Goal: Information Seeking & Learning: Learn about a topic

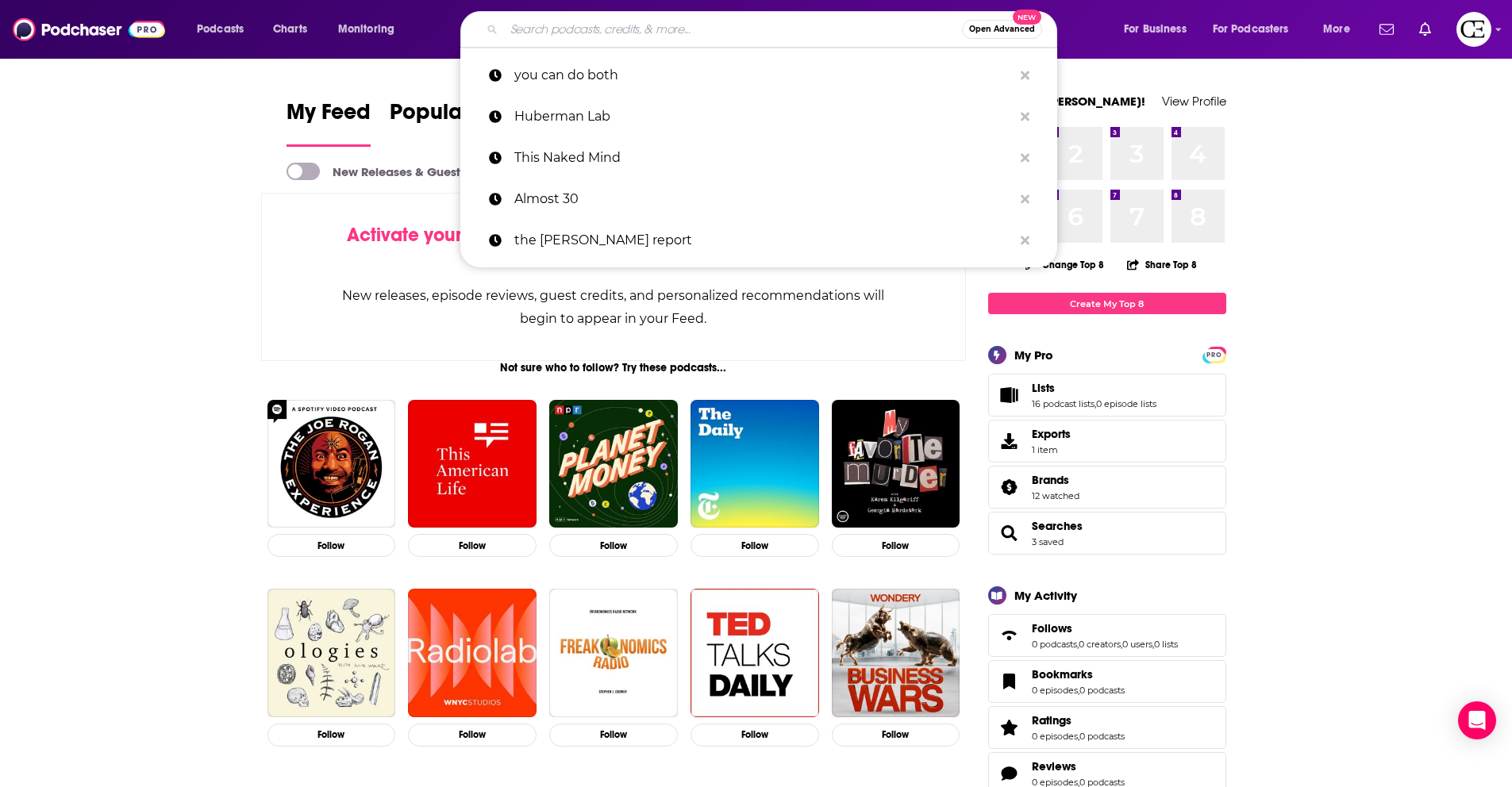
click at [539, 22] on input "Search podcasts, credits, & more..." at bounding box center [733, 30] width 458 height 25
paste input "SmartLess"
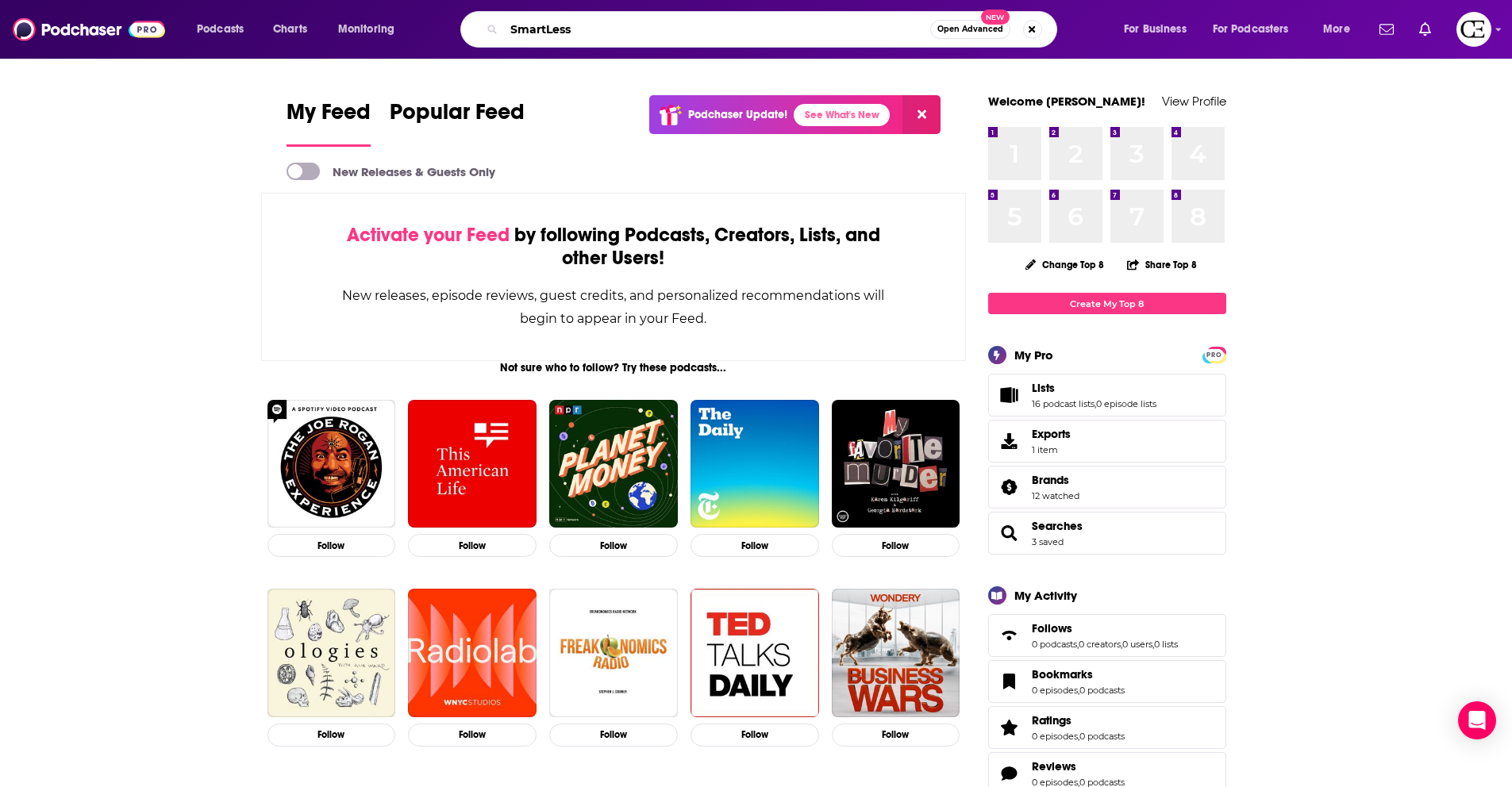
type input "SmartLess"
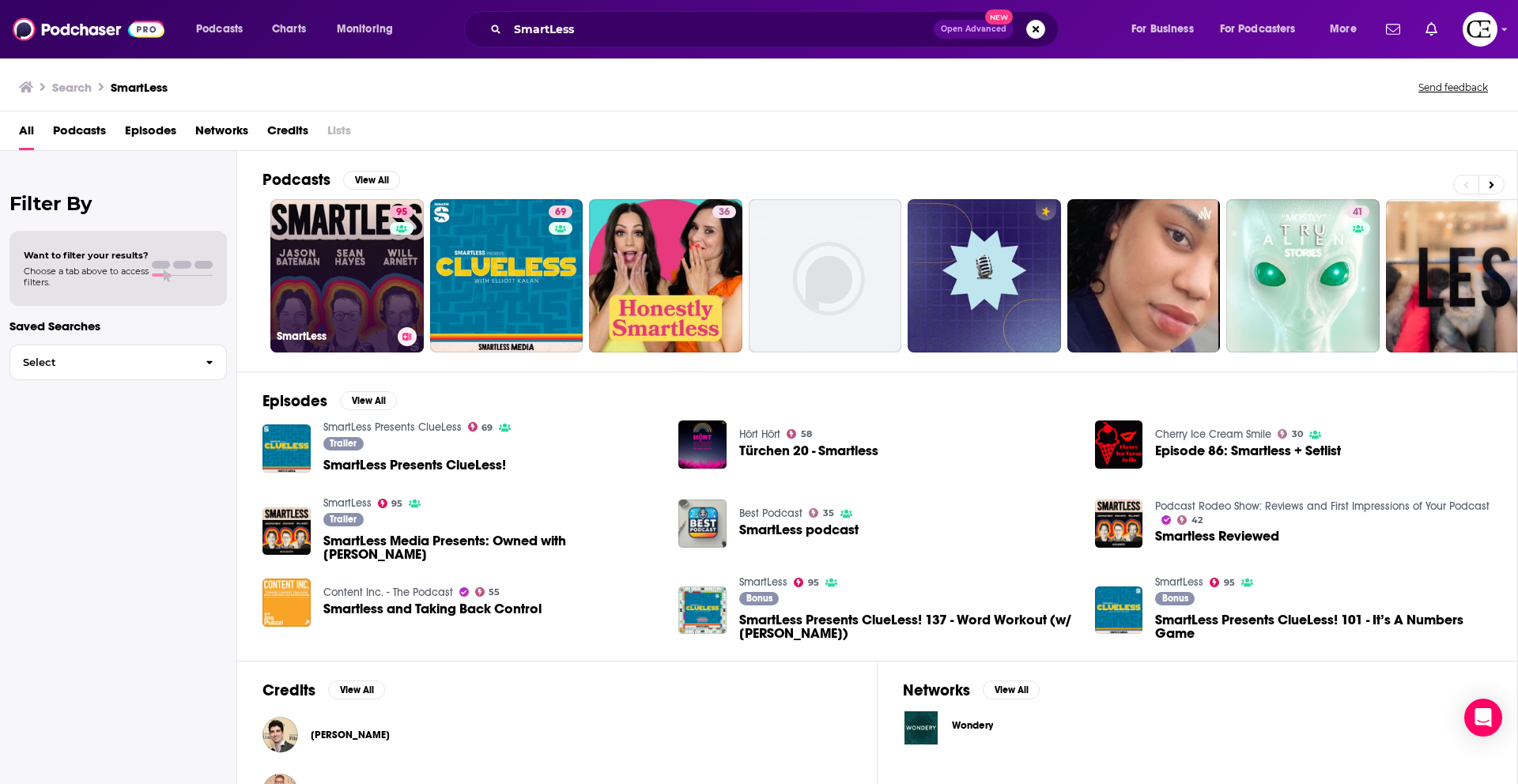
click at [369, 283] on link "95 SmartLess" at bounding box center [346, 275] width 153 height 153
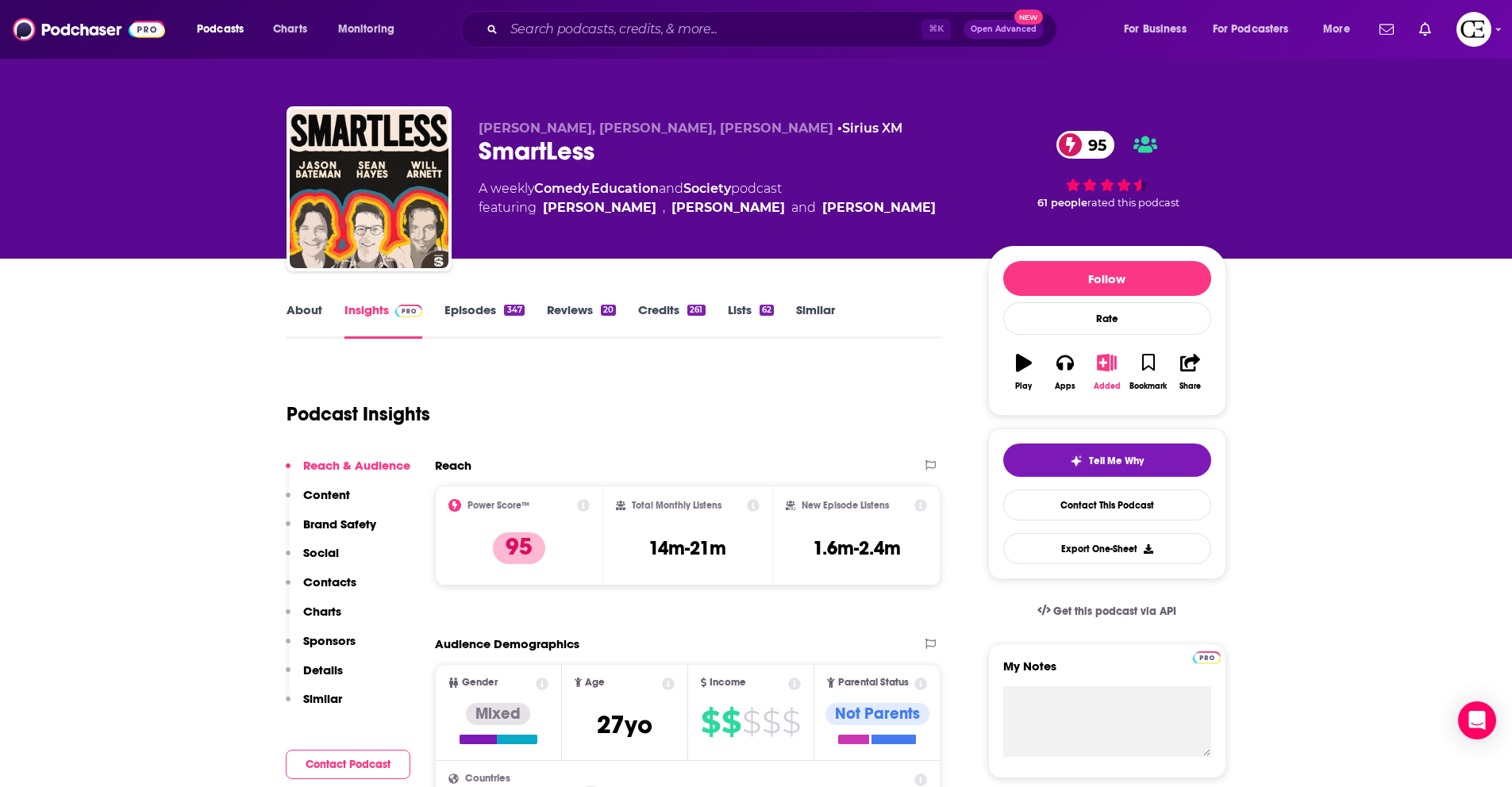
click at [1106, 366] on icon "button" at bounding box center [1106, 362] width 20 height 18
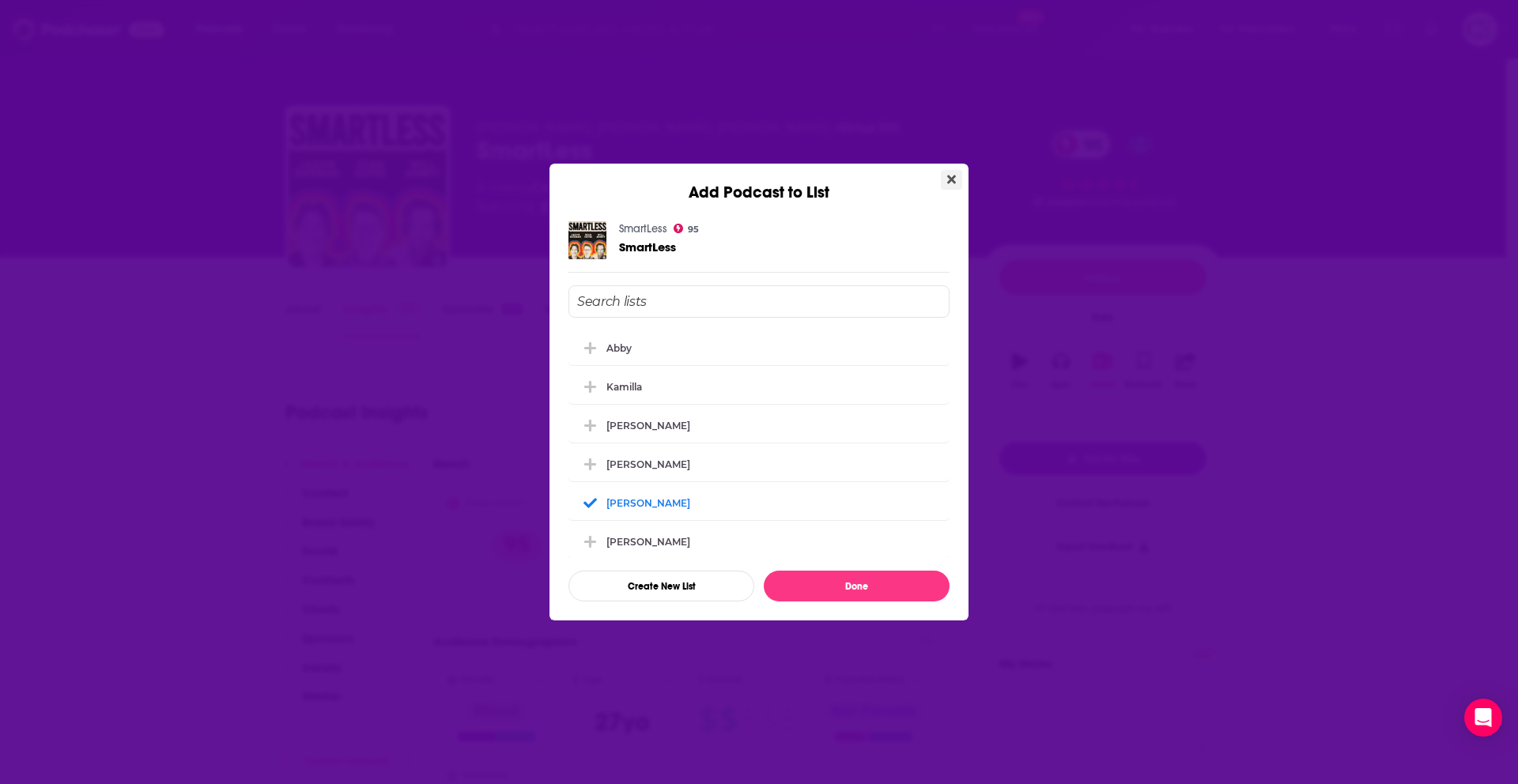
click at [955, 184] on icon "Close" at bounding box center [951, 179] width 8 height 13
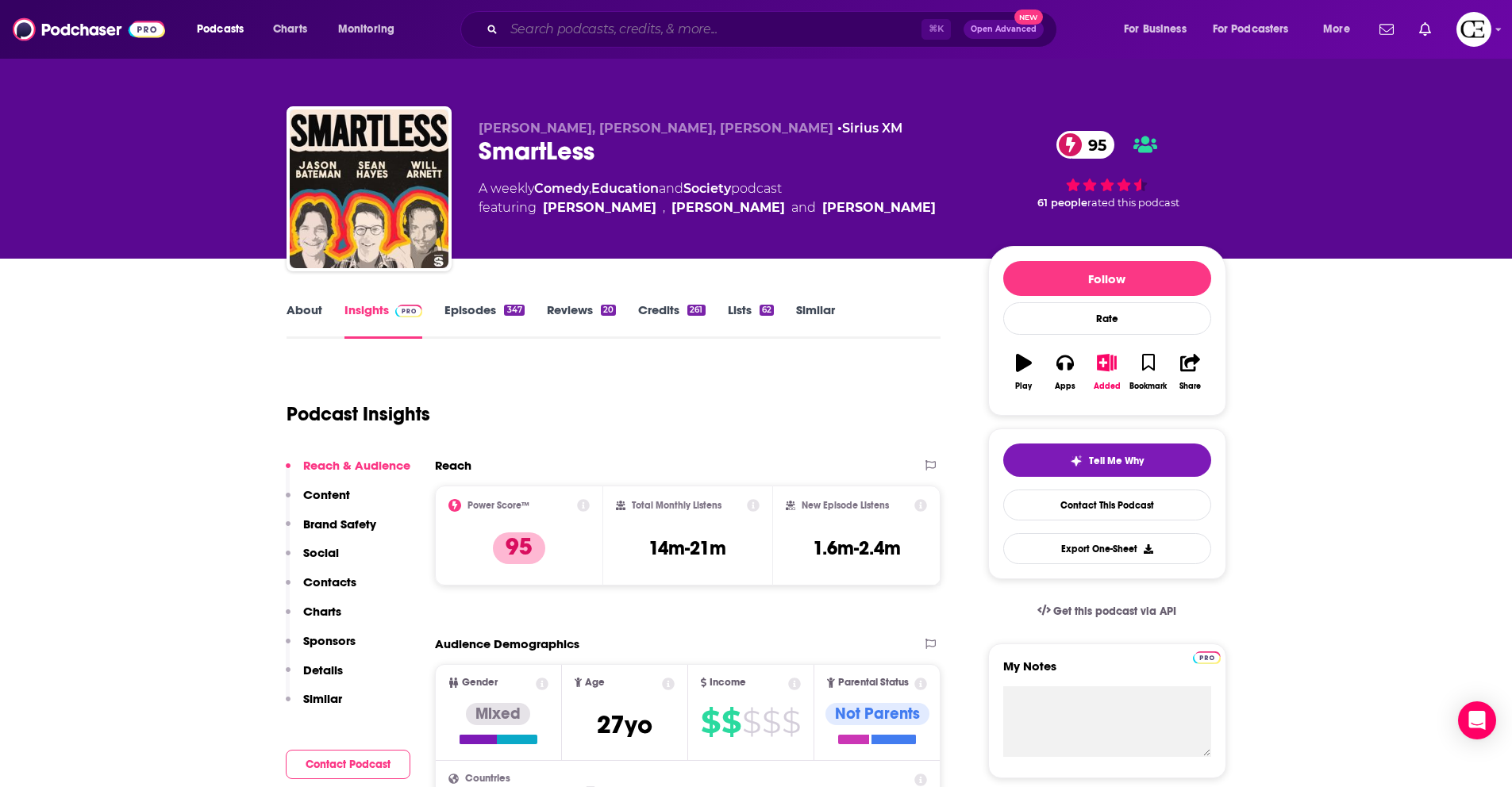
click at [629, 28] on input "Search podcasts, credits, & more..." at bounding box center [713, 30] width 418 height 25
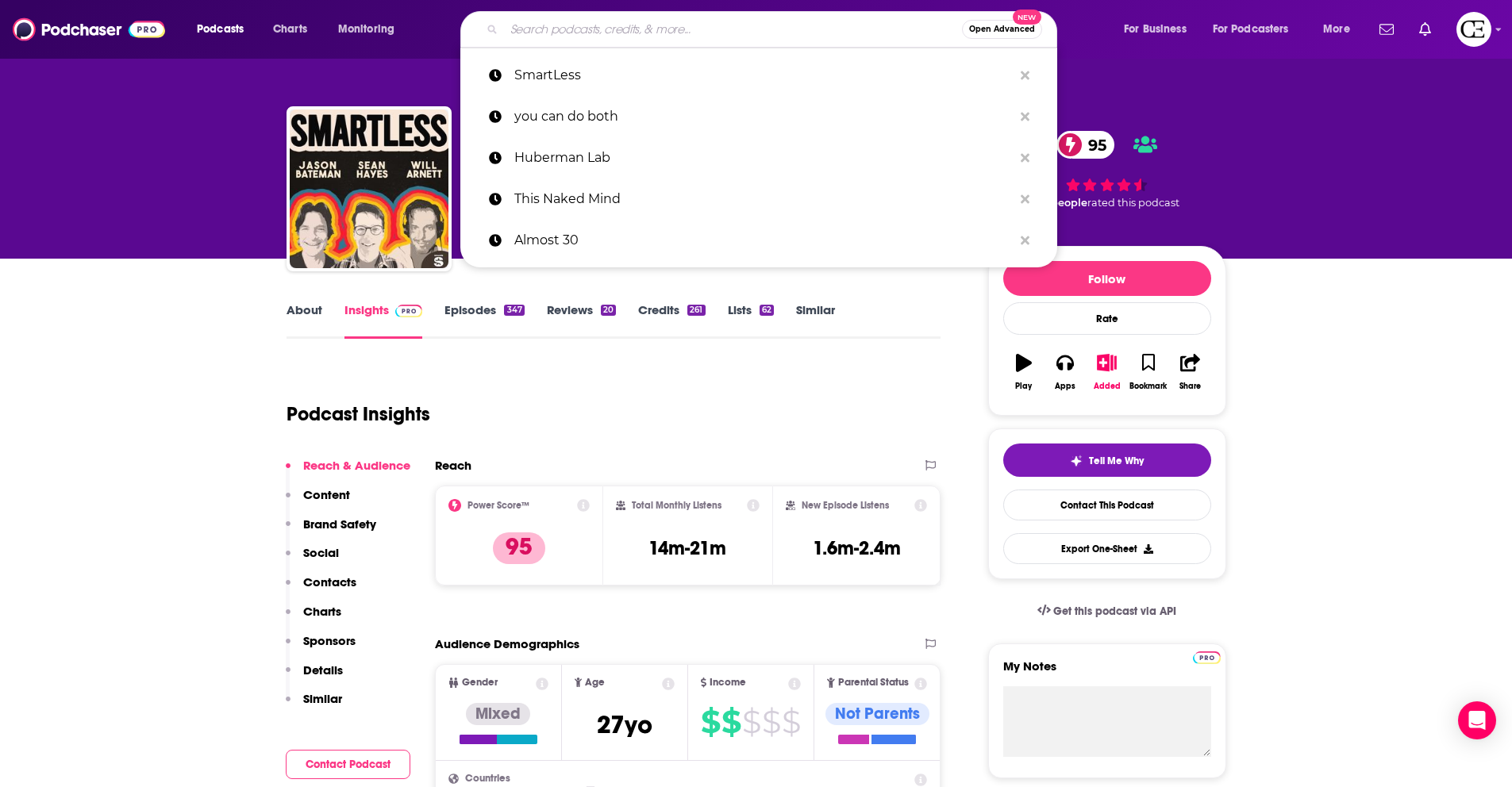
paste input "The MeidasTouch Podcast"
type input "The MeidasTouch Podcast"
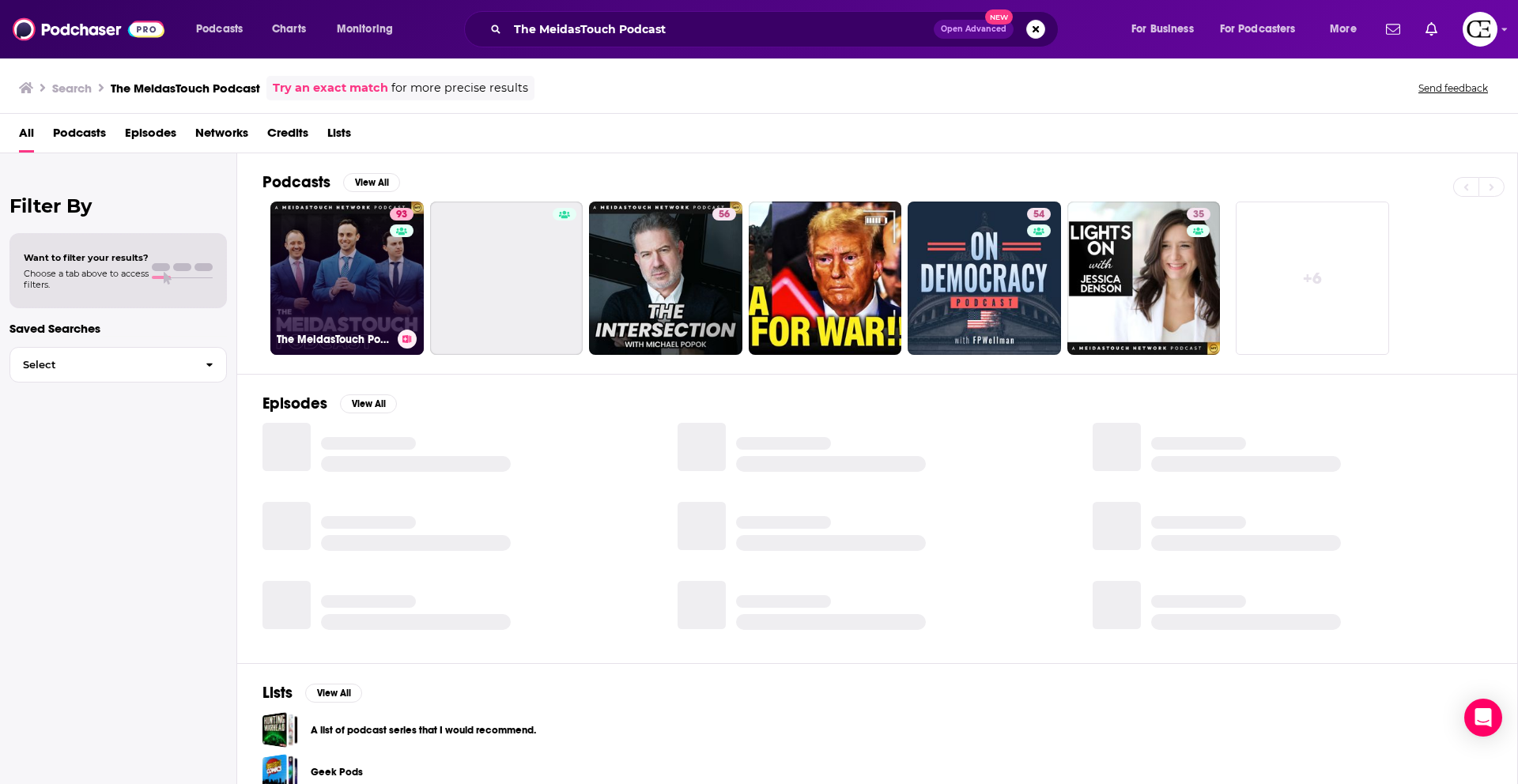
click at [328, 293] on link "93 The MeidasTouch Podcast" at bounding box center [346, 278] width 153 height 153
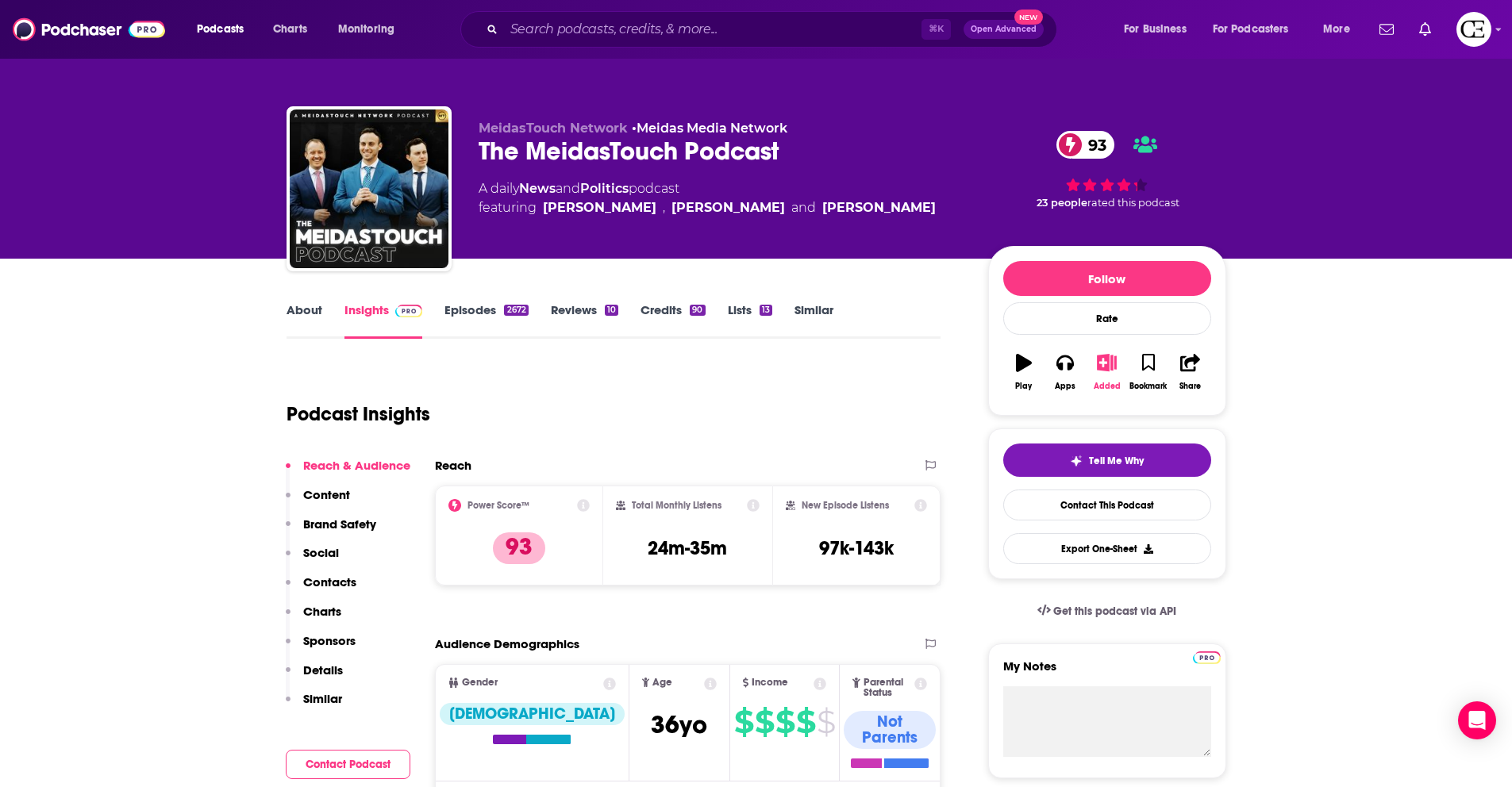
click at [1110, 374] on button "Added" at bounding box center [1106, 371] width 42 height 57
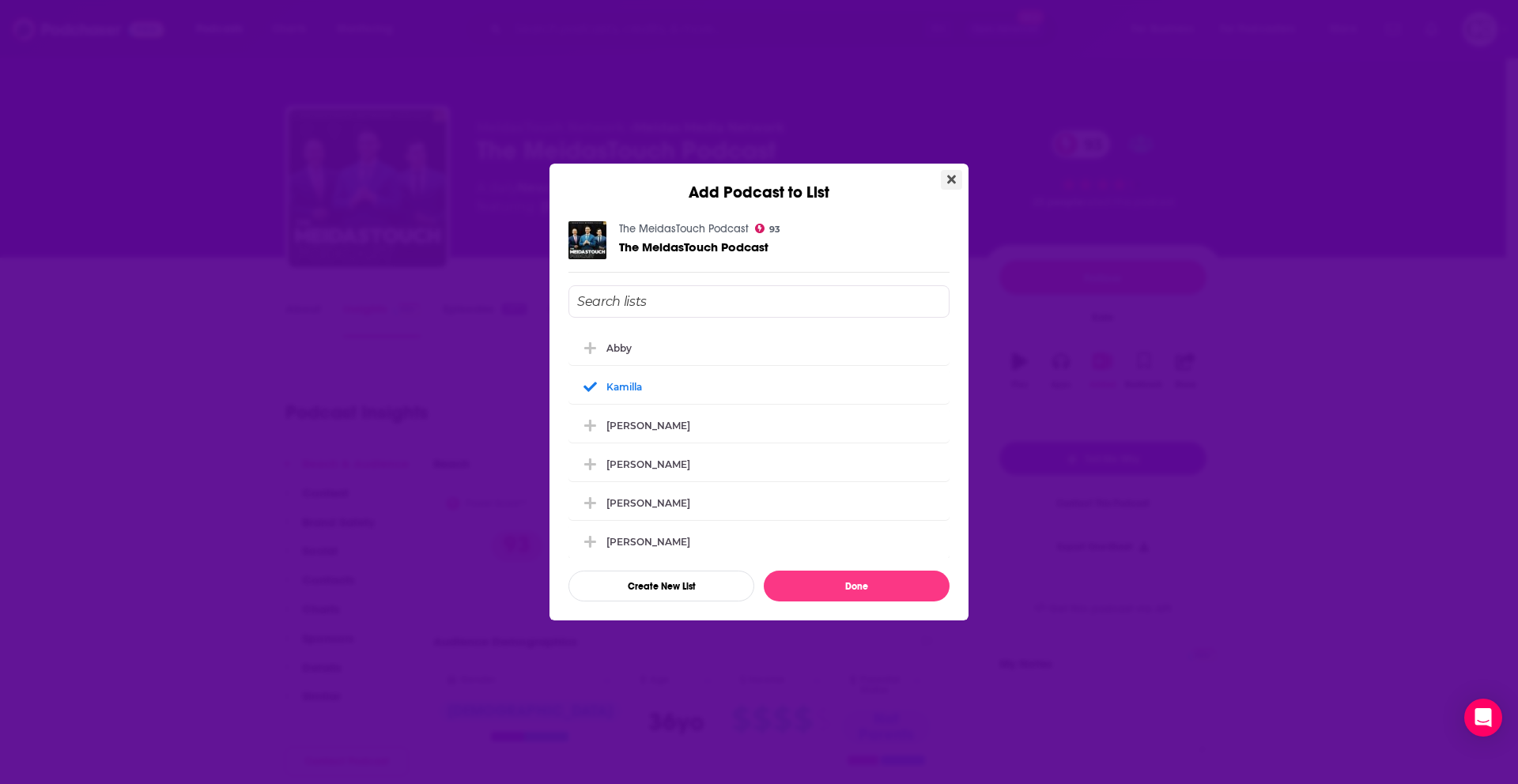
click at [945, 177] on button "Close" at bounding box center [951, 179] width 21 height 19
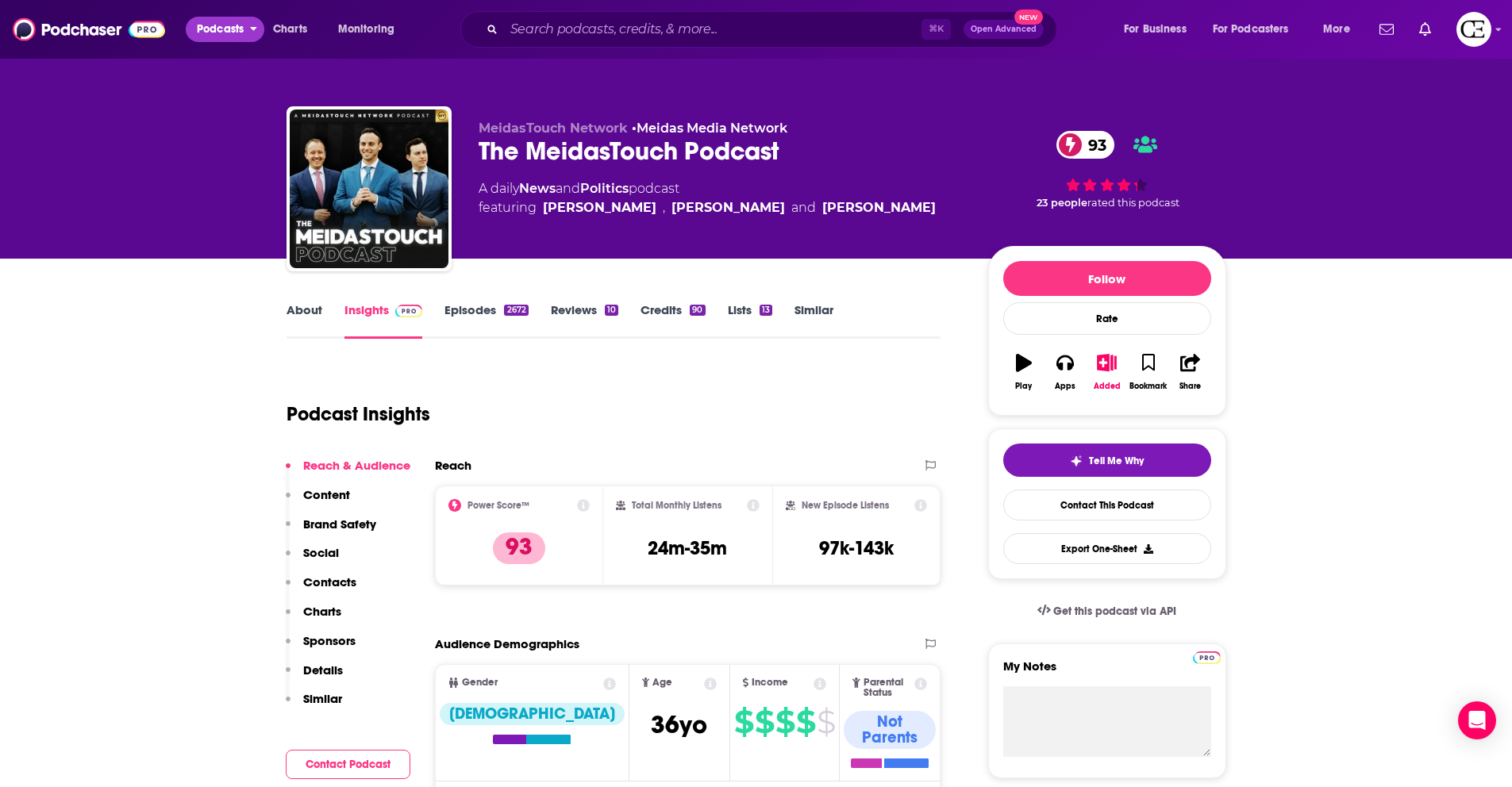
click at [219, 27] on span "Podcasts" at bounding box center [220, 29] width 47 height 22
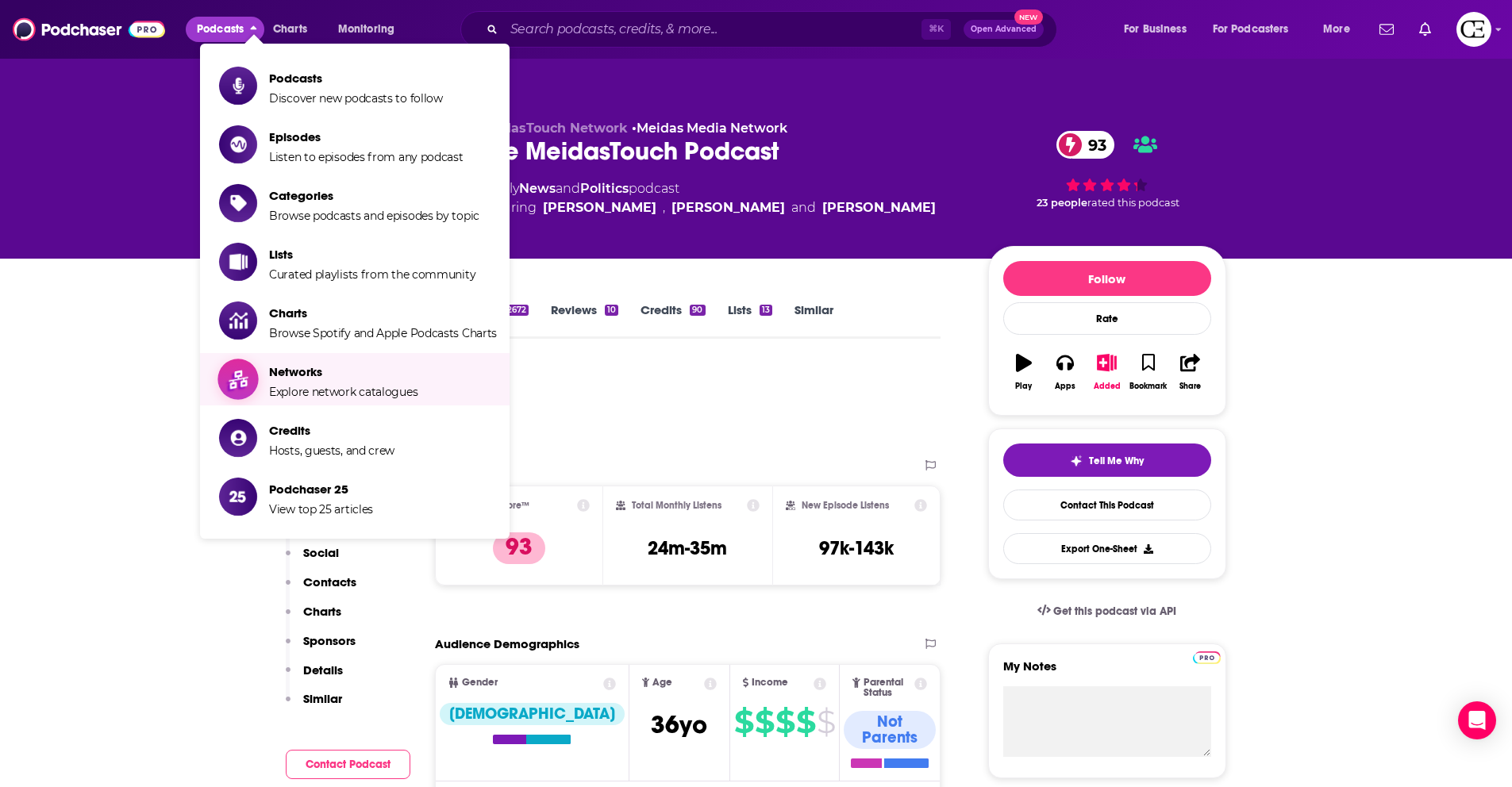
click at [357, 388] on span "Explore network catalogues" at bounding box center [343, 392] width 149 height 14
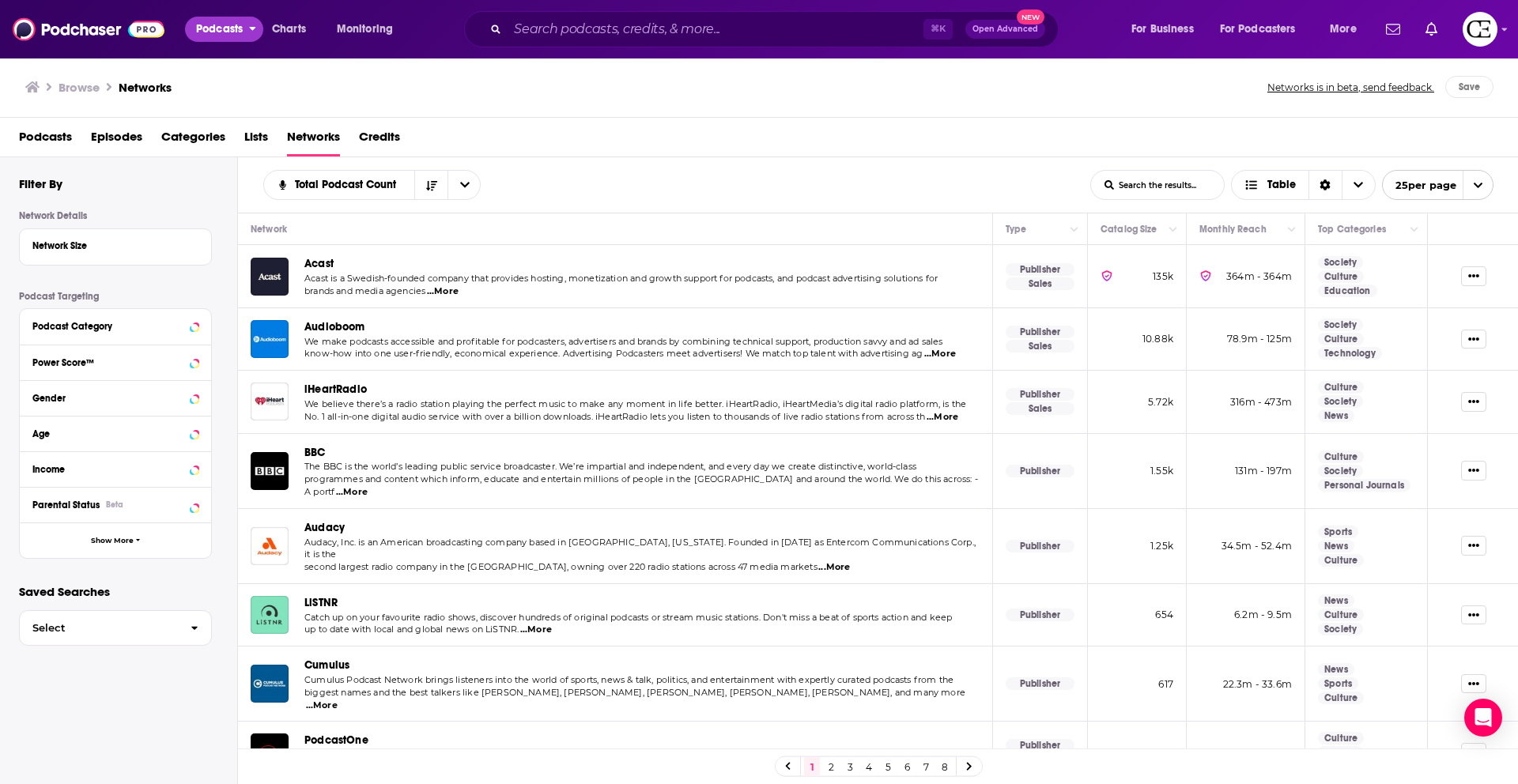
click at [250, 34] on button "Podcasts" at bounding box center [224, 30] width 78 height 25
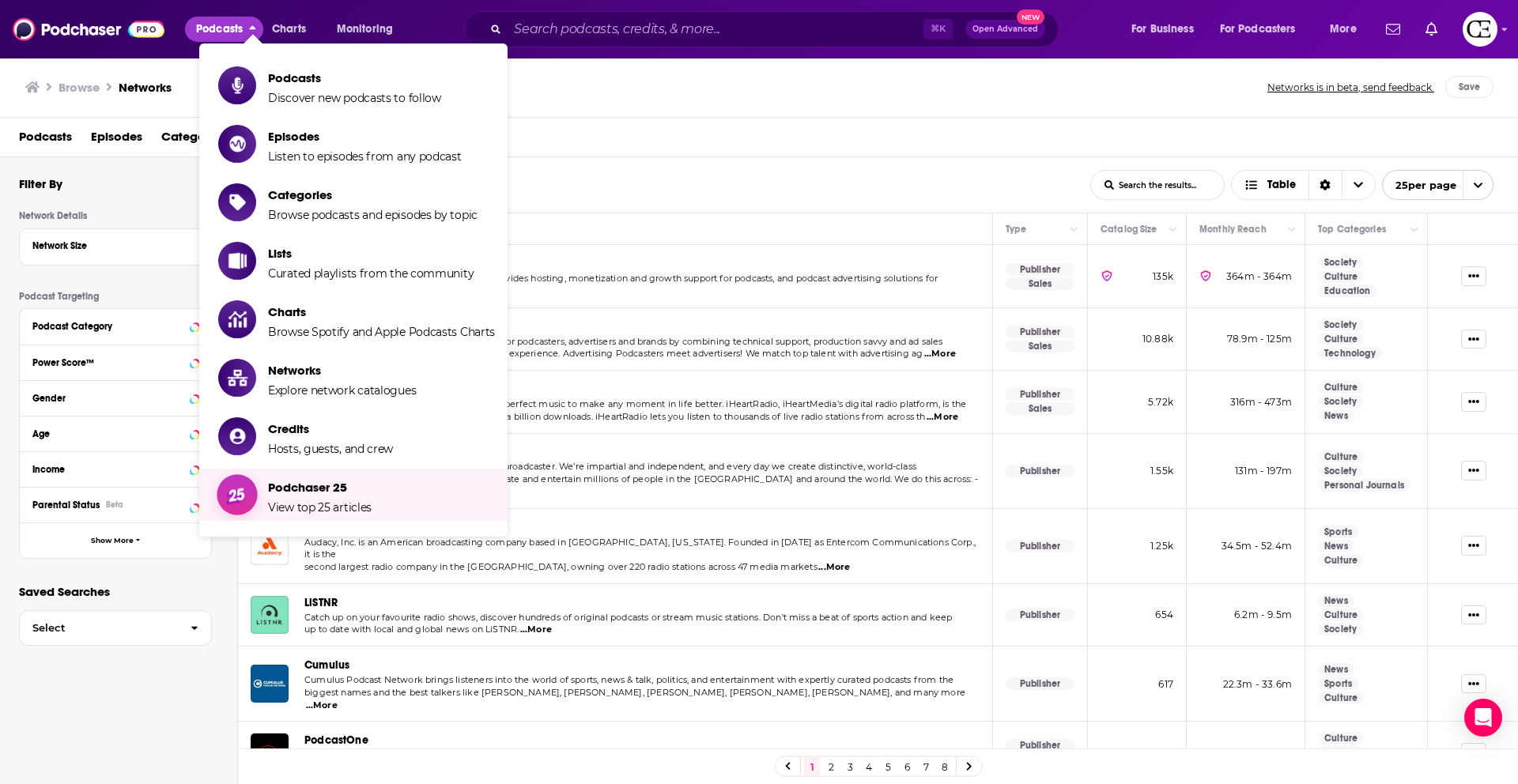
click at [327, 498] on span "Podchaser 25 View top 25 articles" at bounding box center [319, 494] width 103 height 40
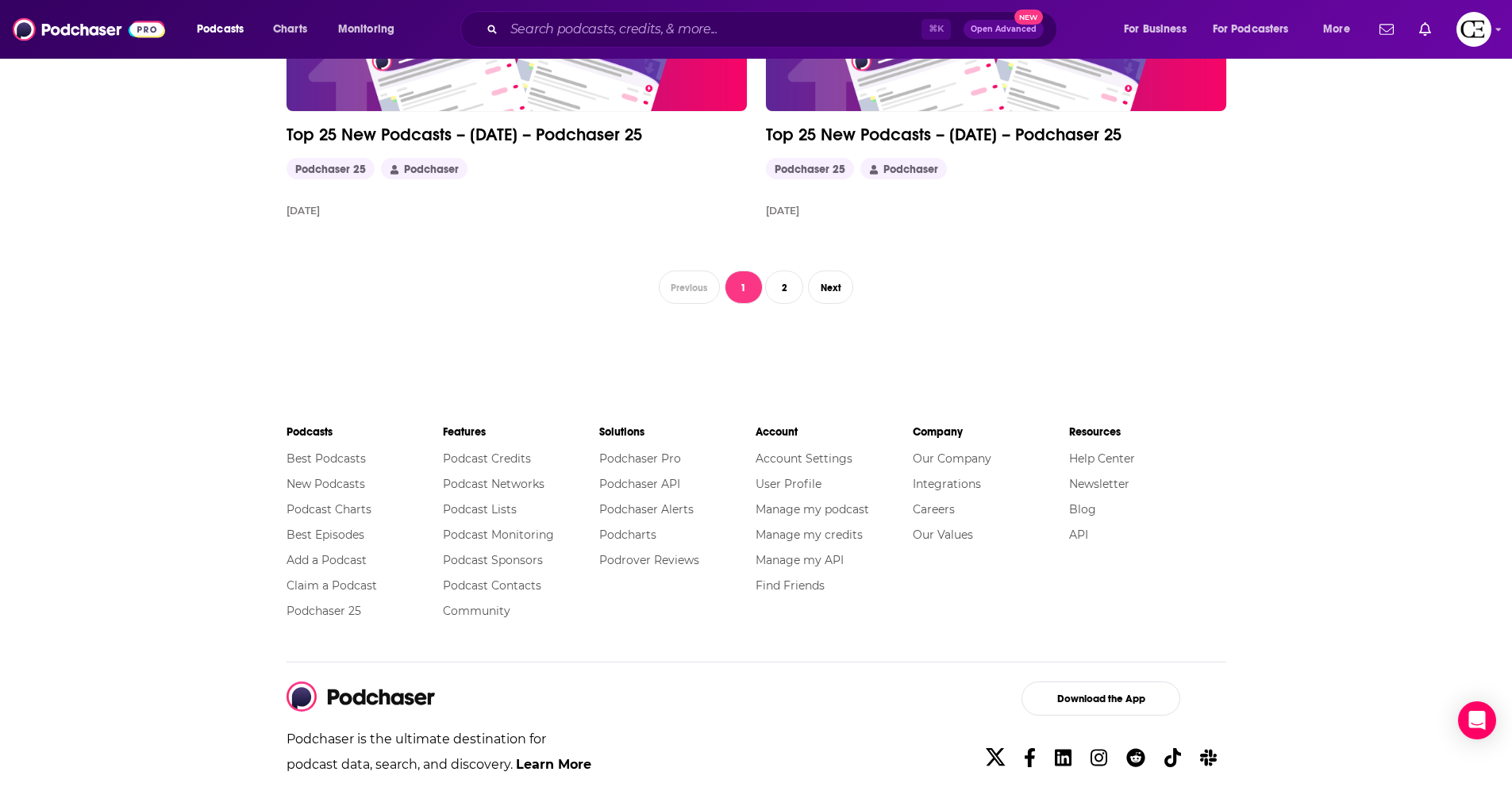
scroll to position [3644, 0]
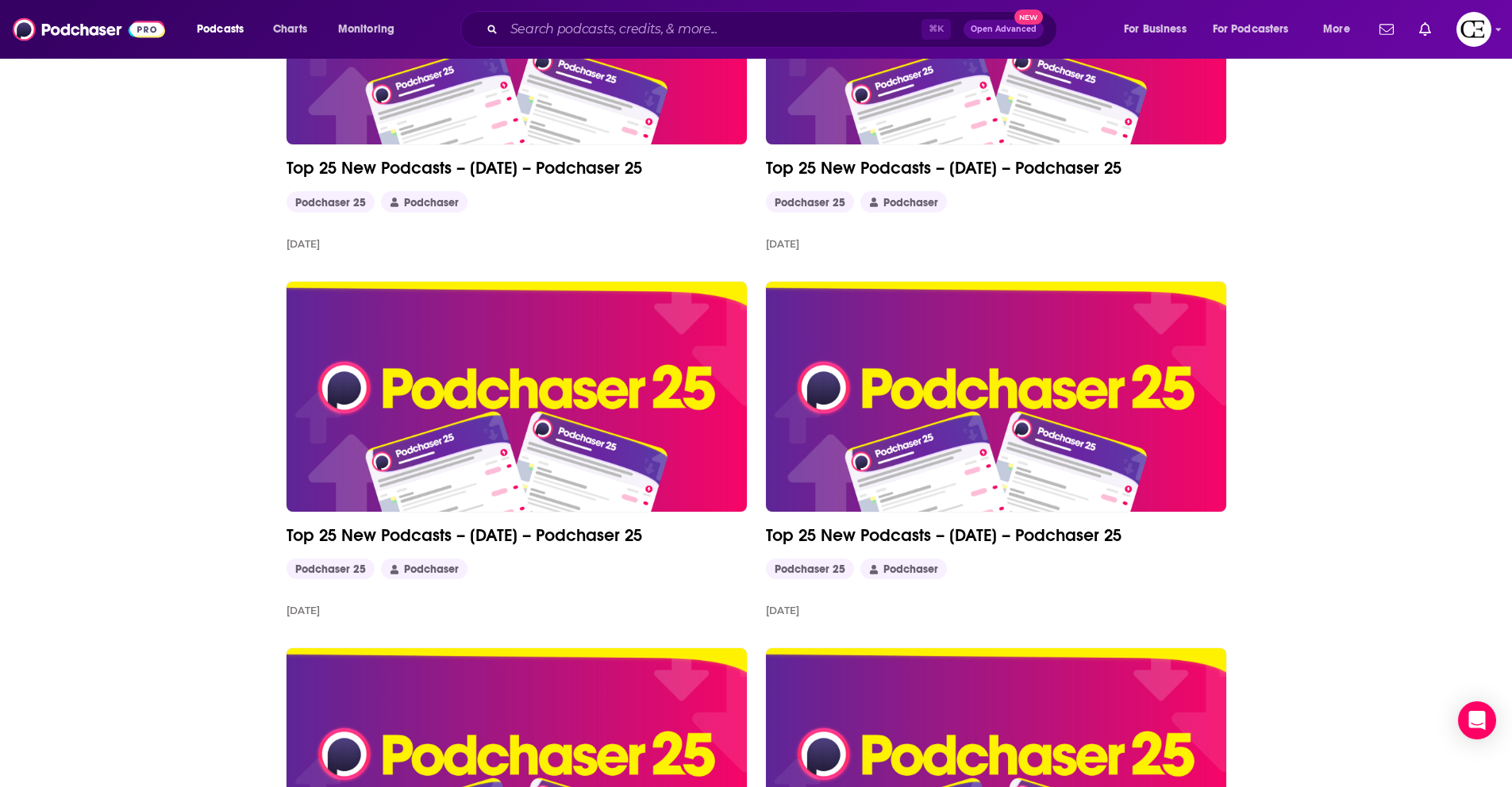
click at [909, 137] on img at bounding box center [996, 29] width 460 height 230
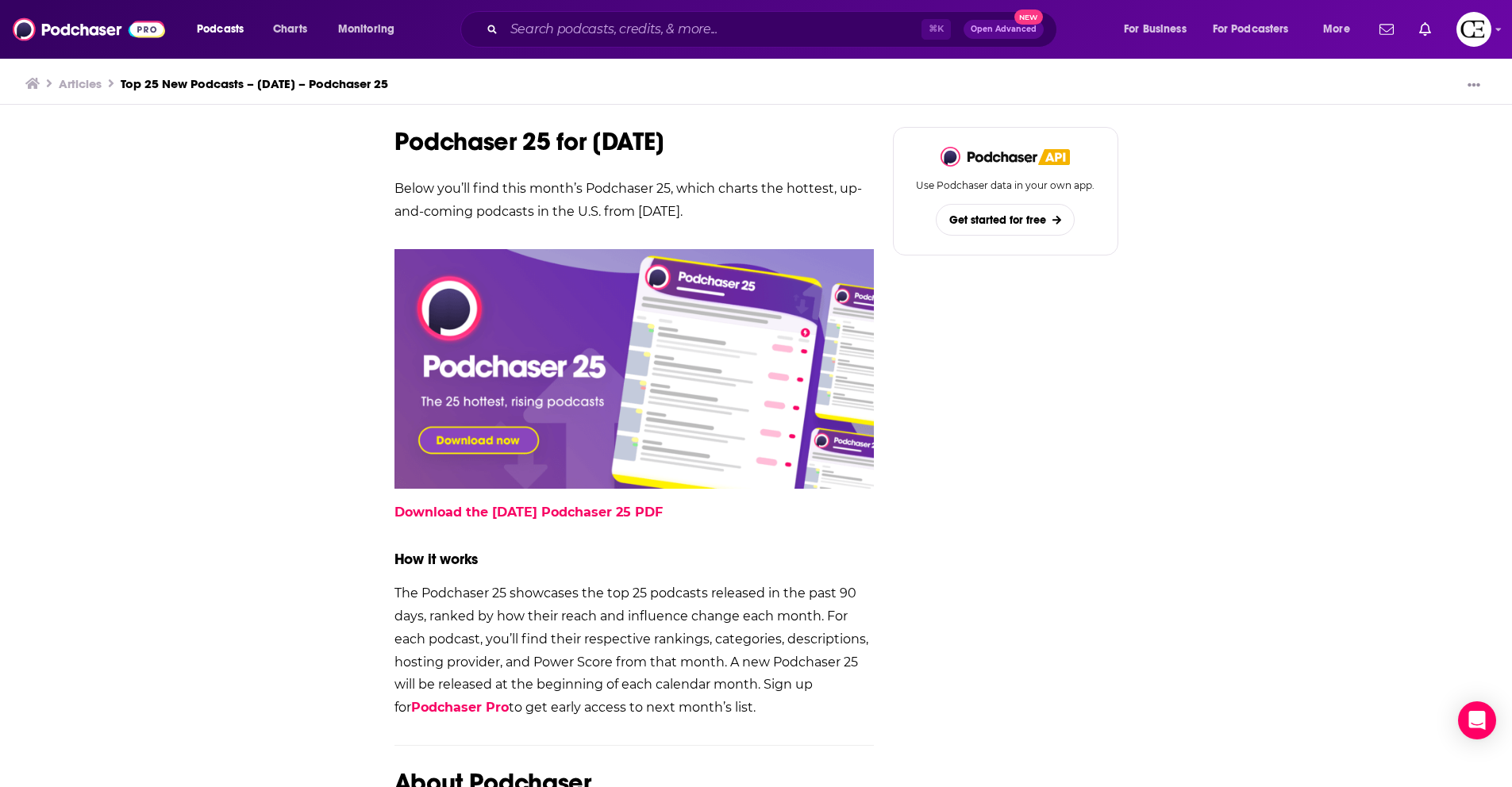
scroll to position [555, 0]
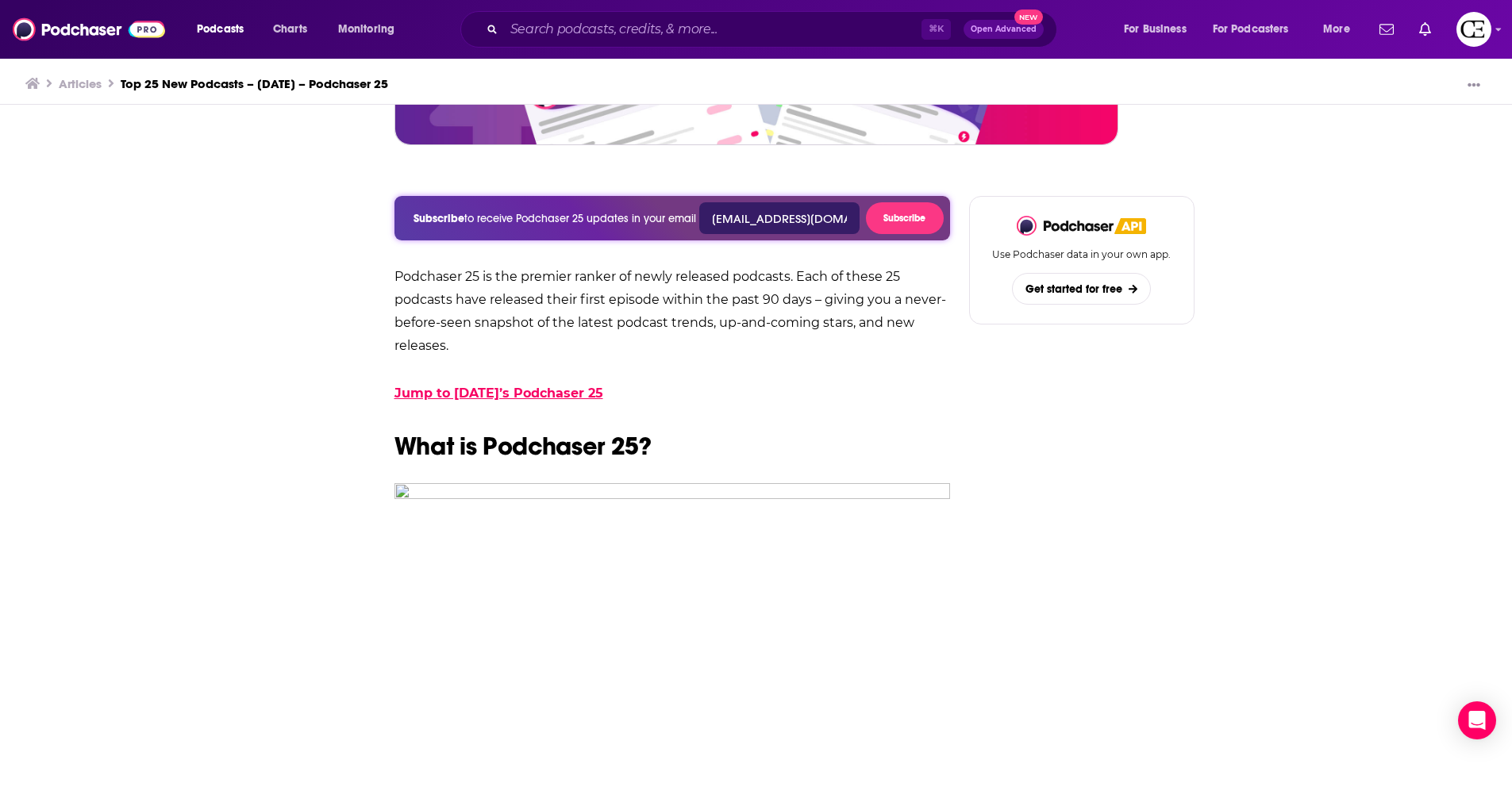
click at [583, 393] on link "Jump to January 2024’s Podchaser 25" at bounding box center [499, 394] width 209 height 15
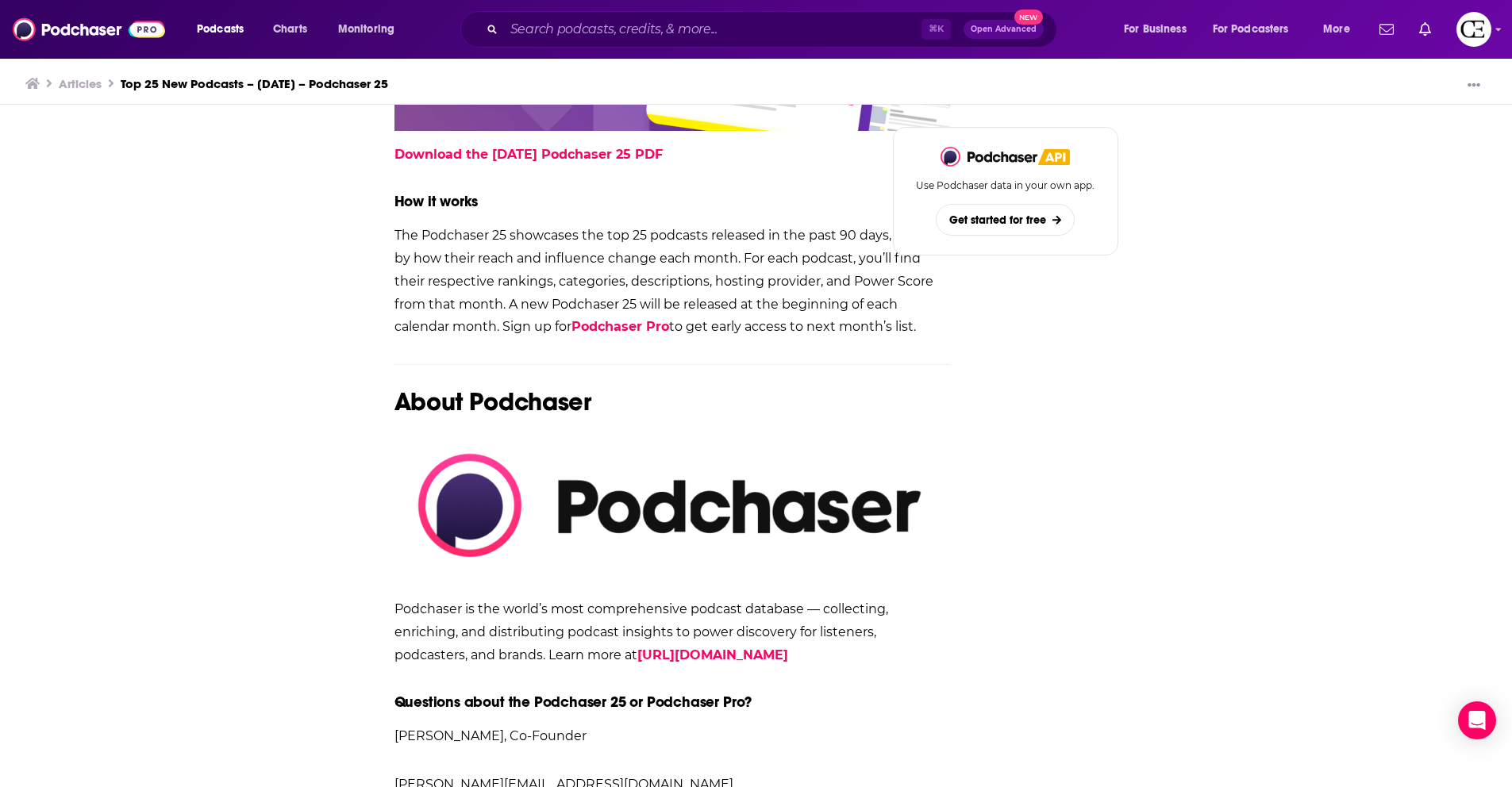
scroll to position [1910, 0]
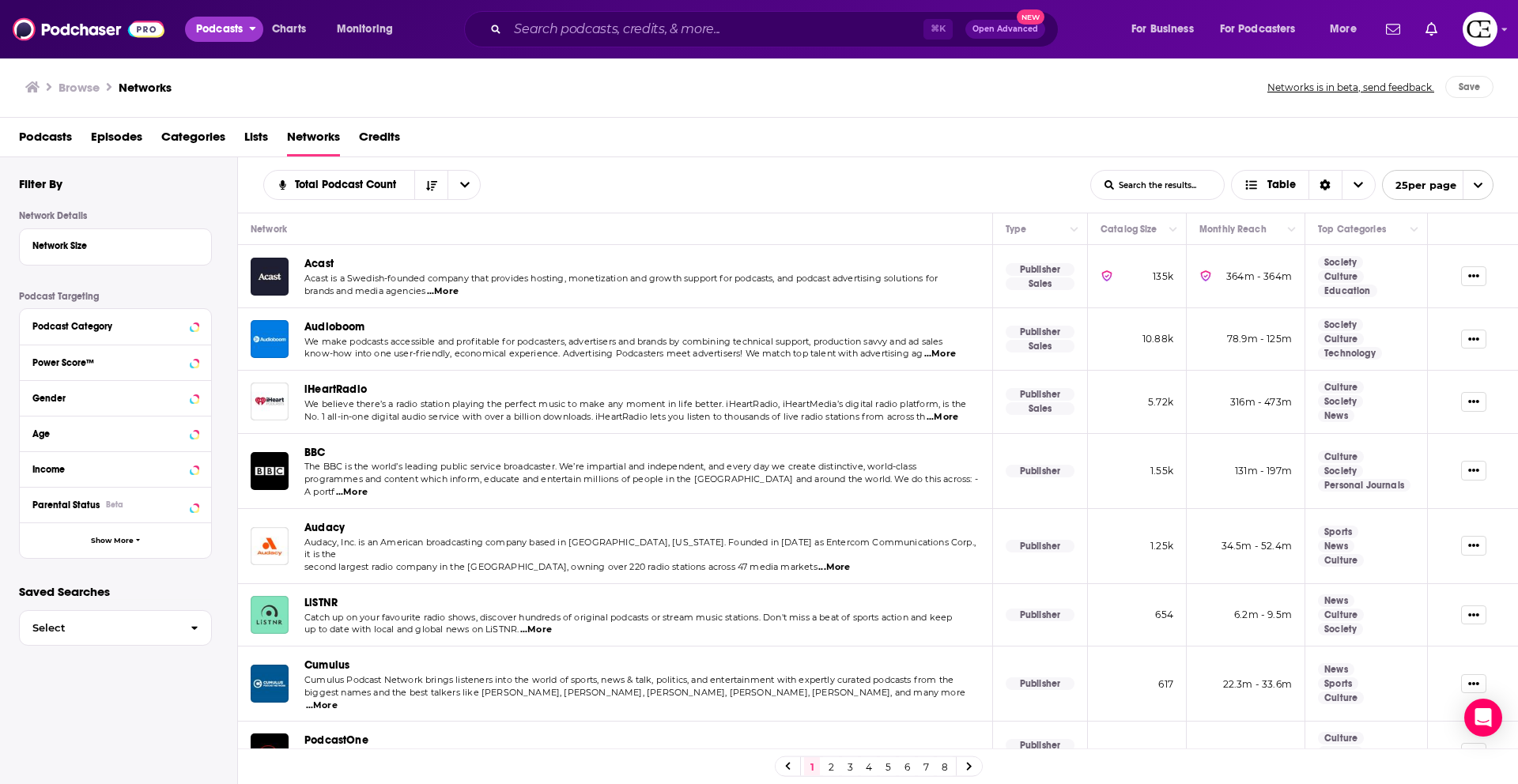
click at [197, 25] on span "Podcasts" at bounding box center [219, 29] width 47 height 22
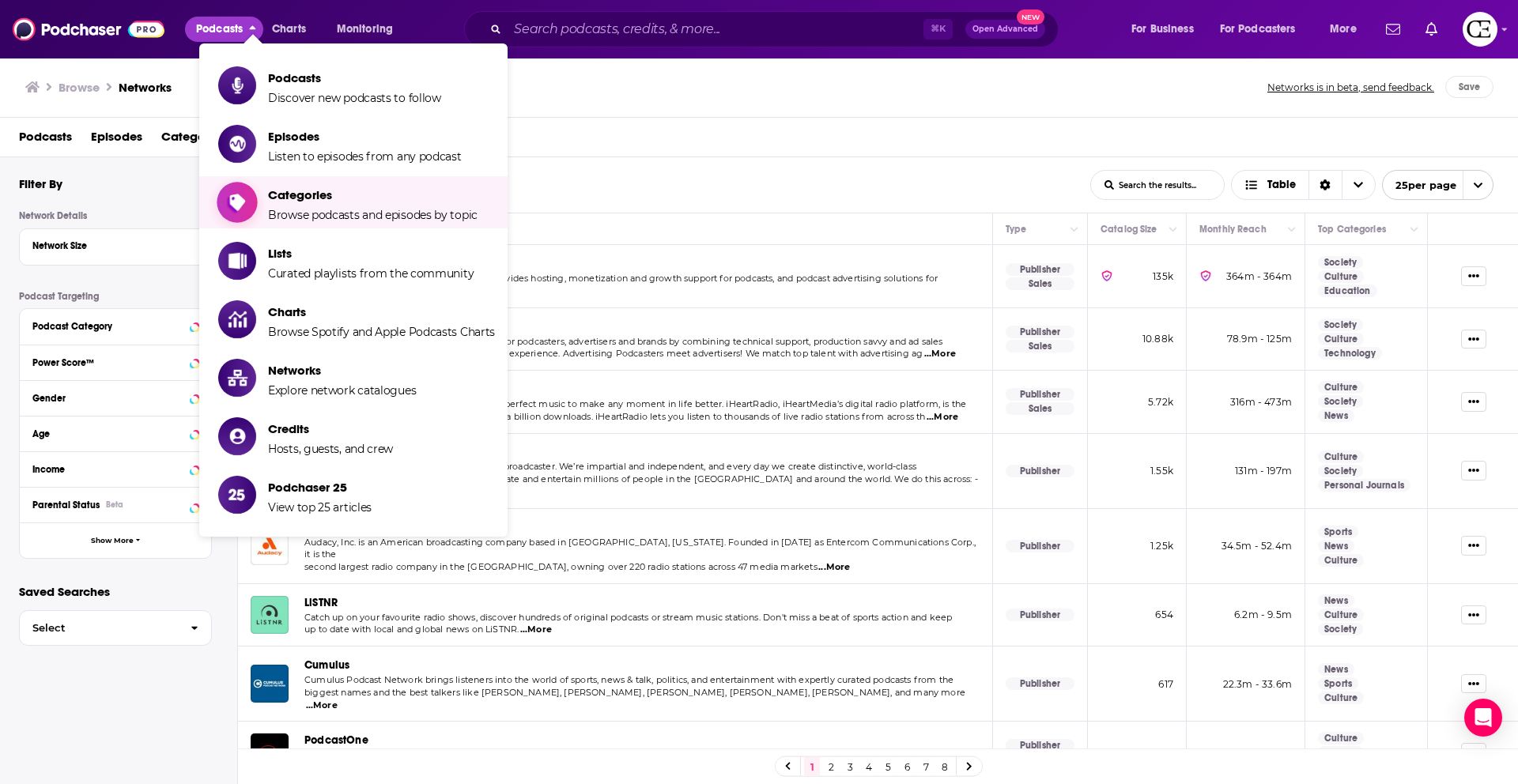
click at [356, 201] on span "Categories" at bounding box center [372, 195] width 209 height 15
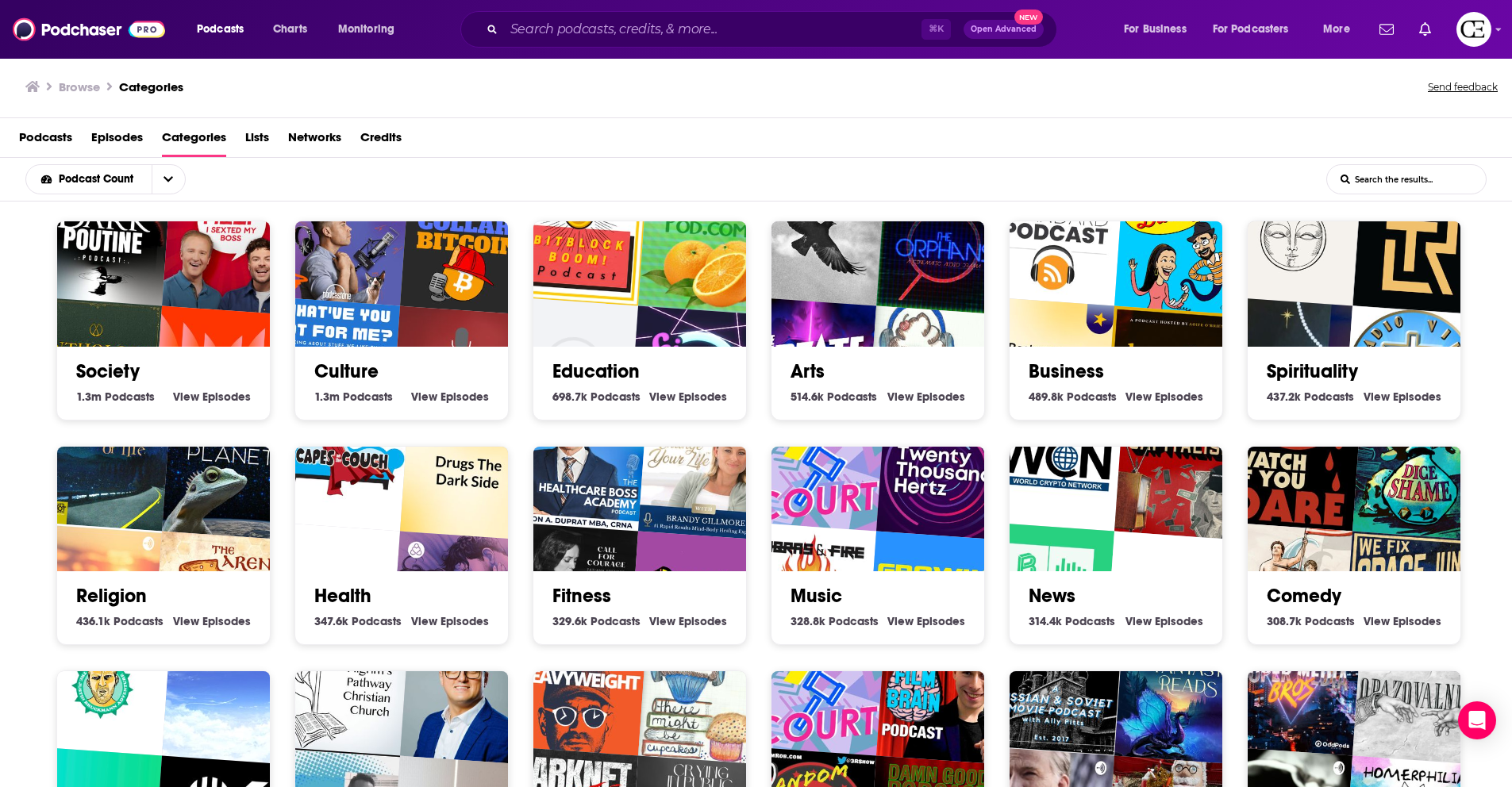
click at [394, 545] on img "The Floatcast." at bounding box center [332, 590] width 137 height 137
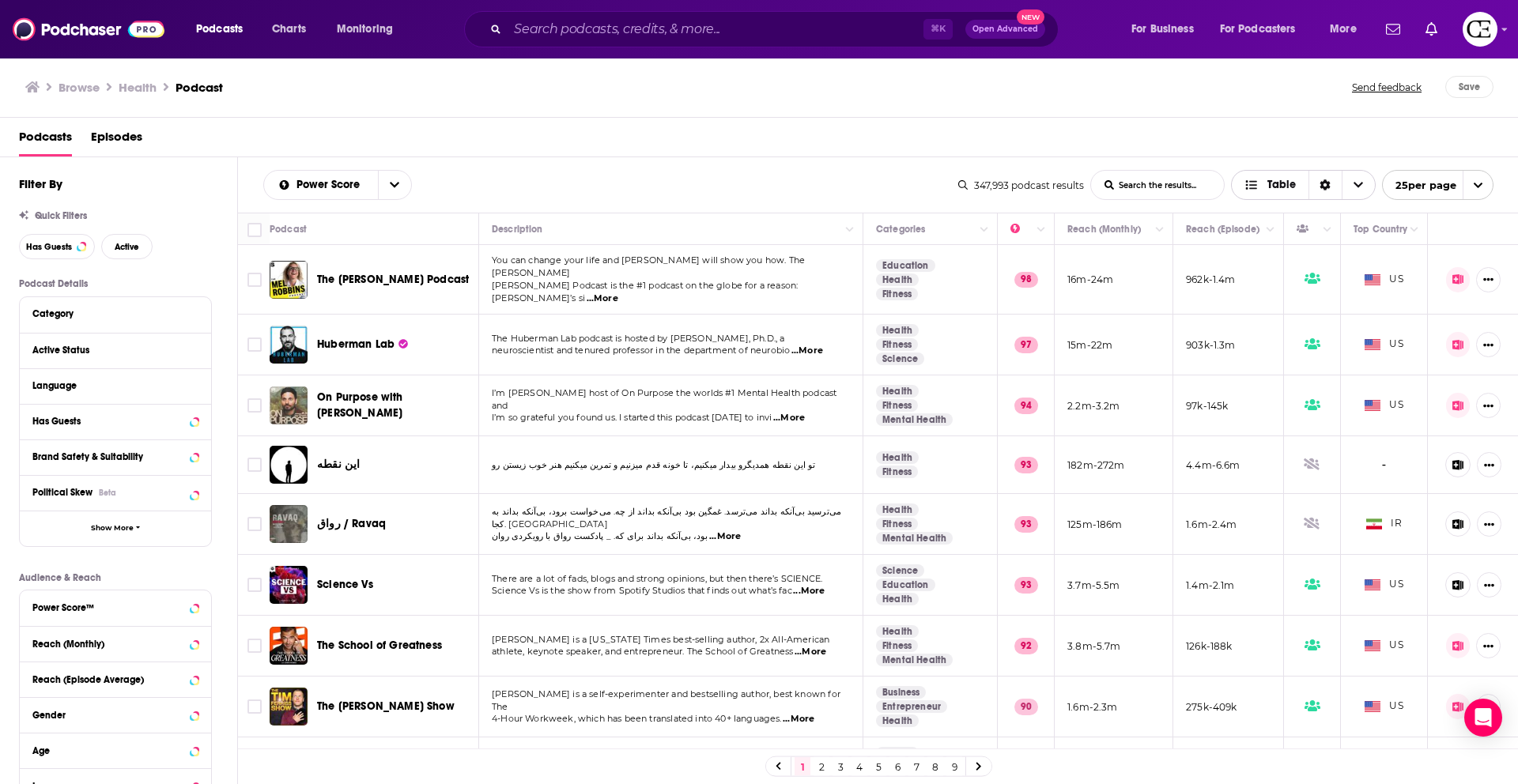
click at [1326, 189] on icon "Sort Direction" at bounding box center [1326, 185] width 10 height 11
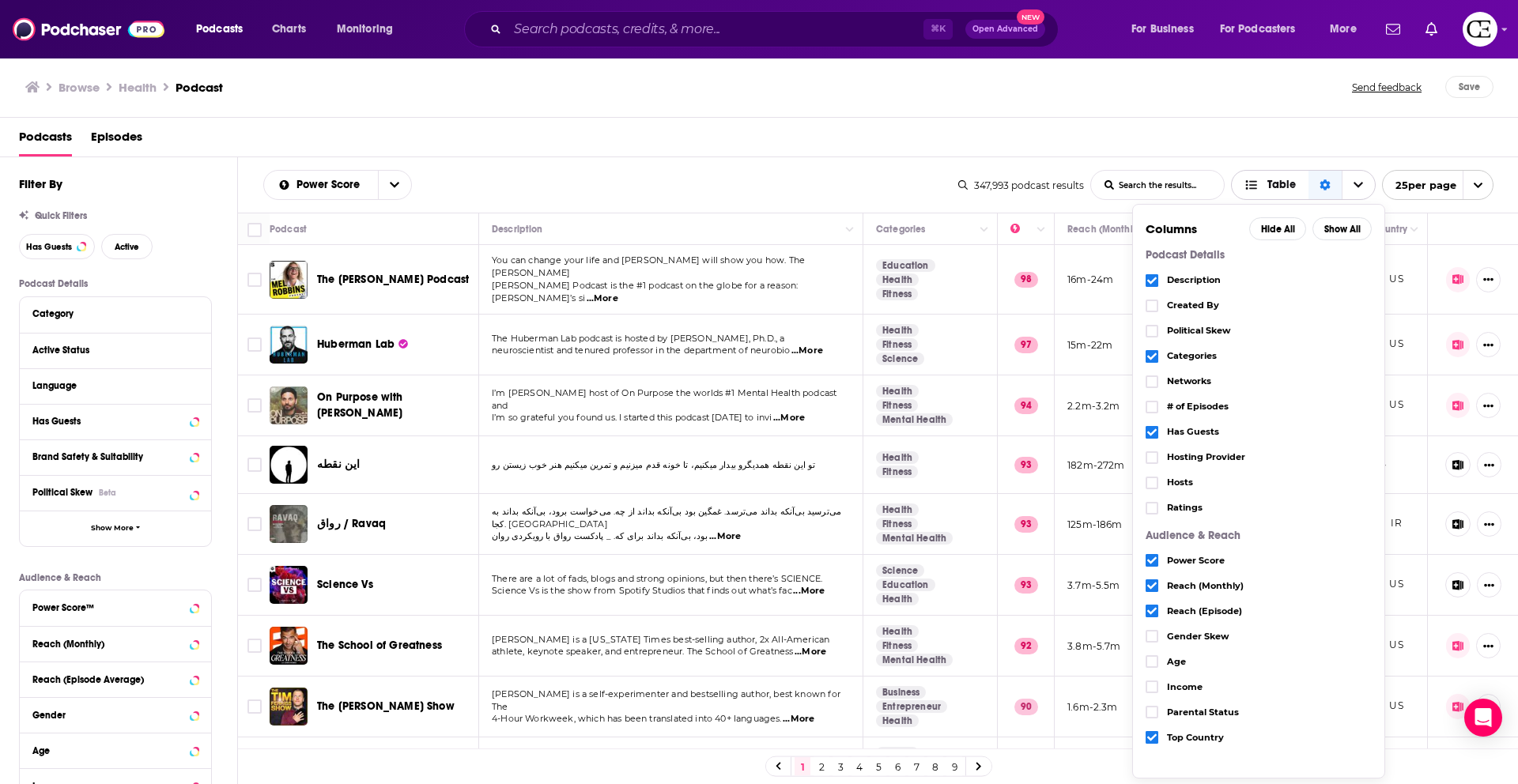
click at [1322, 190] on icon "Sort Direction" at bounding box center [1325, 185] width 10 height 11
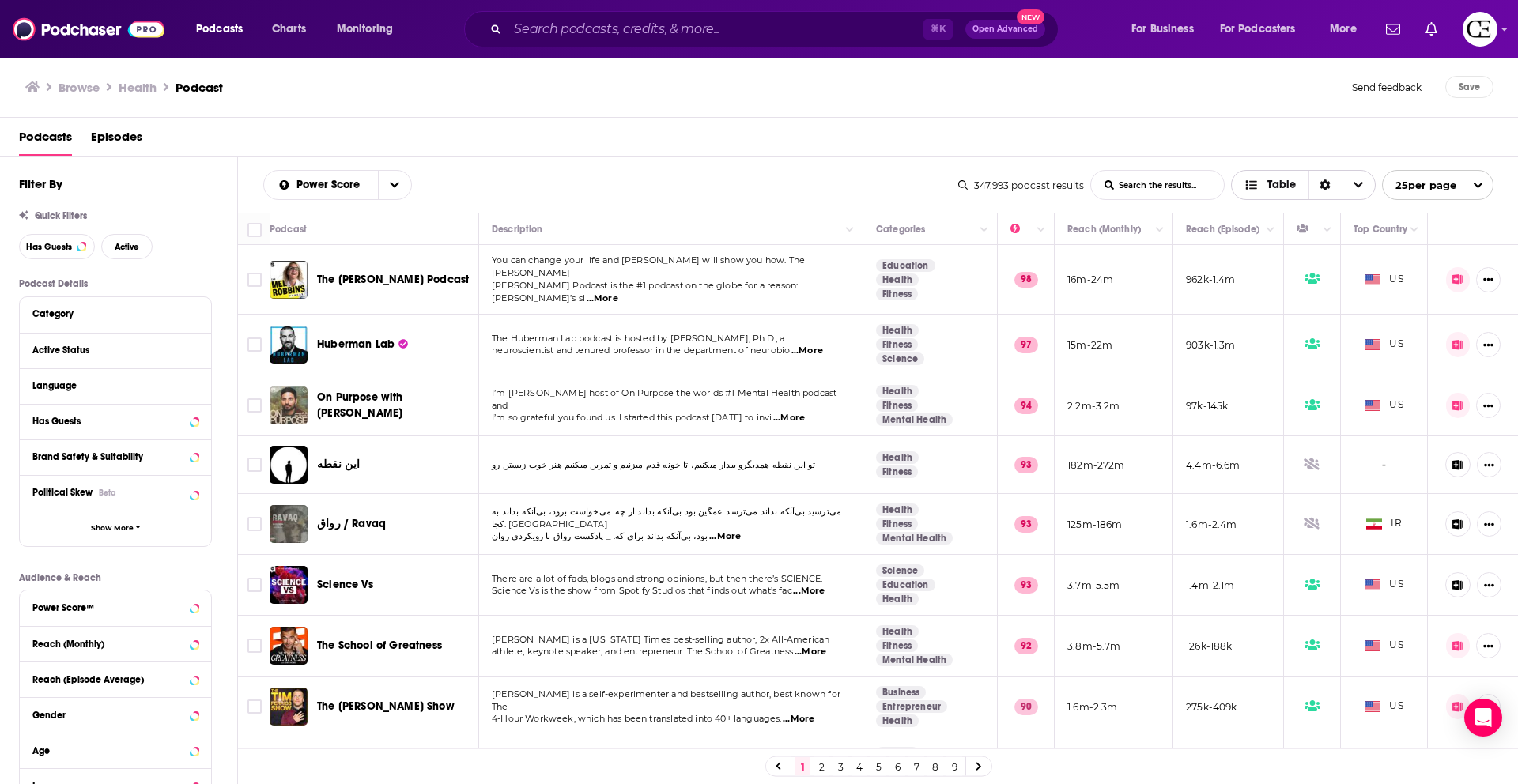
click at [1354, 183] on icon "Choose View" at bounding box center [1358, 185] width 9 height 11
click at [1488, 180] on span "open menu" at bounding box center [1477, 185] width 30 height 29
click at [1455, 257] on button "100 per page" at bounding box center [1438, 265] width 110 height 25
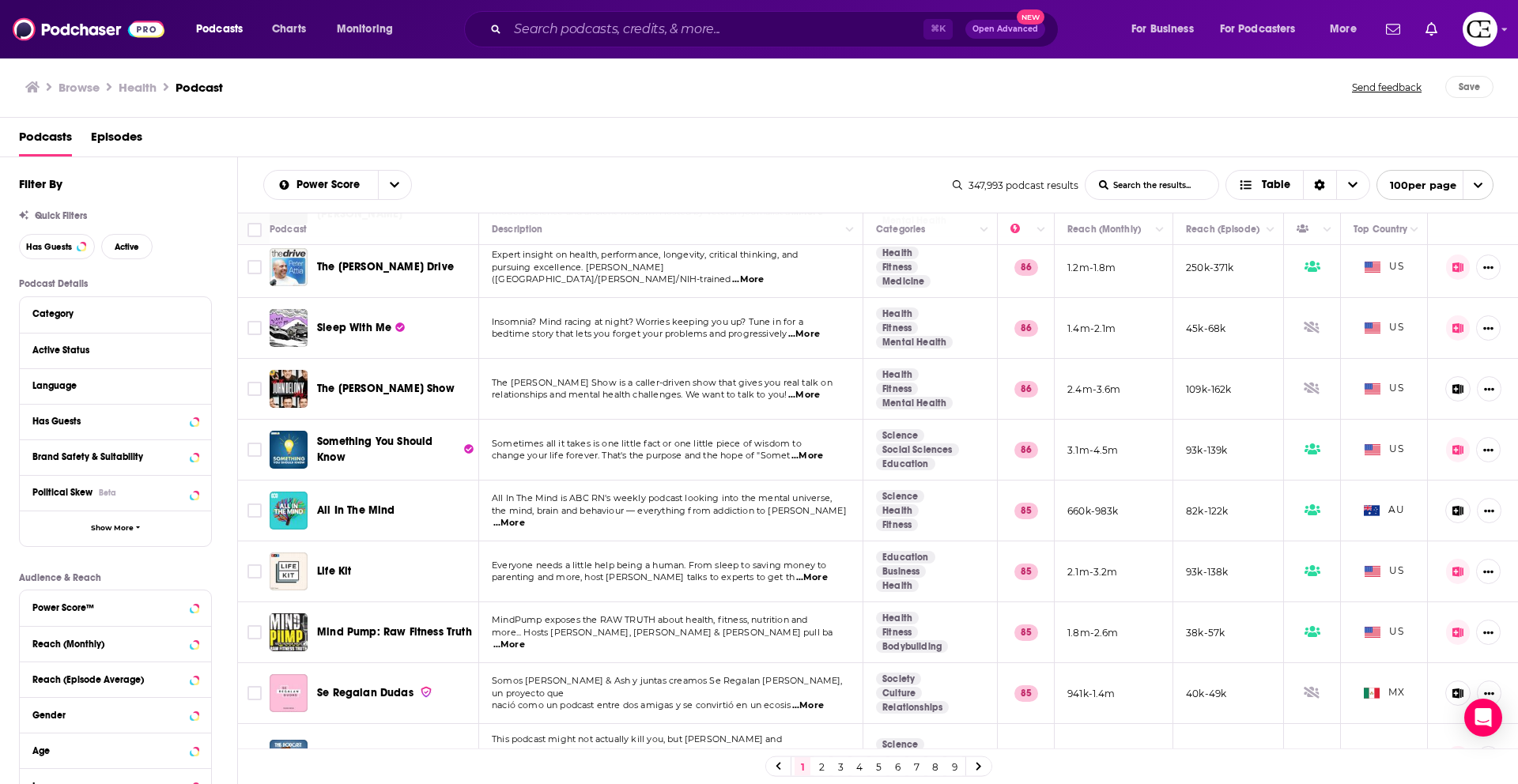
scroll to position [1254, 0]
click at [145, 572] on p "Audience & Reach" at bounding box center [115, 577] width 193 height 11
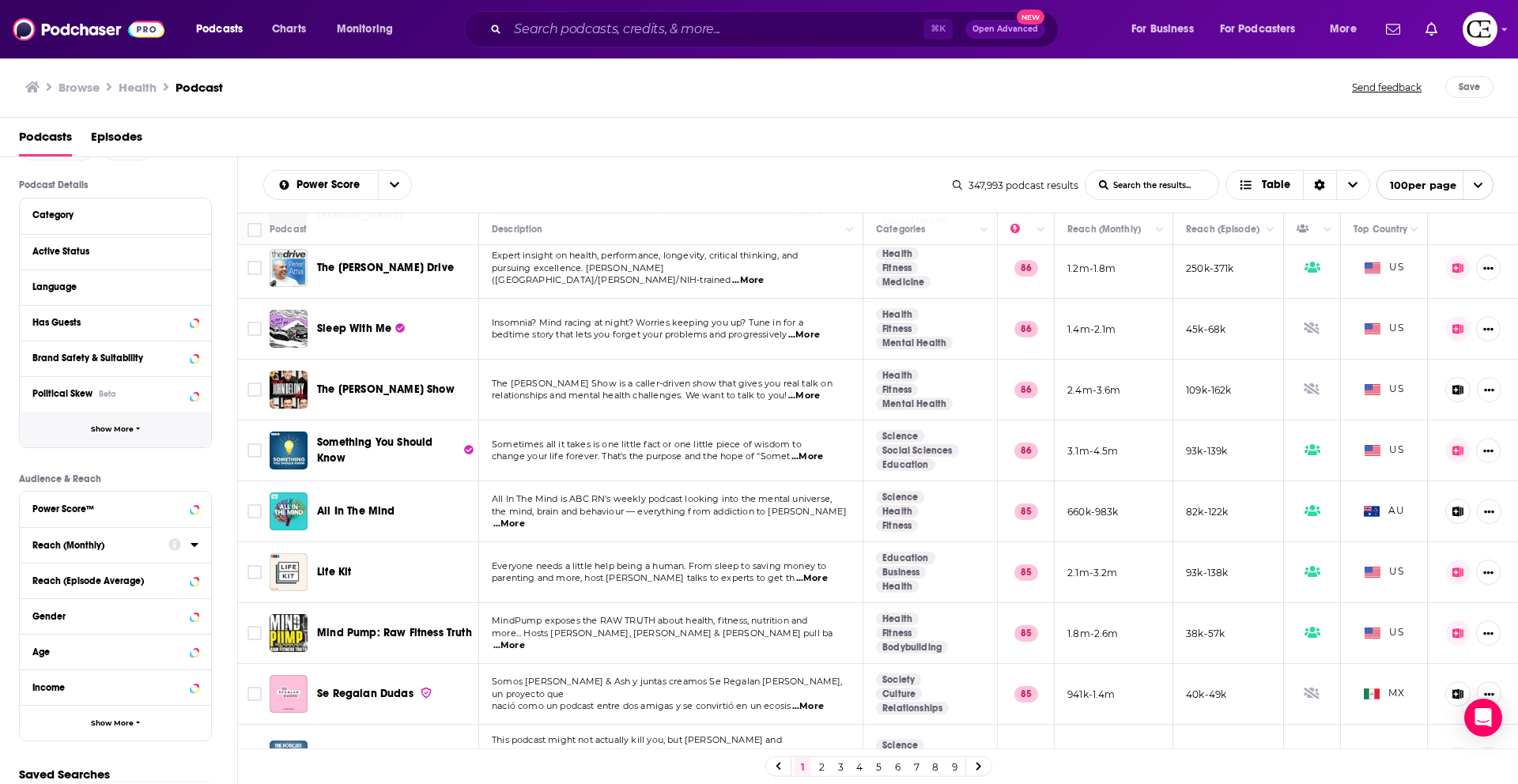
scroll to position [173, 0]
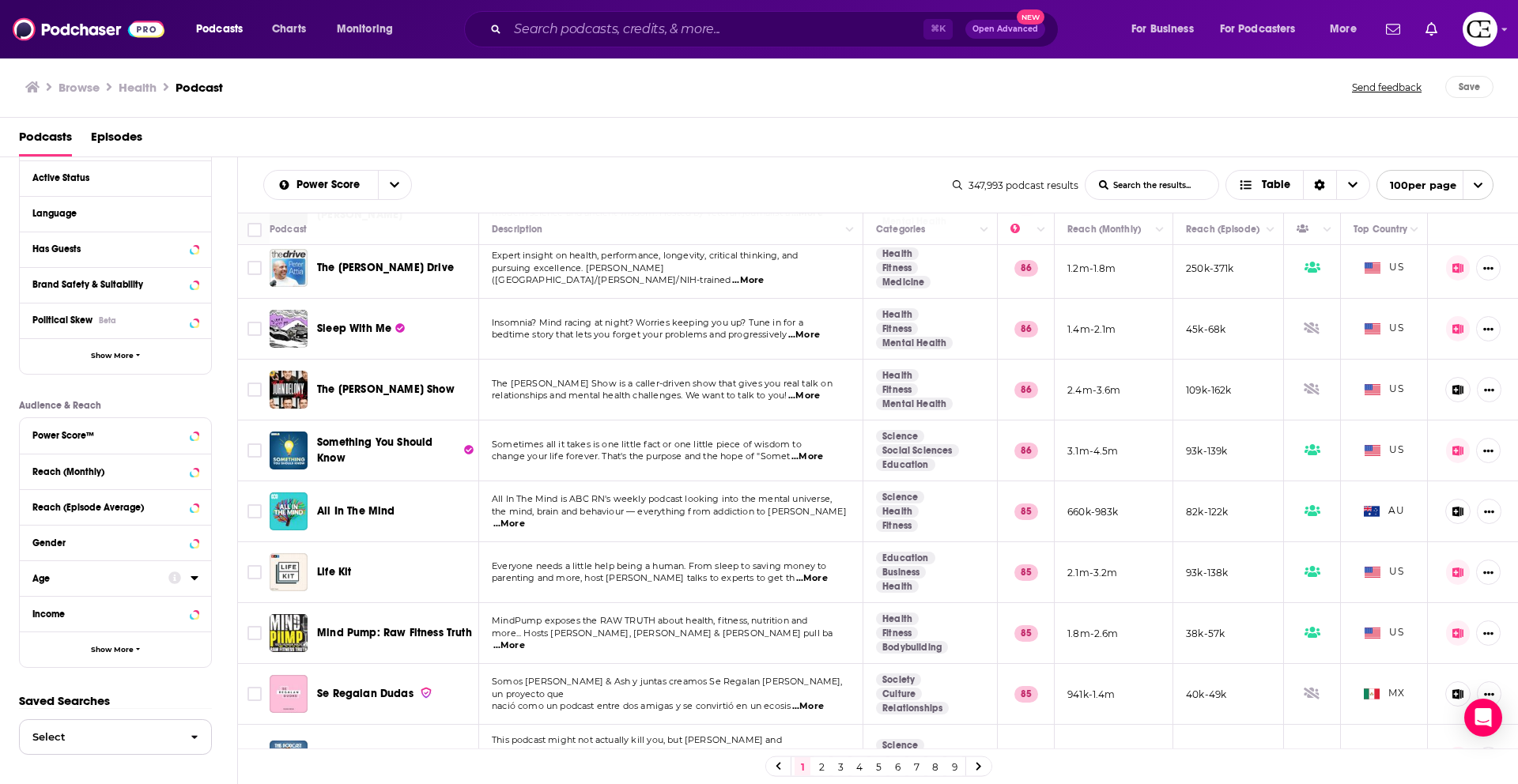
click at [125, 736] on span "Select" at bounding box center [98, 737] width 158 height 10
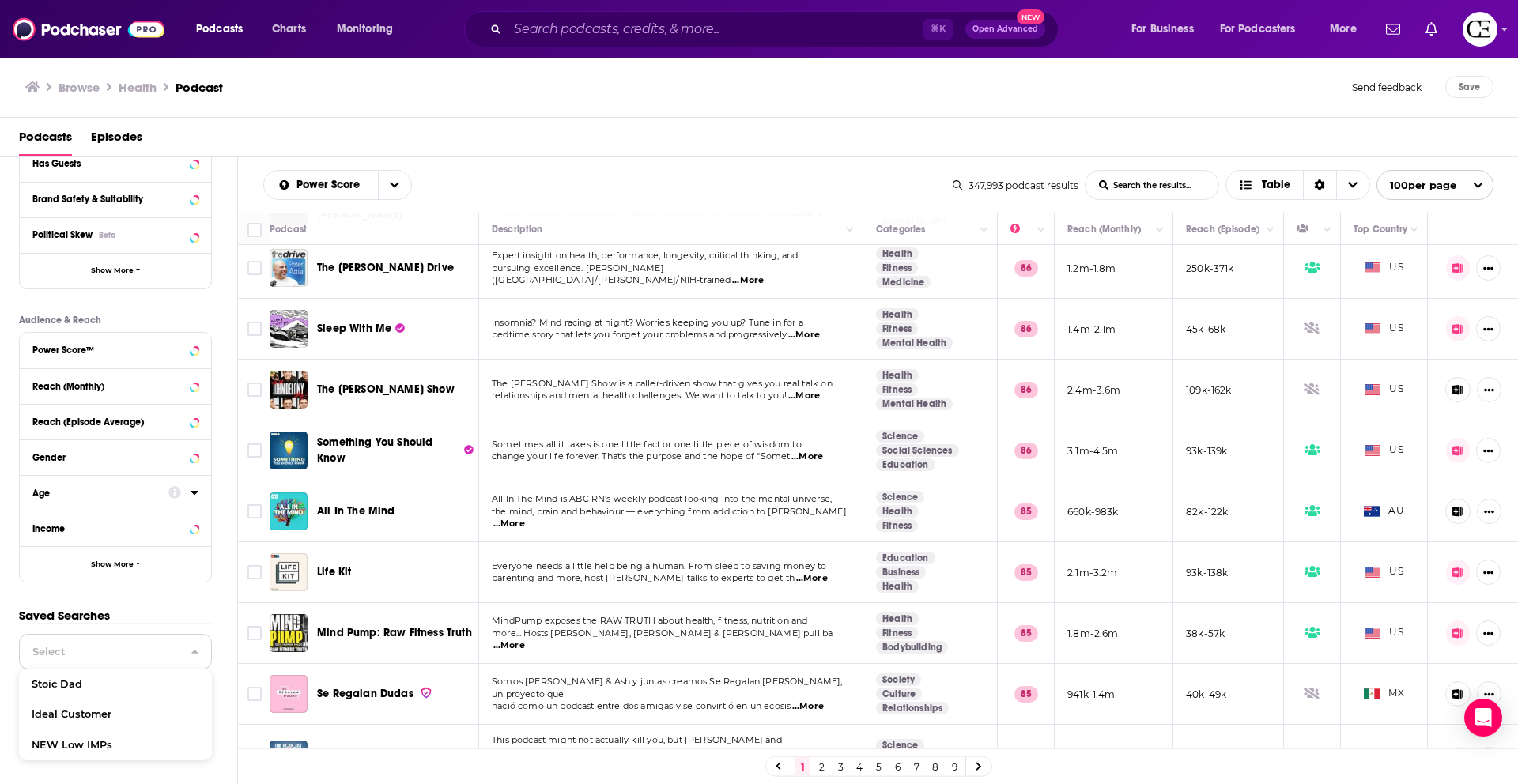
scroll to position [263, 0]
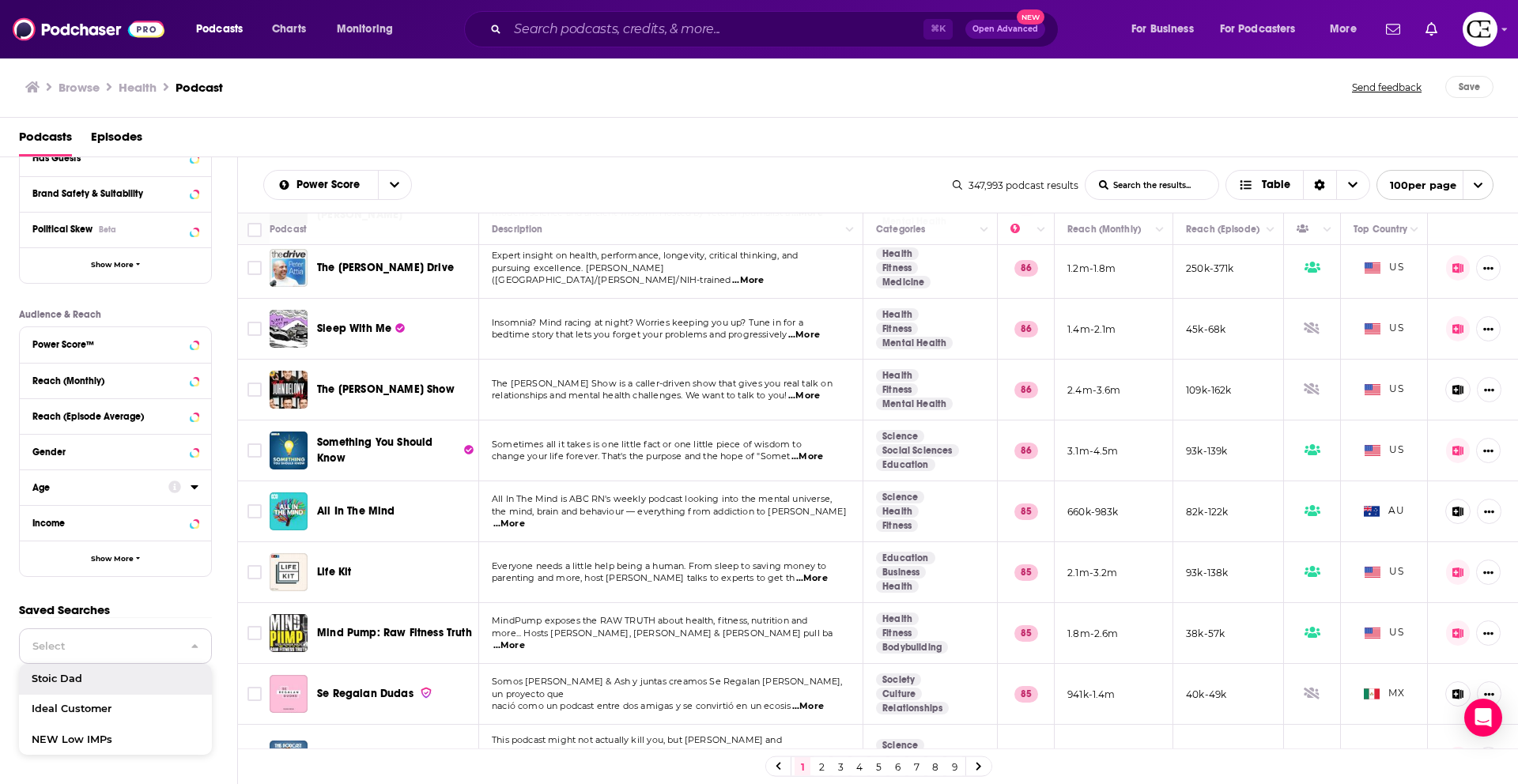
click at [143, 643] on span "Select" at bounding box center [98, 646] width 158 height 10
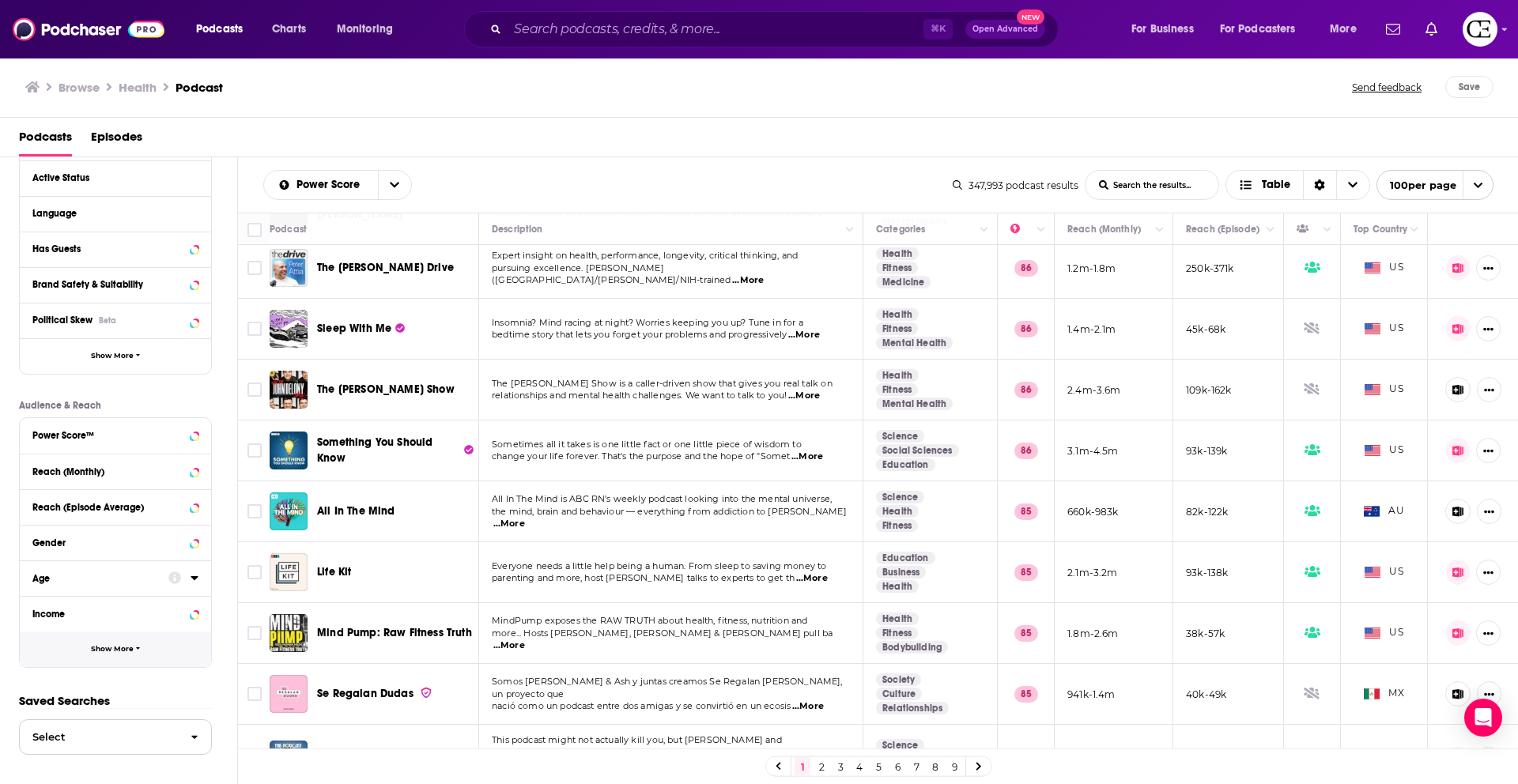
scroll to position [173, 0]
click at [136, 645] on icon "button" at bounding box center [139, 649] width 5 height 7
click at [121, 687] on div "Location Beta" at bounding box center [95, 685] width 125 height 11
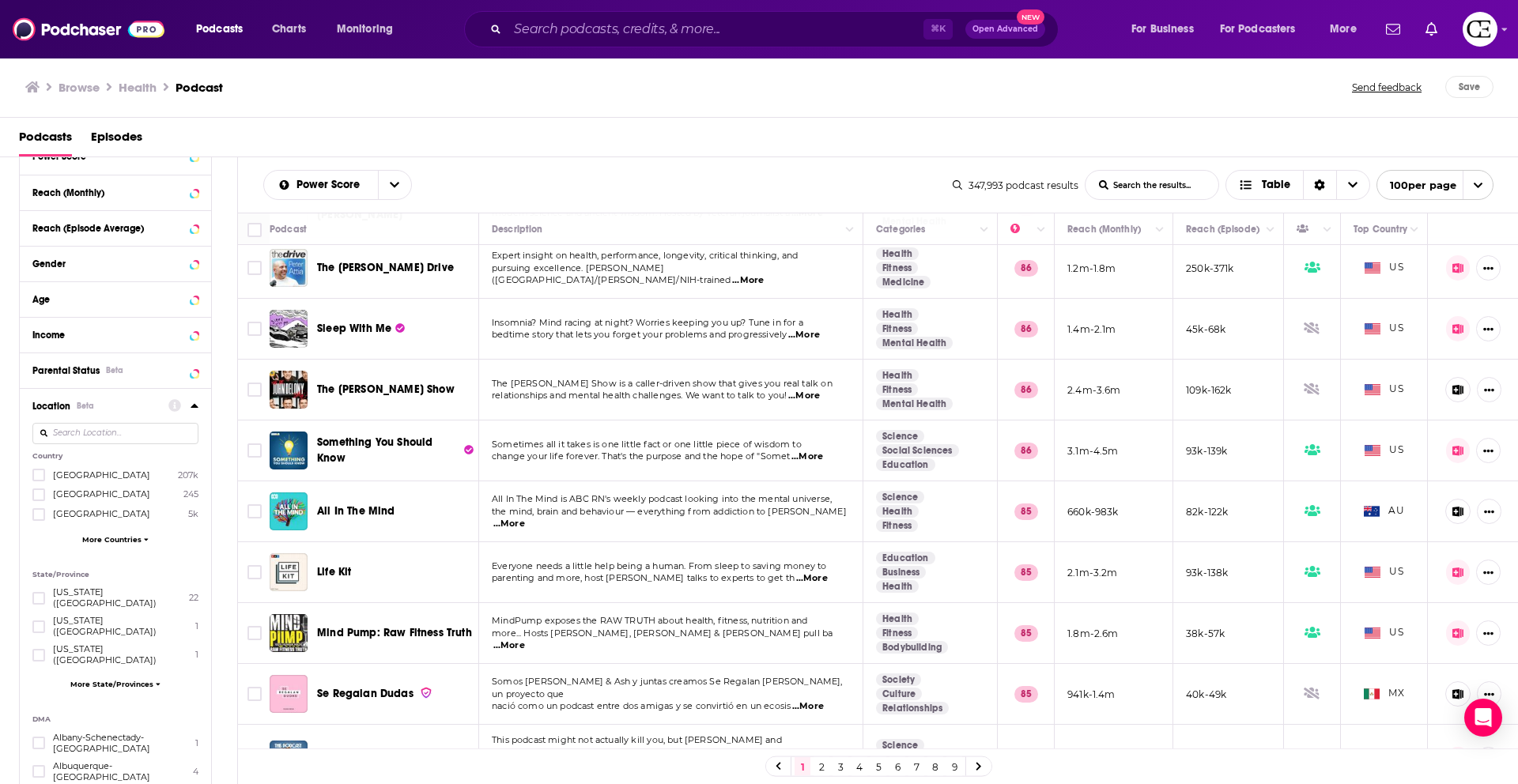
scroll to position [455, 0]
click at [43, 471] on label at bounding box center [38, 471] width 13 height 13
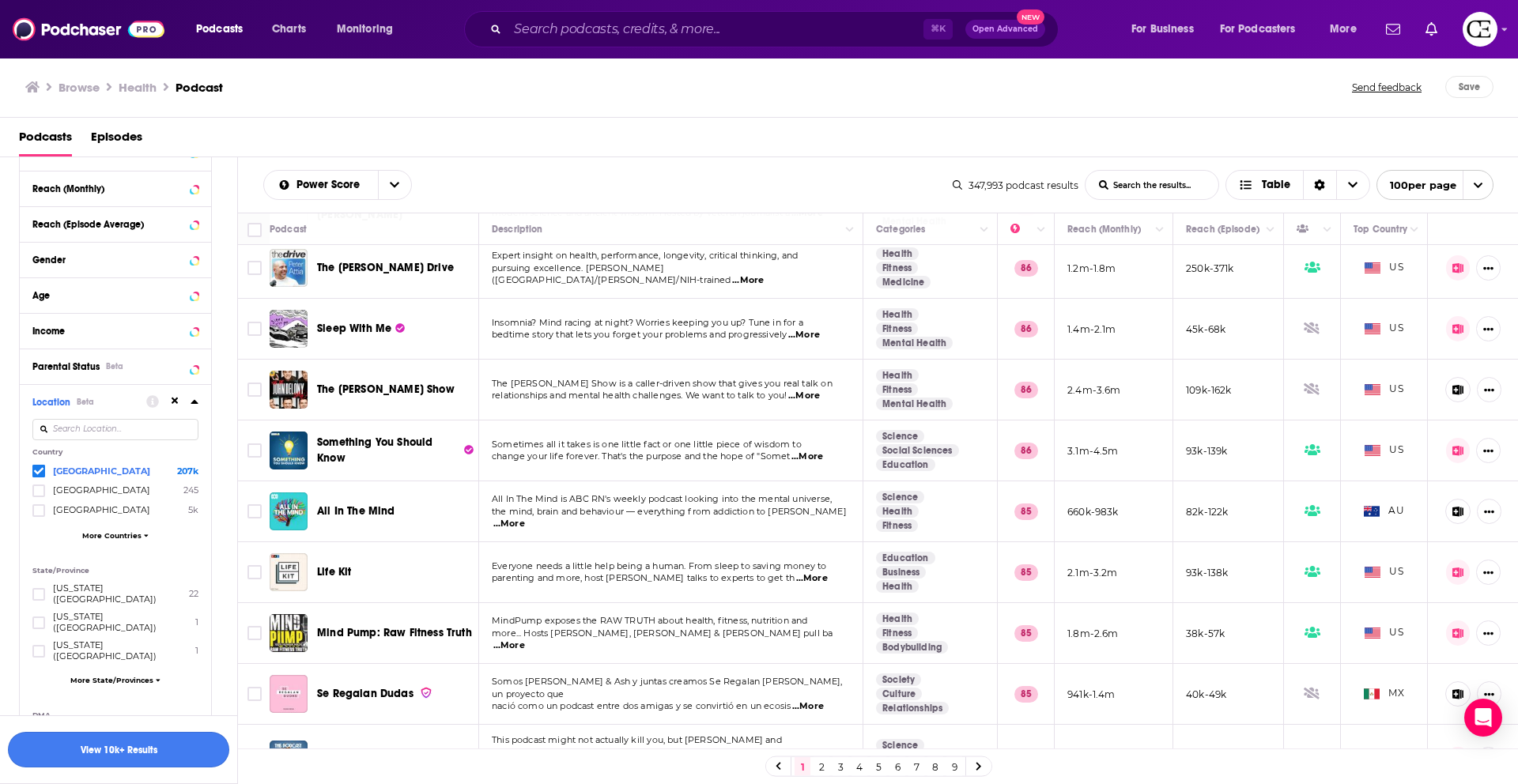
click at [154, 753] on button "View 10k+ Results" at bounding box center [118, 749] width 221 height 36
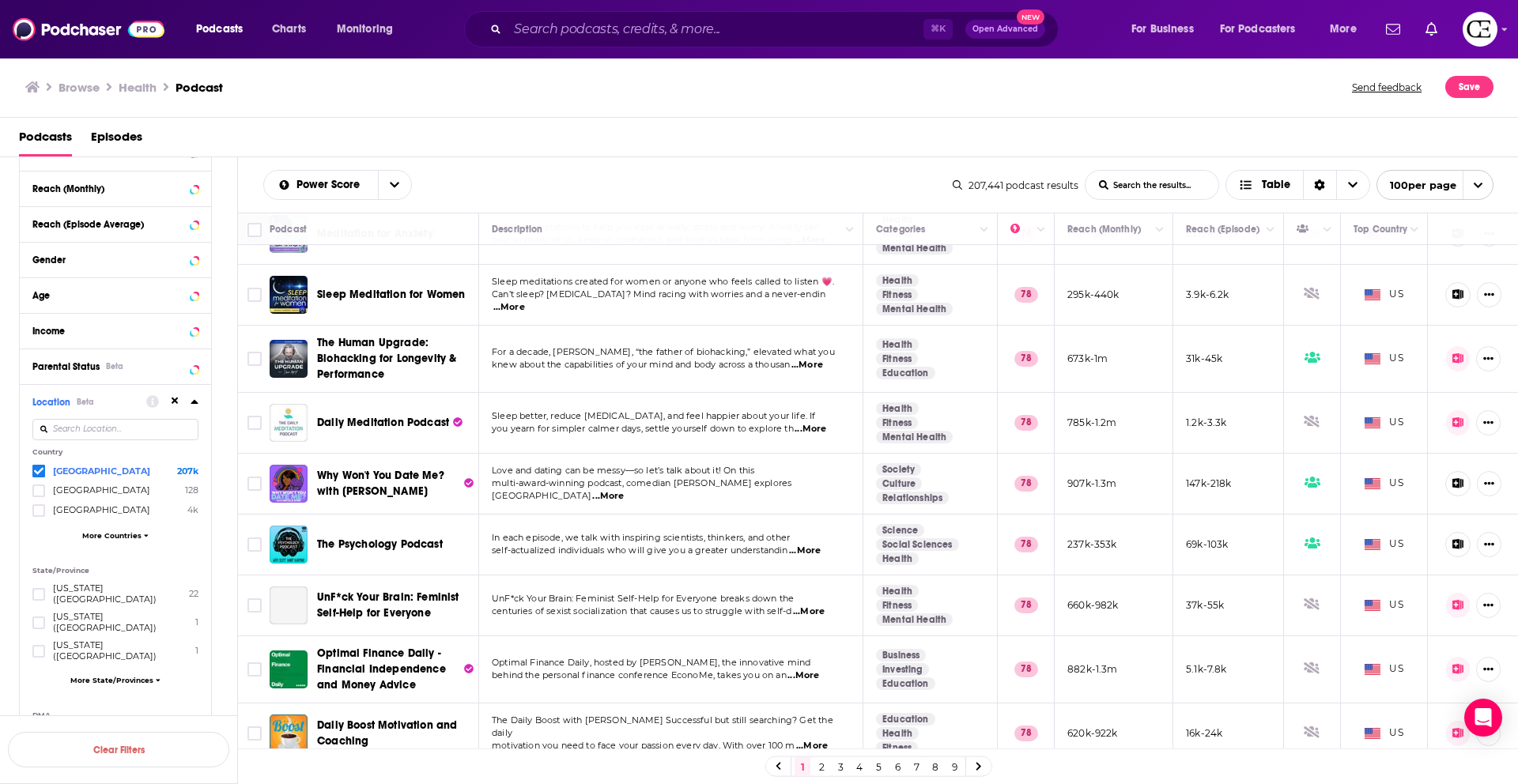
scroll to position [3547, 0]
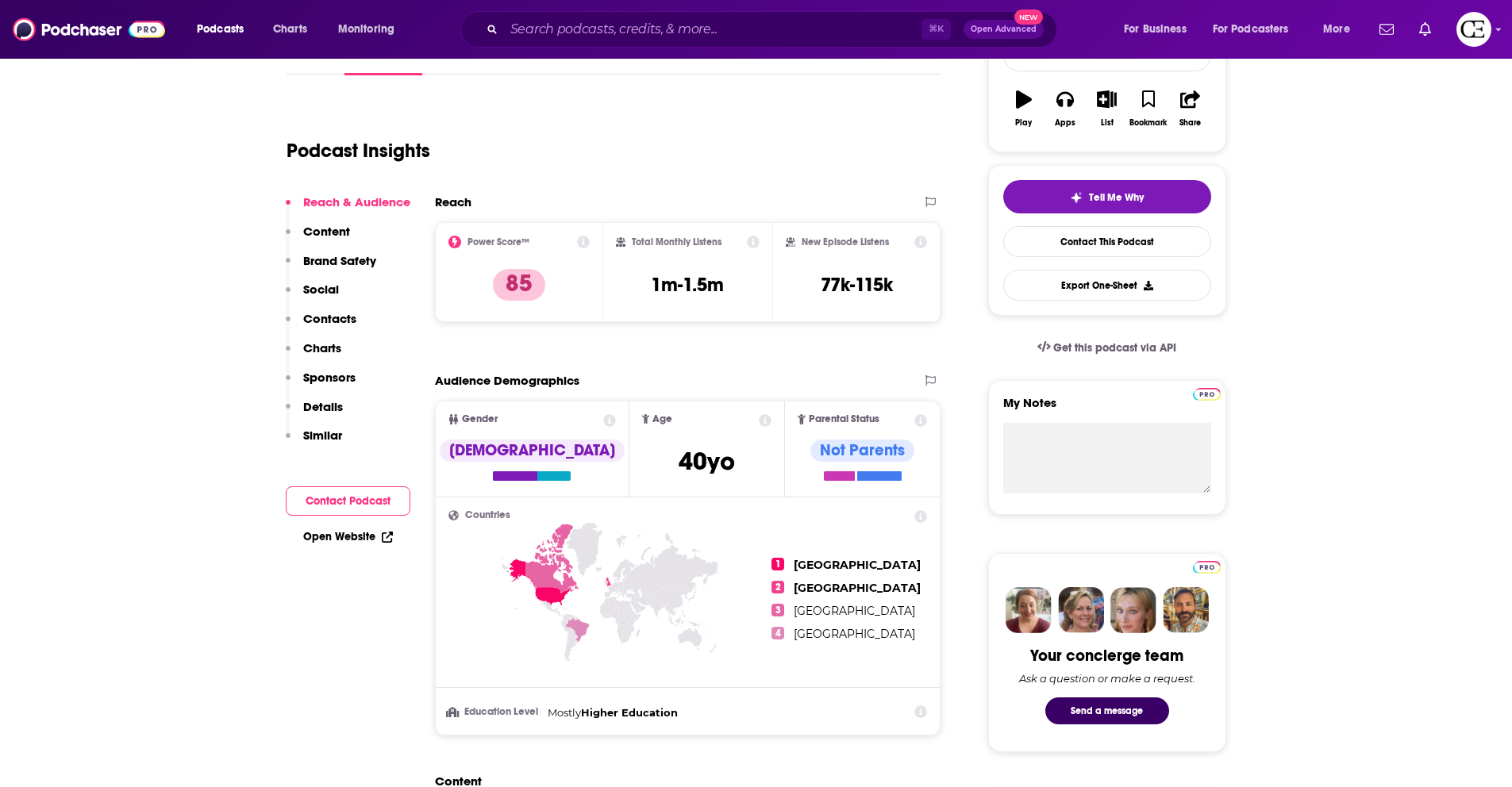
scroll to position [264, 0]
click at [1070, 200] on img "button" at bounding box center [1076, 196] width 13 height 13
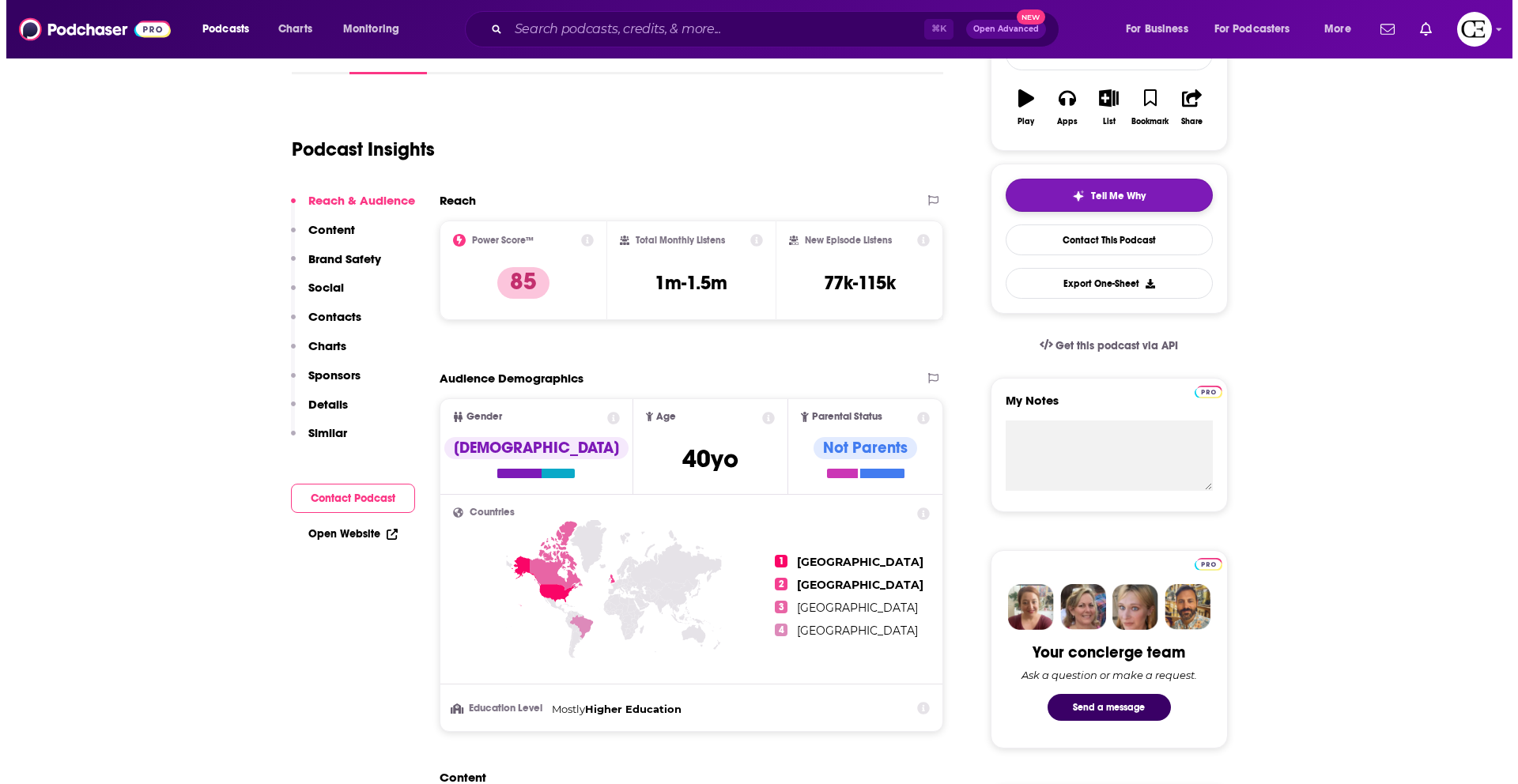
scroll to position [0, 0]
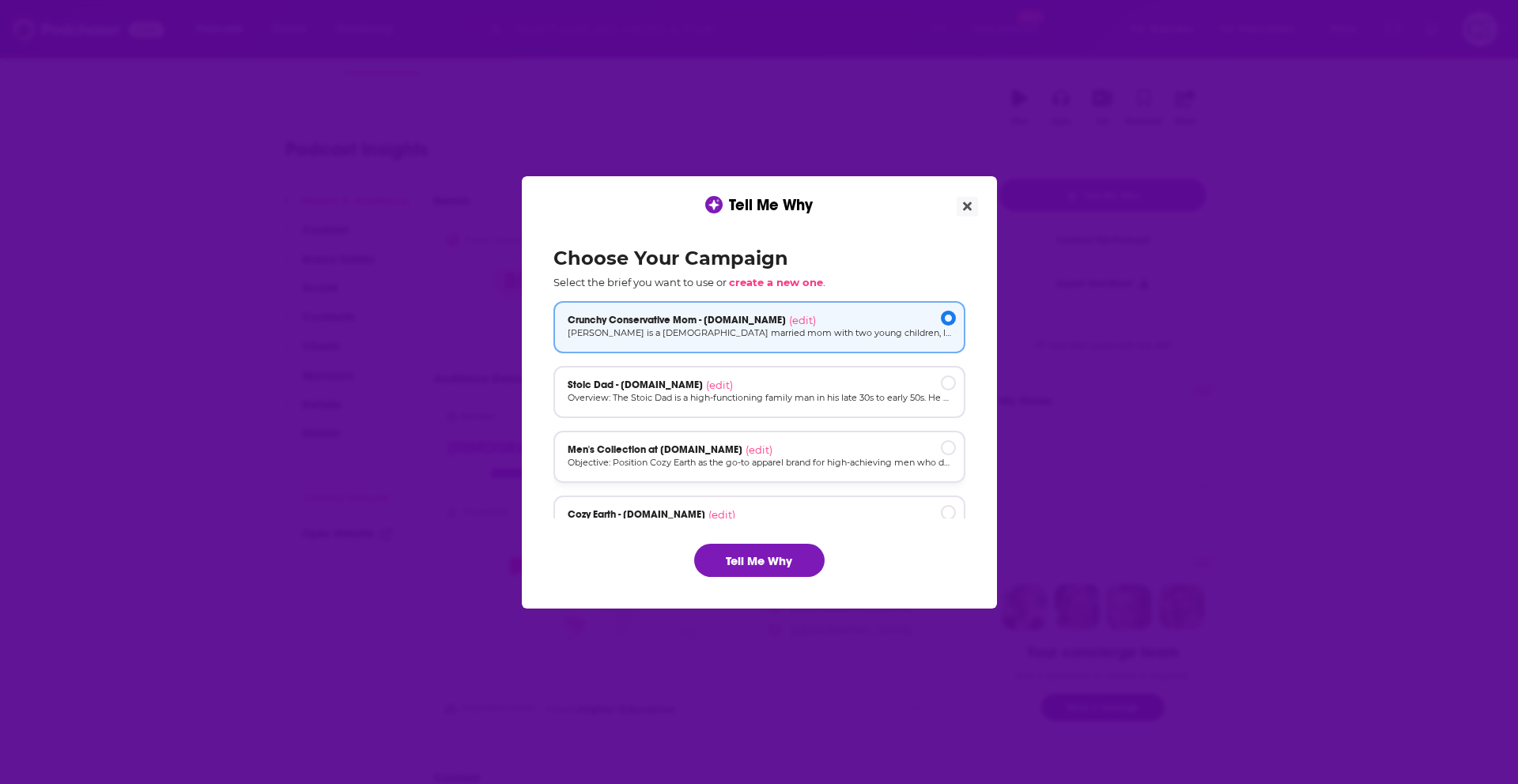
click at [773, 455] on div "Men's Collection at cozyearth.com (edit)" at bounding box center [759, 450] width 384 height 13
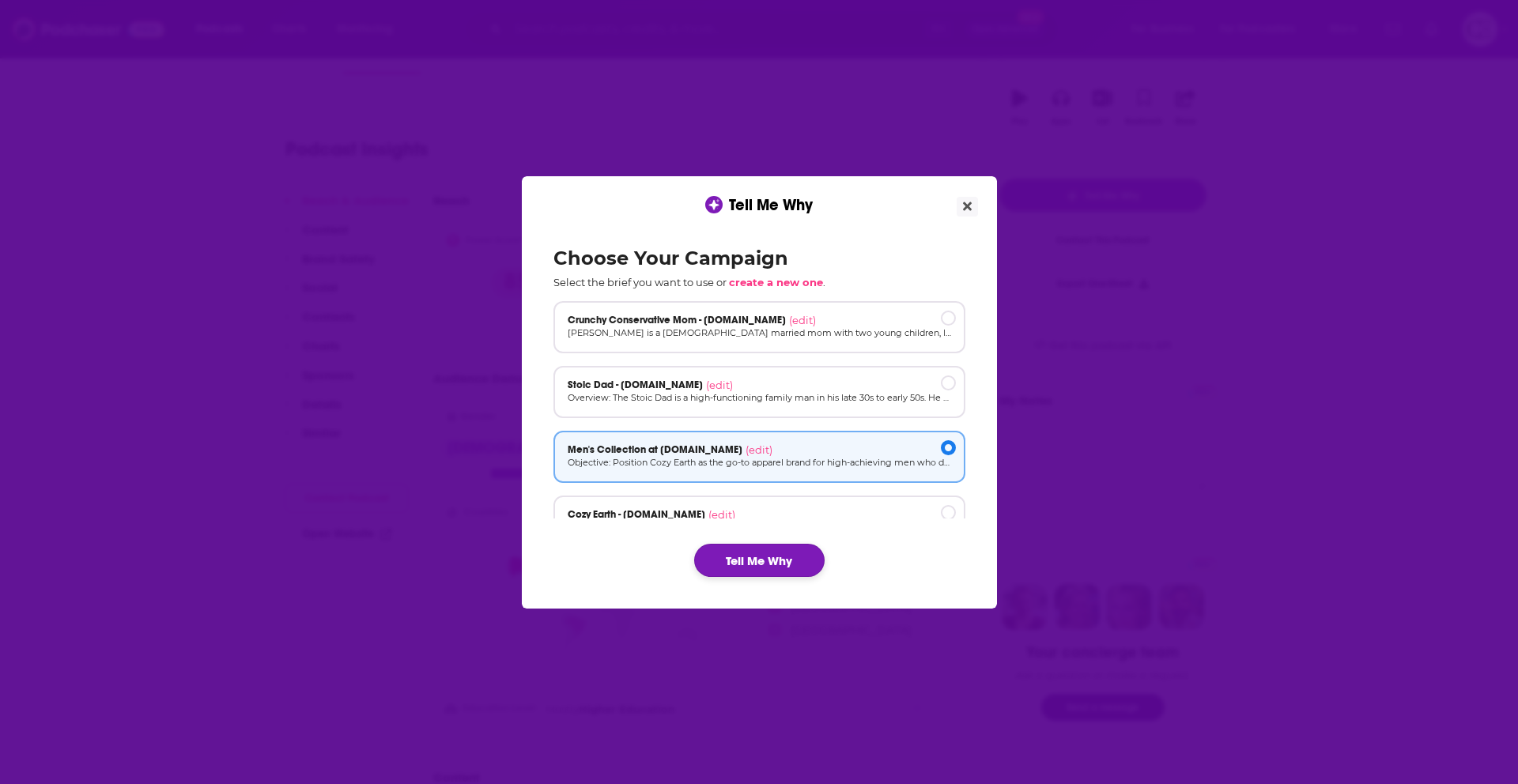
click at [743, 566] on button "Tell Me Why" at bounding box center [760, 560] width 130 height 33
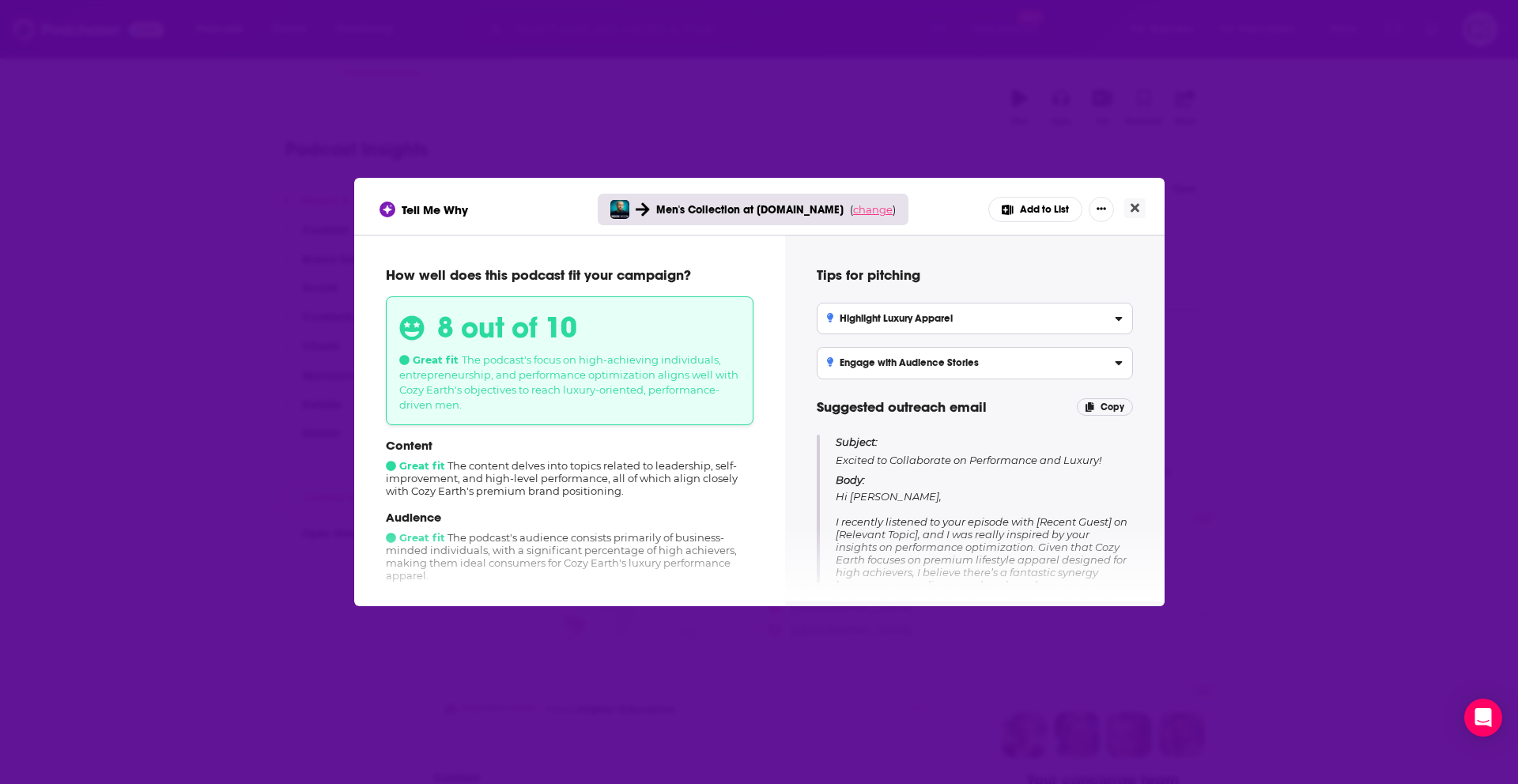
click at [856, 208] on span "change" at bounding box center [873, 209] width 40 height 13
click at [863, 331] on button "Change campaign" at bounding box center [895, 327] width 107 height 19
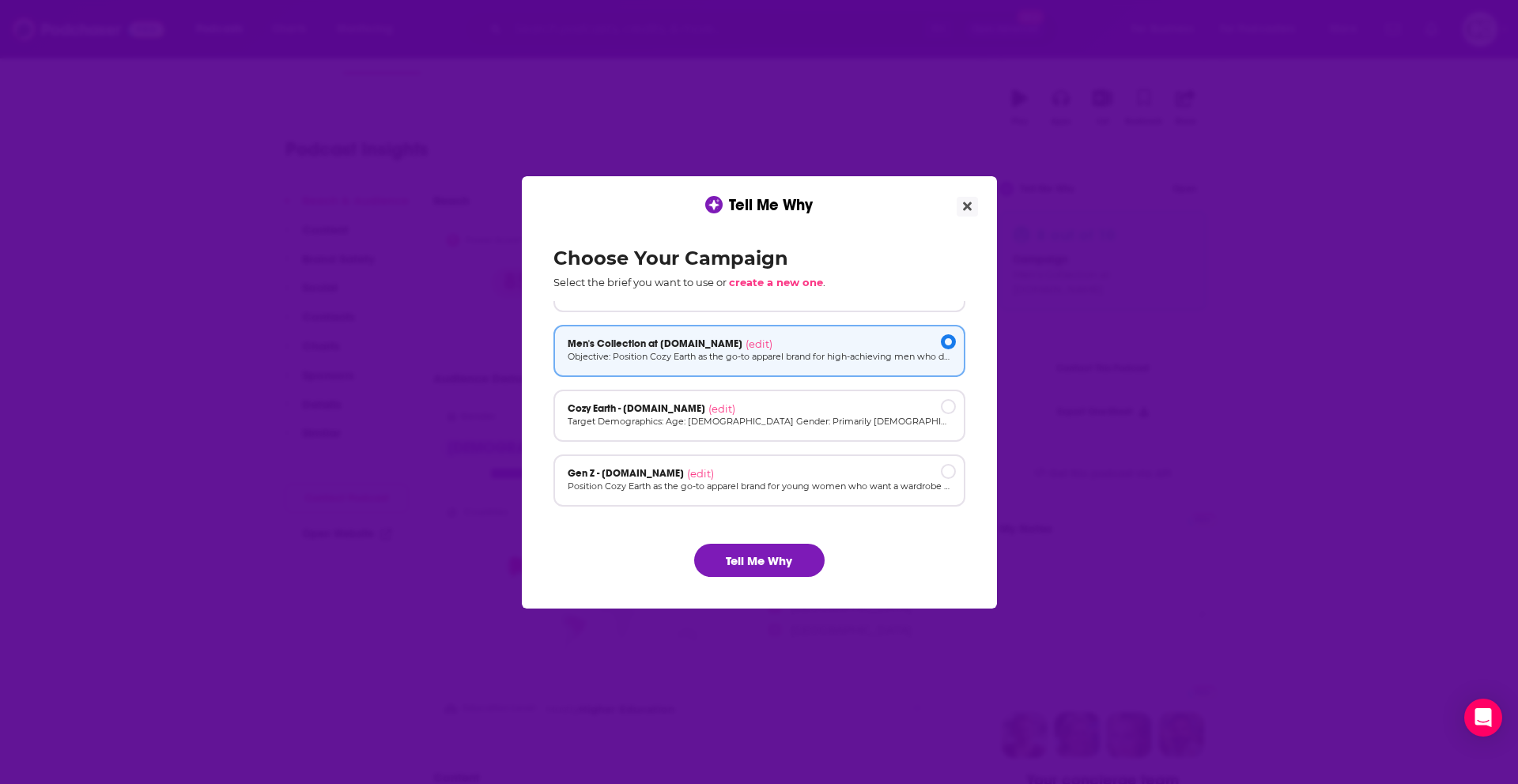
scroll to position [107, 0]
click at [802, 413] on div "Cozy Earth - [DOMAIN_NAME] (edit)" at bounding box center [759, 407] width 384 height 13
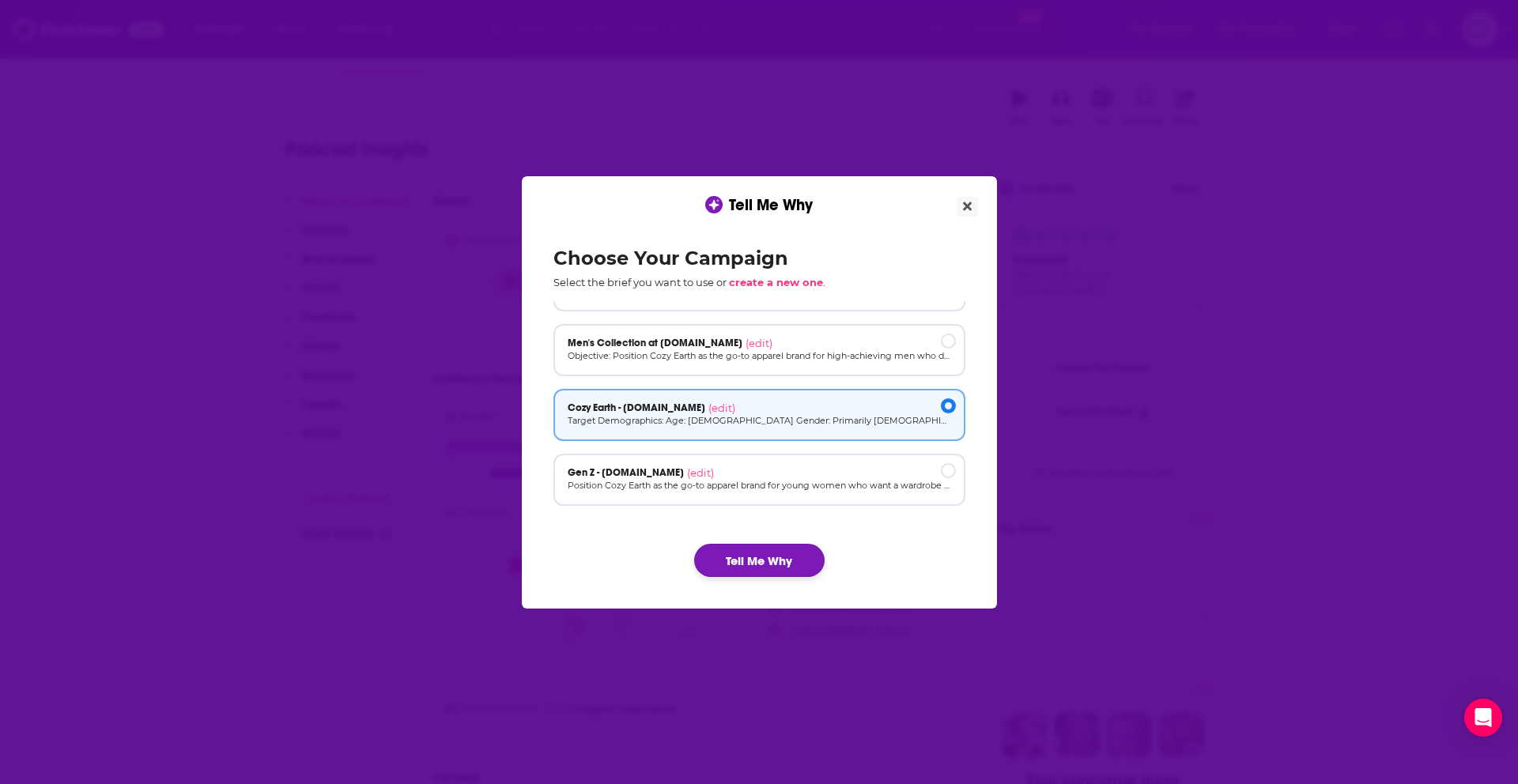
click at [750, 567] on button "Tell Me Why" at bounding box center [760, 560] width 130 height 33
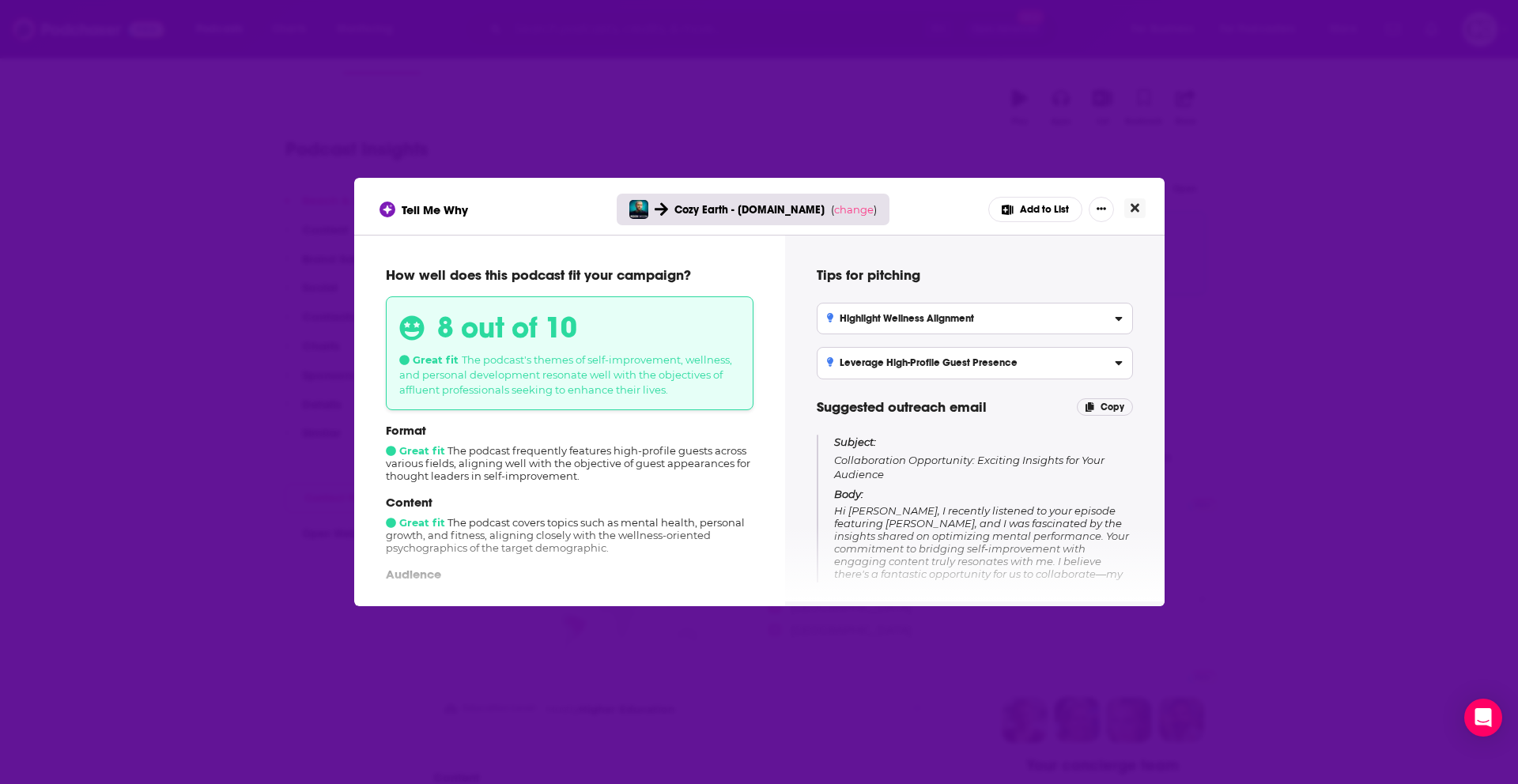
click at [1134, 215] on button "Close" at bounding box center [1134, 207] width 21 height 19
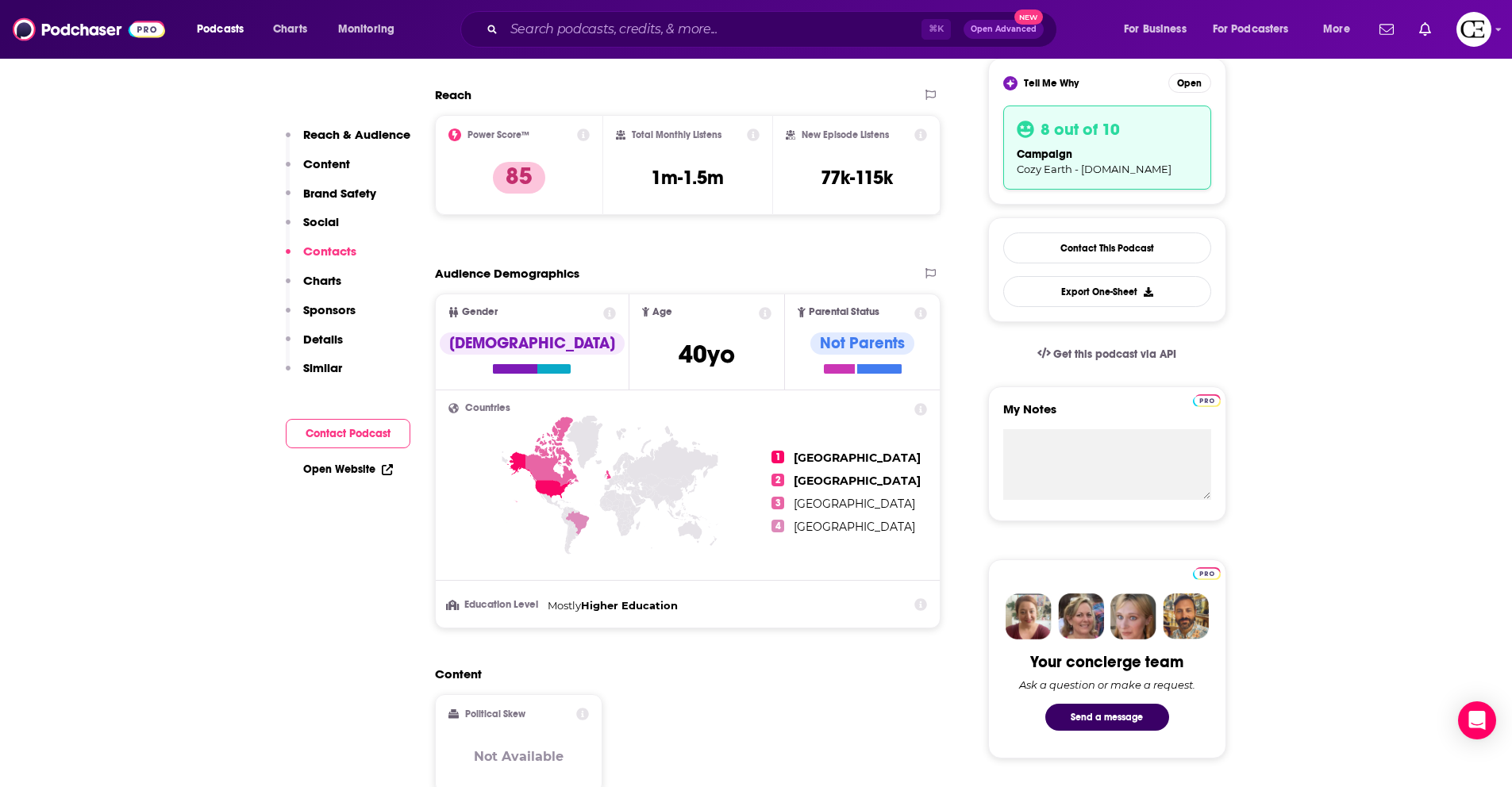
scroll to position [0, 0]
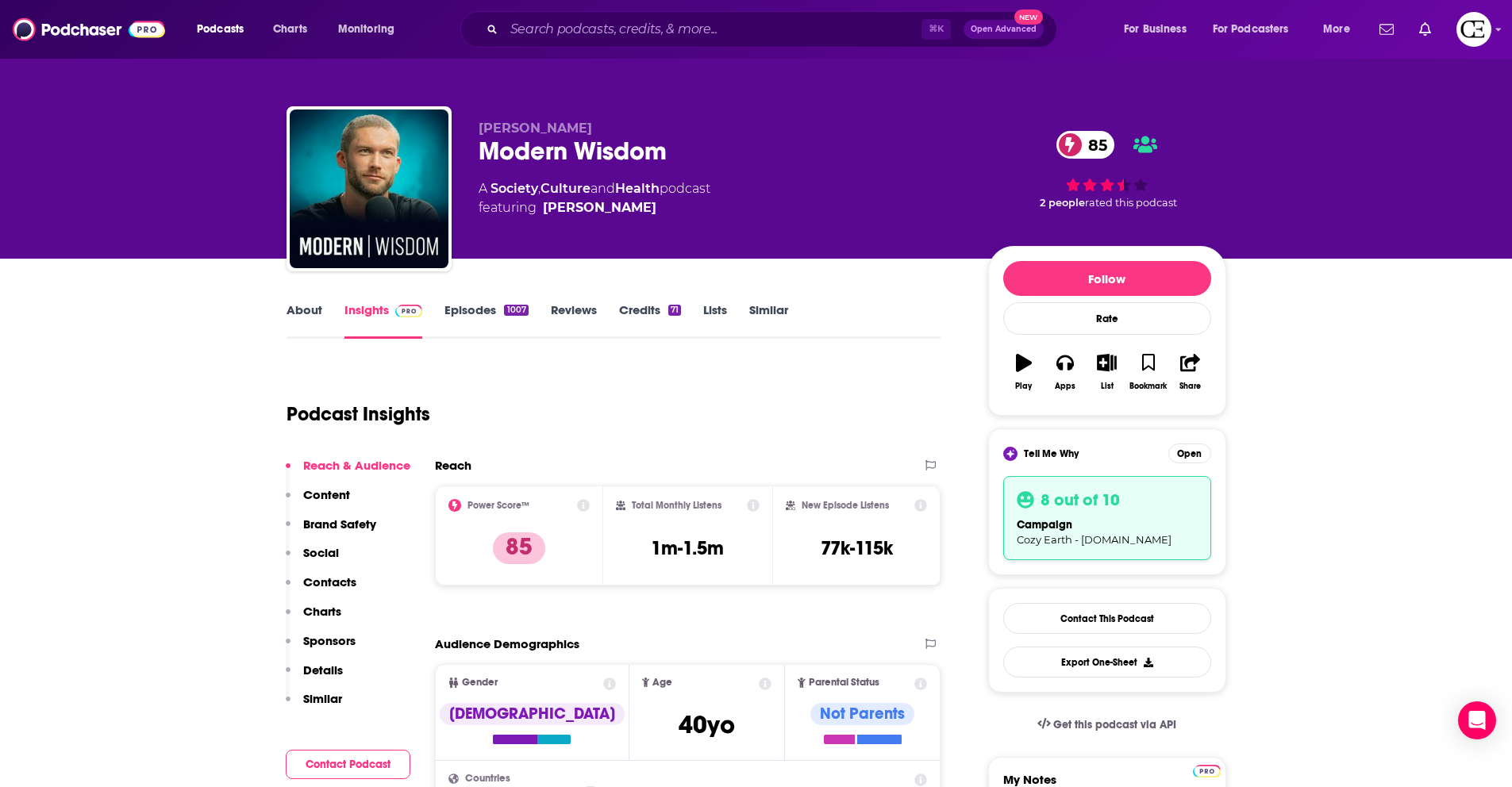
click at [557, 162] on div "Modern Wisdom 85" at bounding box center [720, 151] width 484 height 31
copy div "Modern Wisdom 85"
click at [1116, 364] on icon "button" at bounding box center [1106, 362] width 20 height 18
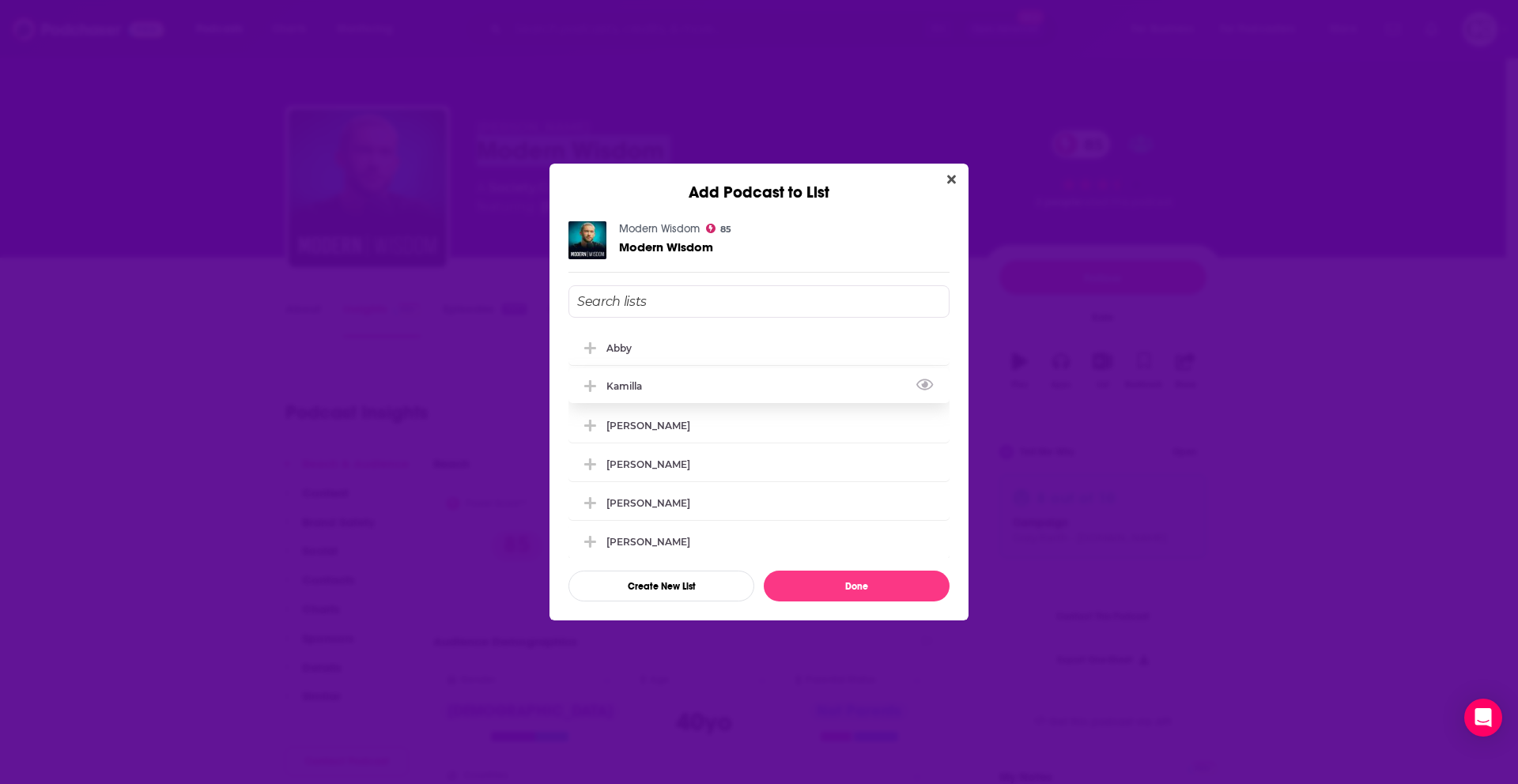
click at [589, 386] on icon "Add Podcast To List" at bounding box center [590, 386] width 12 height 12
click at [828, 590] on button "Done" at bounding box center [856, 586] width 186 height 30
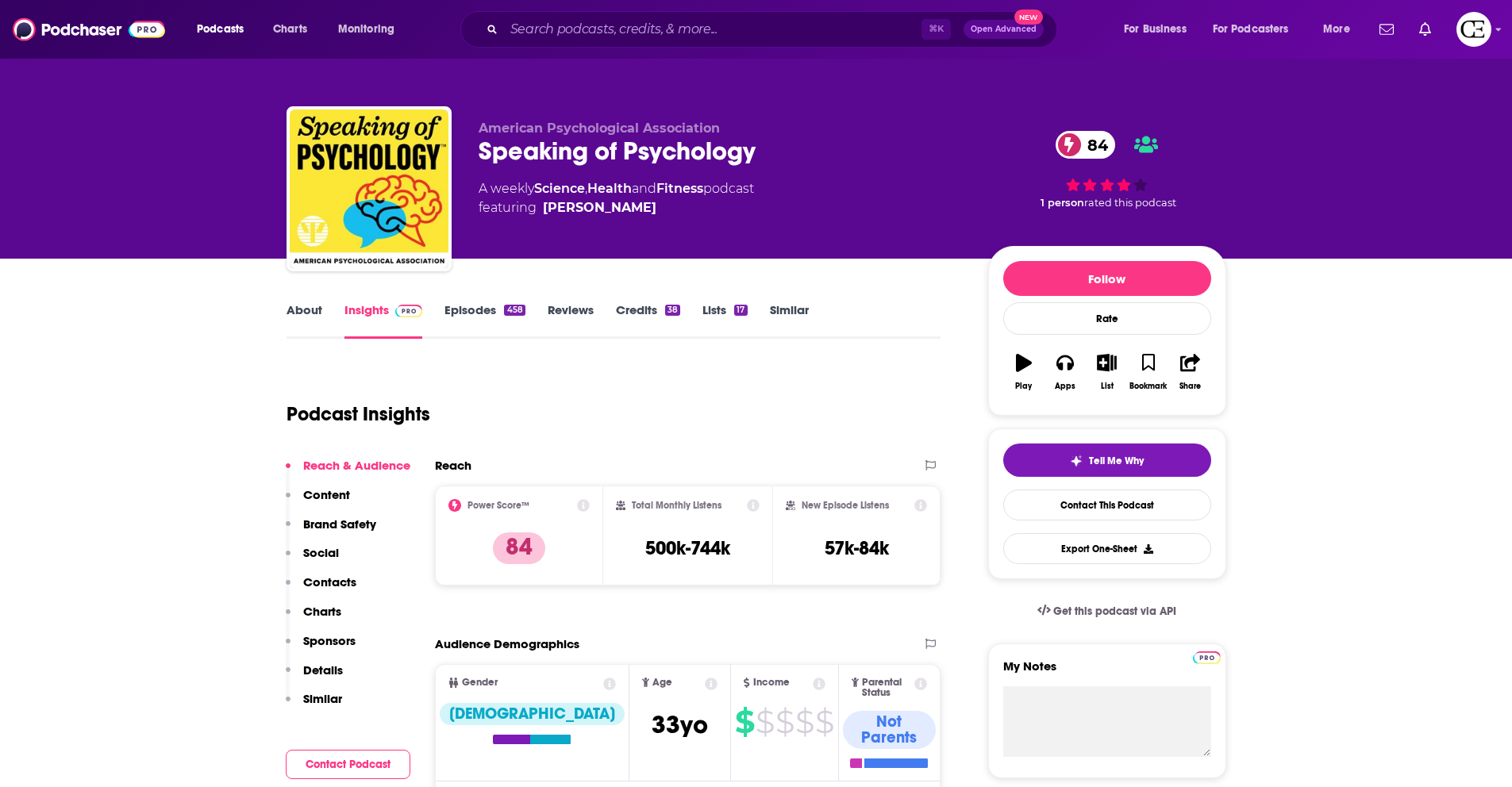
click at [594, 161] on div "Speaking of Psychology 84" at bounding box center [720, 151] width 484 height 31
click at [594, 163] on div "Speaking of Psychology 84" at bounding box center [720, 151] width 484 height 31
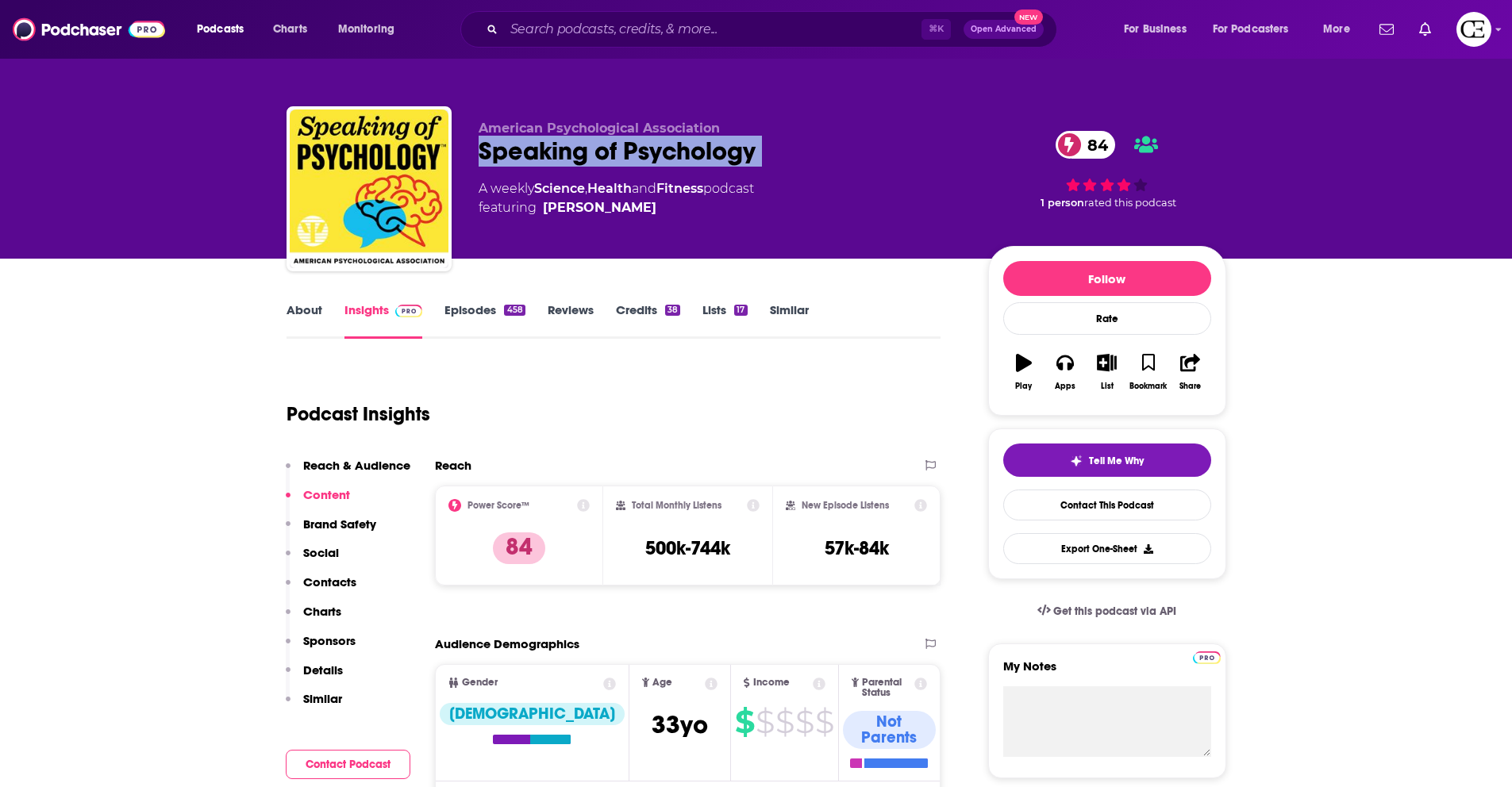
click at [594, 163] on div "Speaking of Psychology 84" at bounding box center [720, 151] width 484 height 31
click at [1073, 447] on button "Tell Me Why" at bounding box center [1107, 460] width 208 height 33
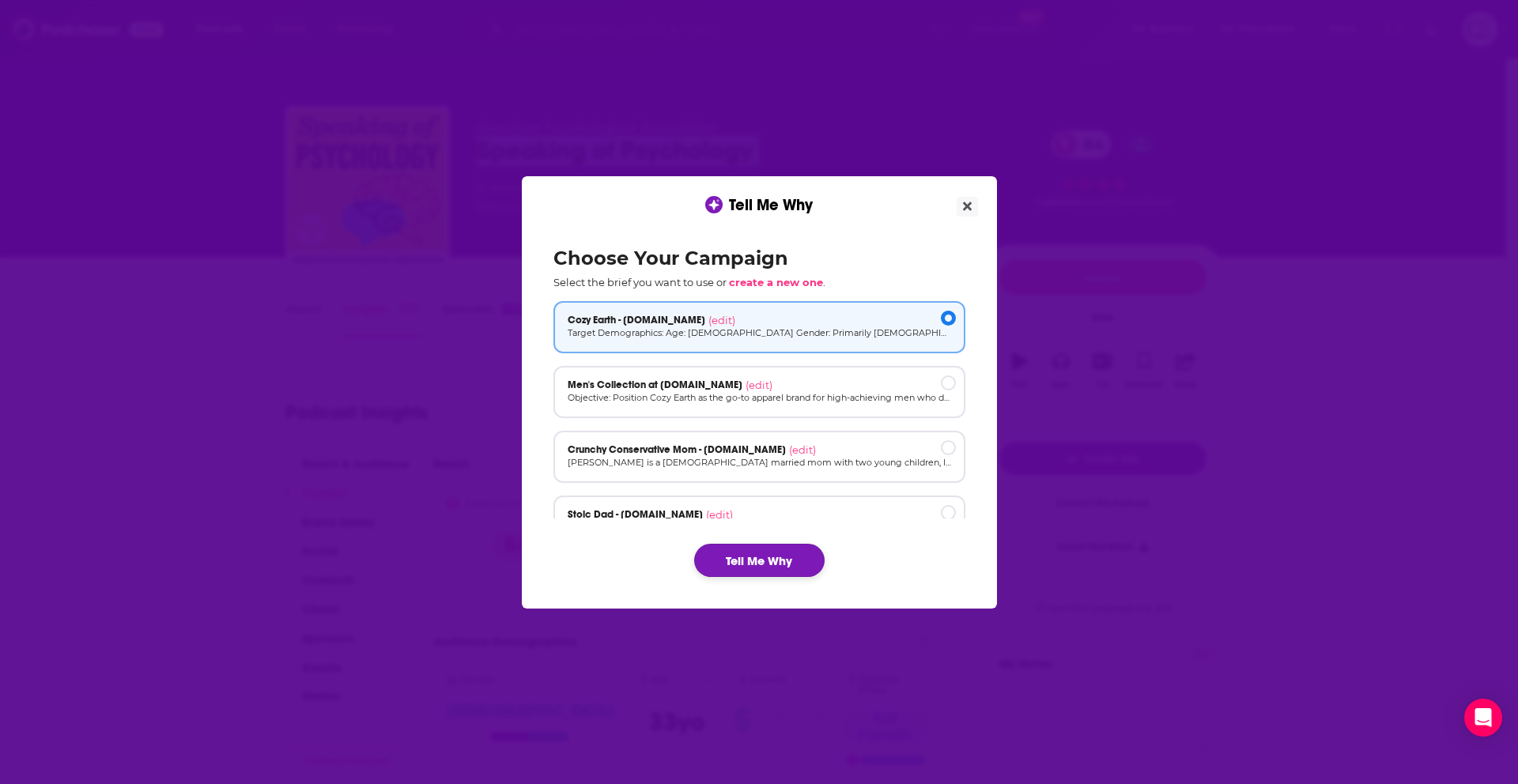
click at [785, 556] on button "Tell Me Why" at bounding box center [760, 560] width 130 height 33
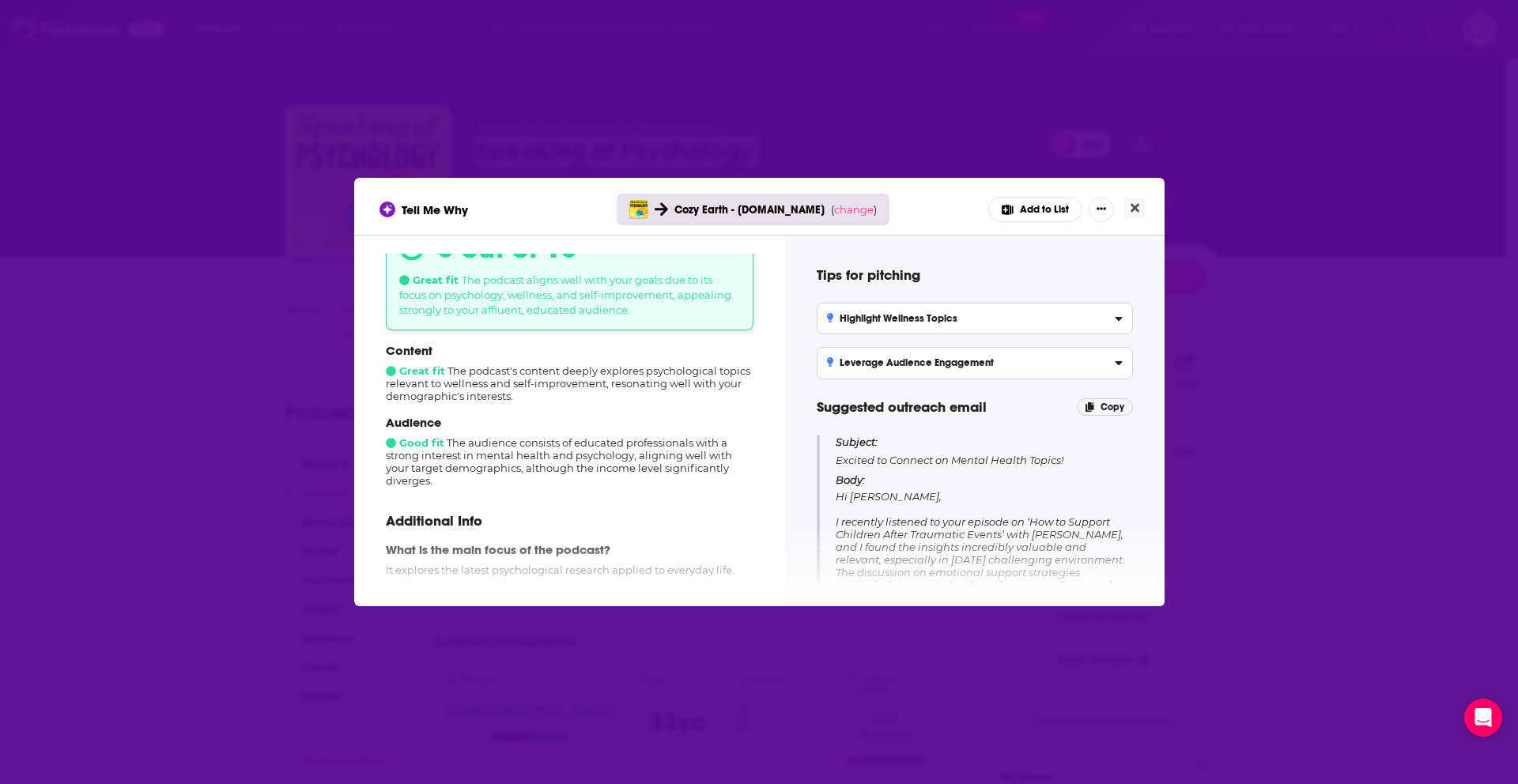
scroll to position [94, 0]
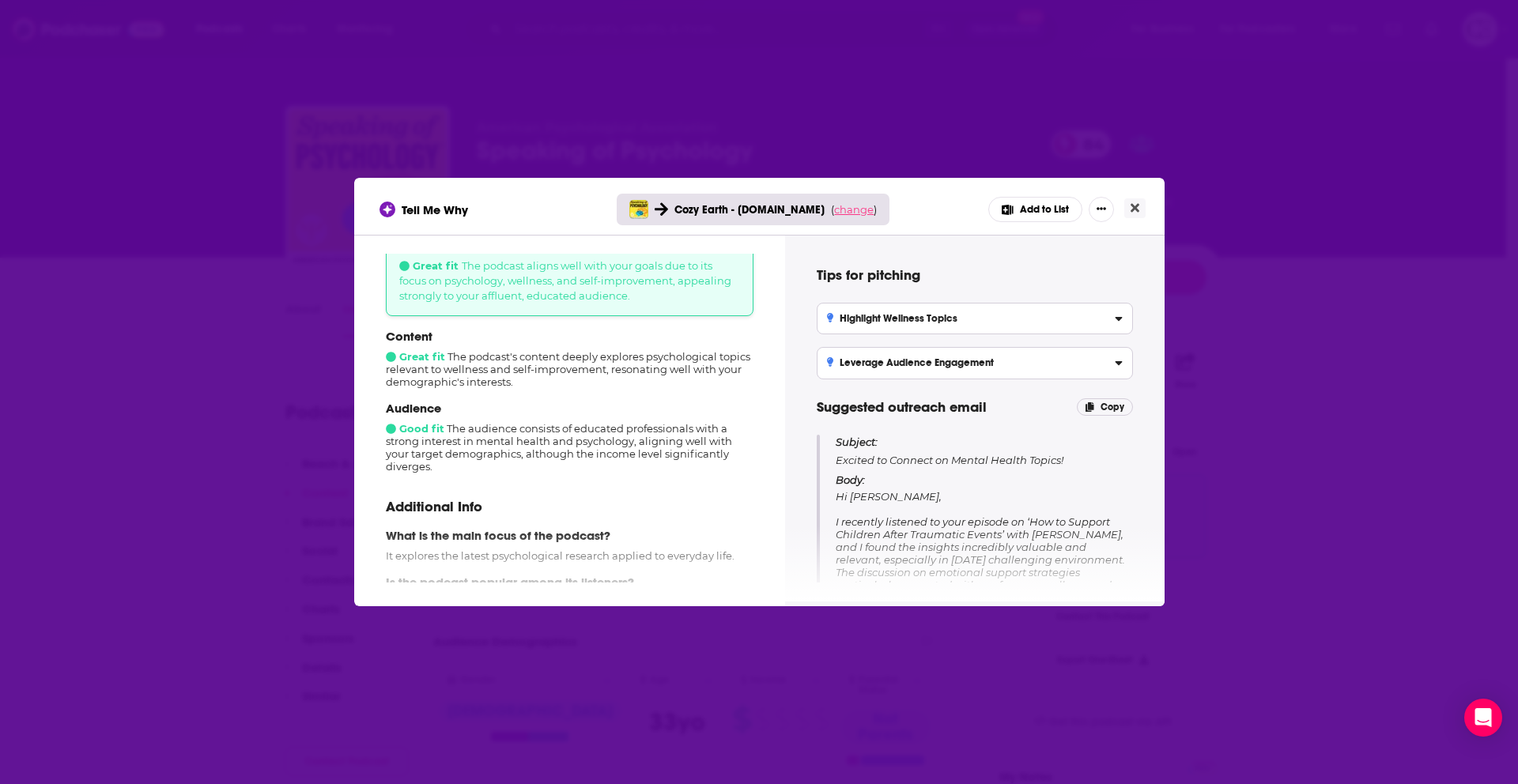
click at [845, 211] on span "change" at bounding box center [854, 209] width 40 height 13
click at [867, 329] on button "Change campaign" at bounding box center [876, 327] width 107 height 19
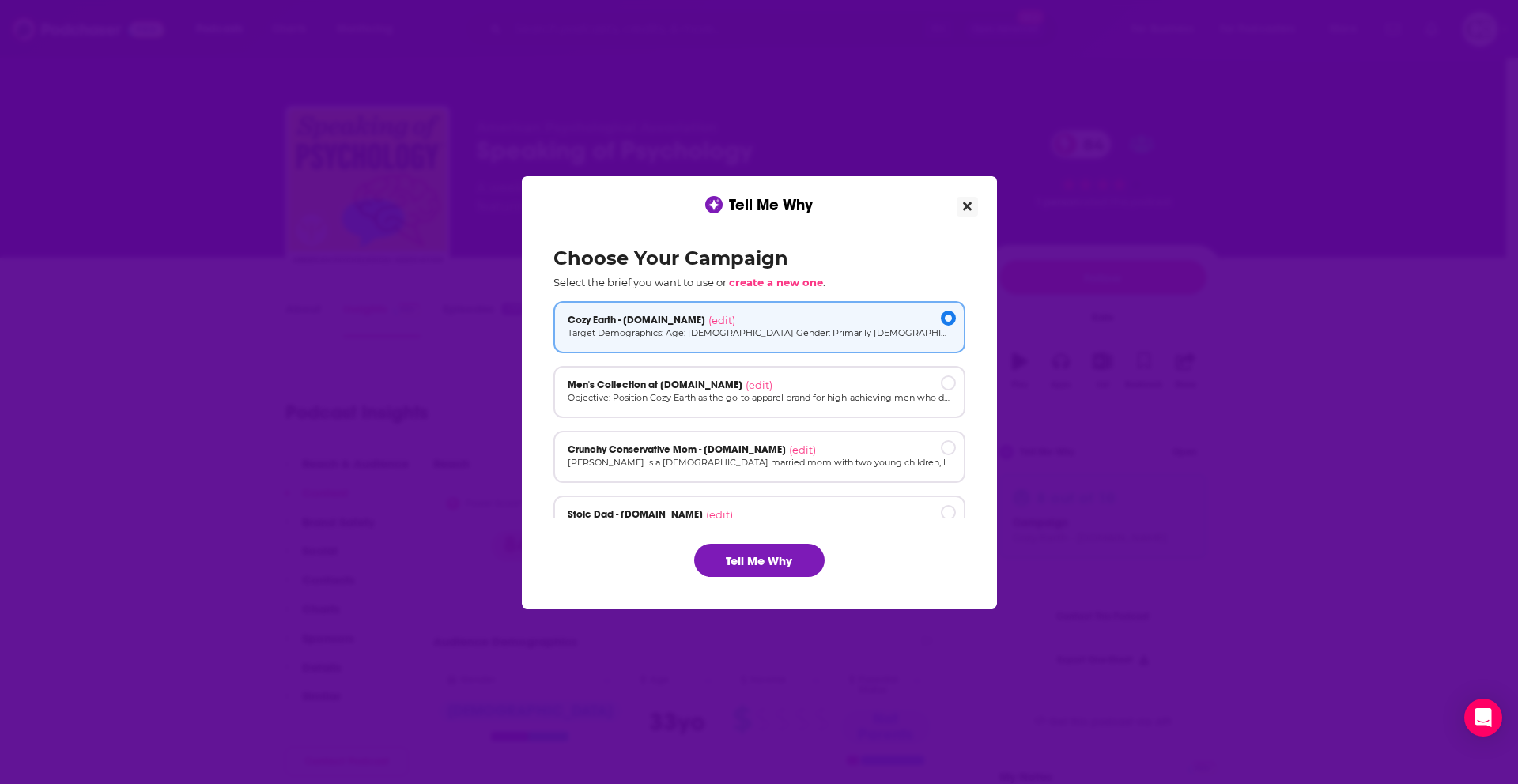
click at [973, 207] on button "Close" at bounding box center [967, 206] width 21 height 19
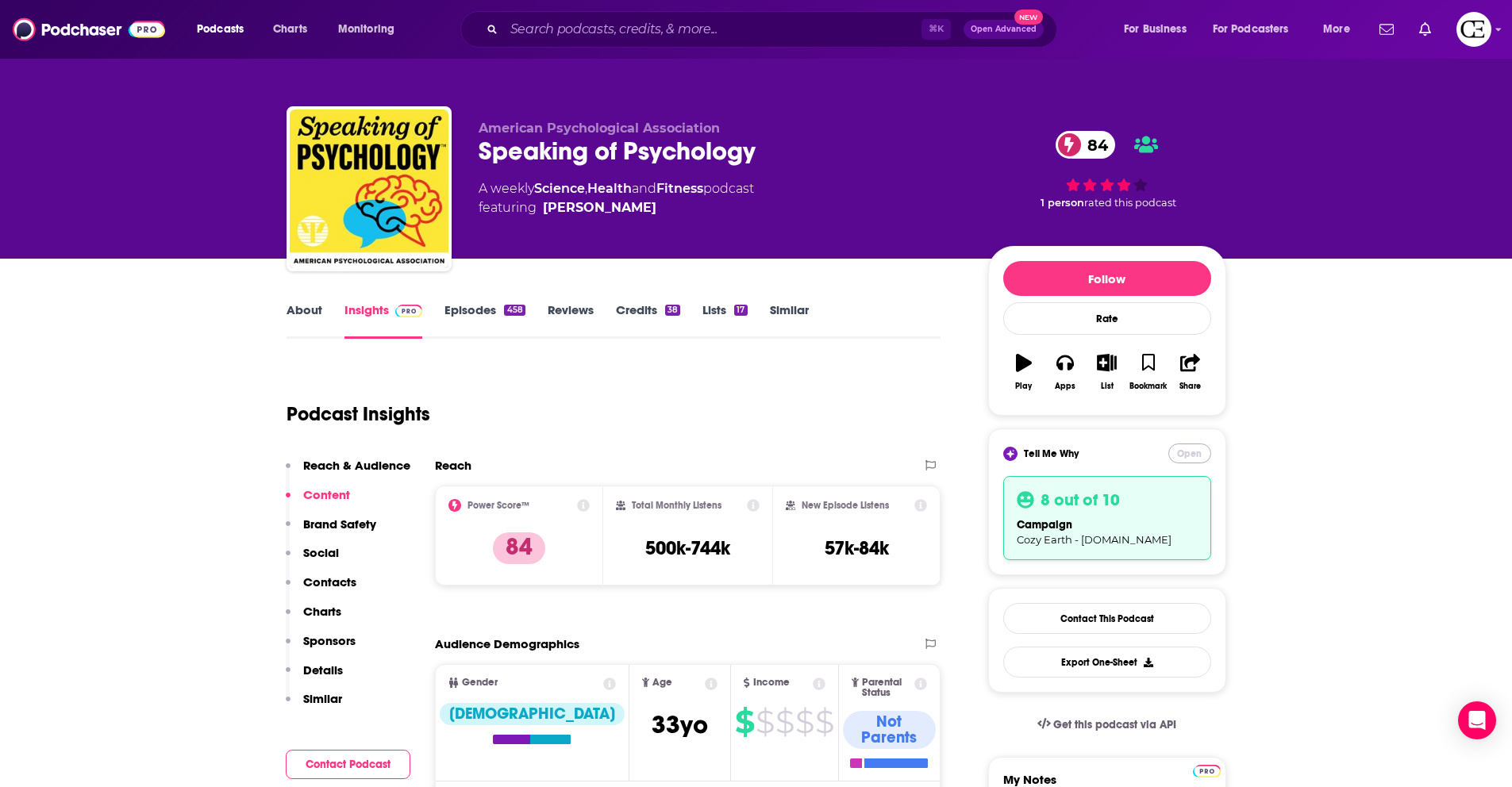
click at [1187, 455] on button "Open" at bounding box center [1190, 453] width 43 height 20
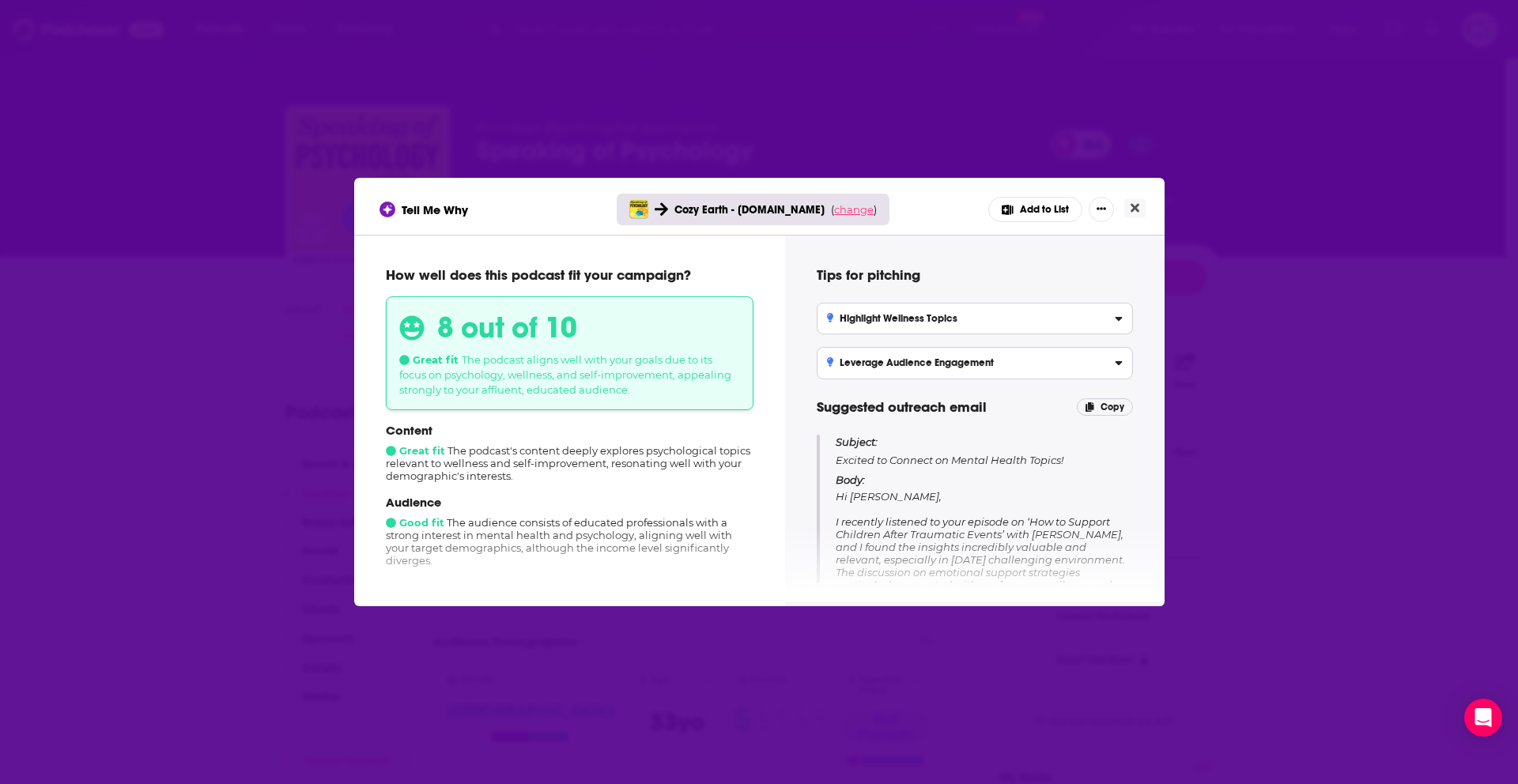
click at [845, 212] on span "change" at bounding box center [854, 209] width 40 height 13
click at [843, 327] on button "Change campaign" at bounding box center [876, 327] width 107 height 19
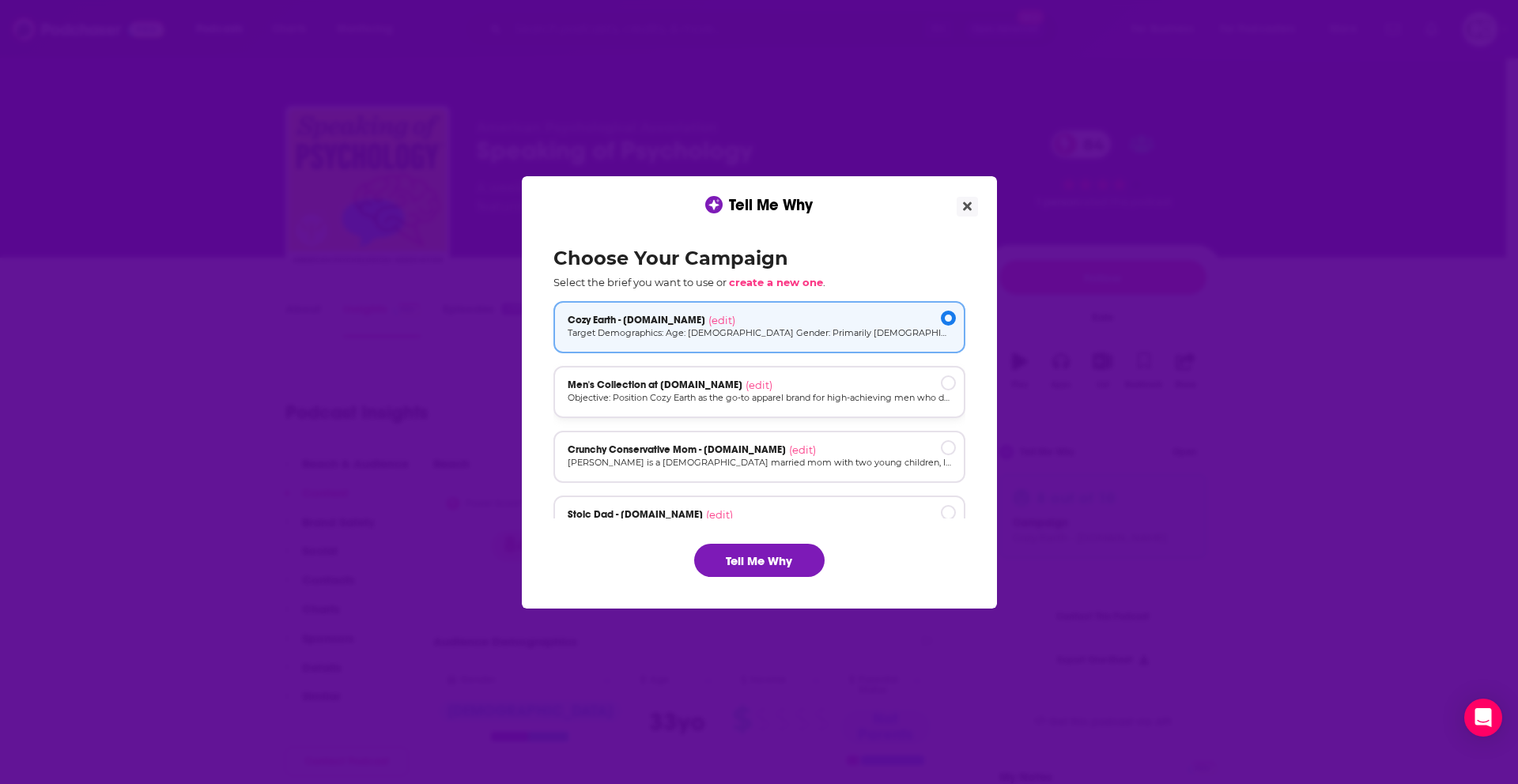
click at [658, 392] on p "Objective: Position Cozy Earth as the go-to apparel brand for high-achieving me…" at bounding box center [759, 398] width 384 height 14
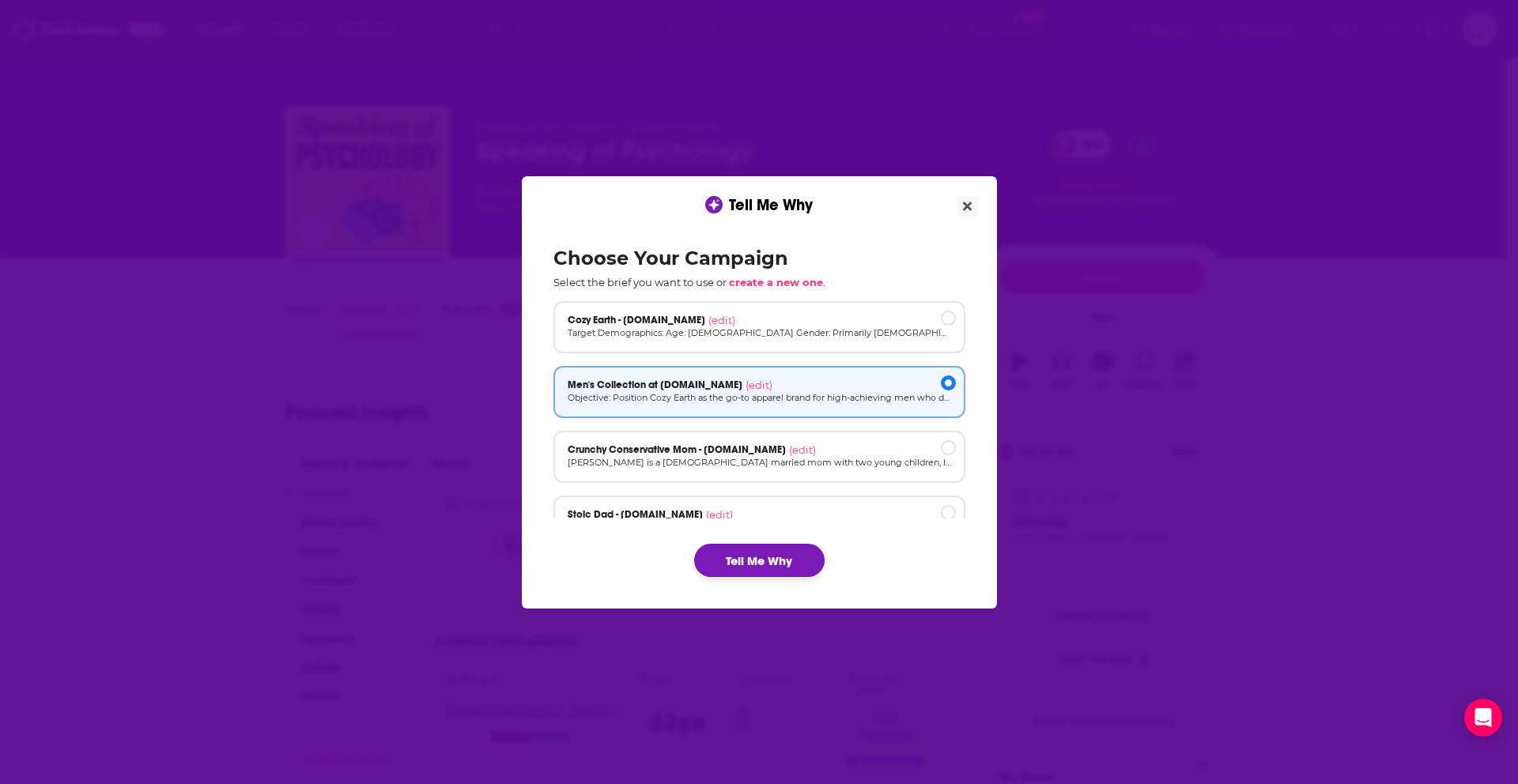
click at [751, 565] on button "Tell Me Why" at bounding box center [760, 560] width 130 height 33
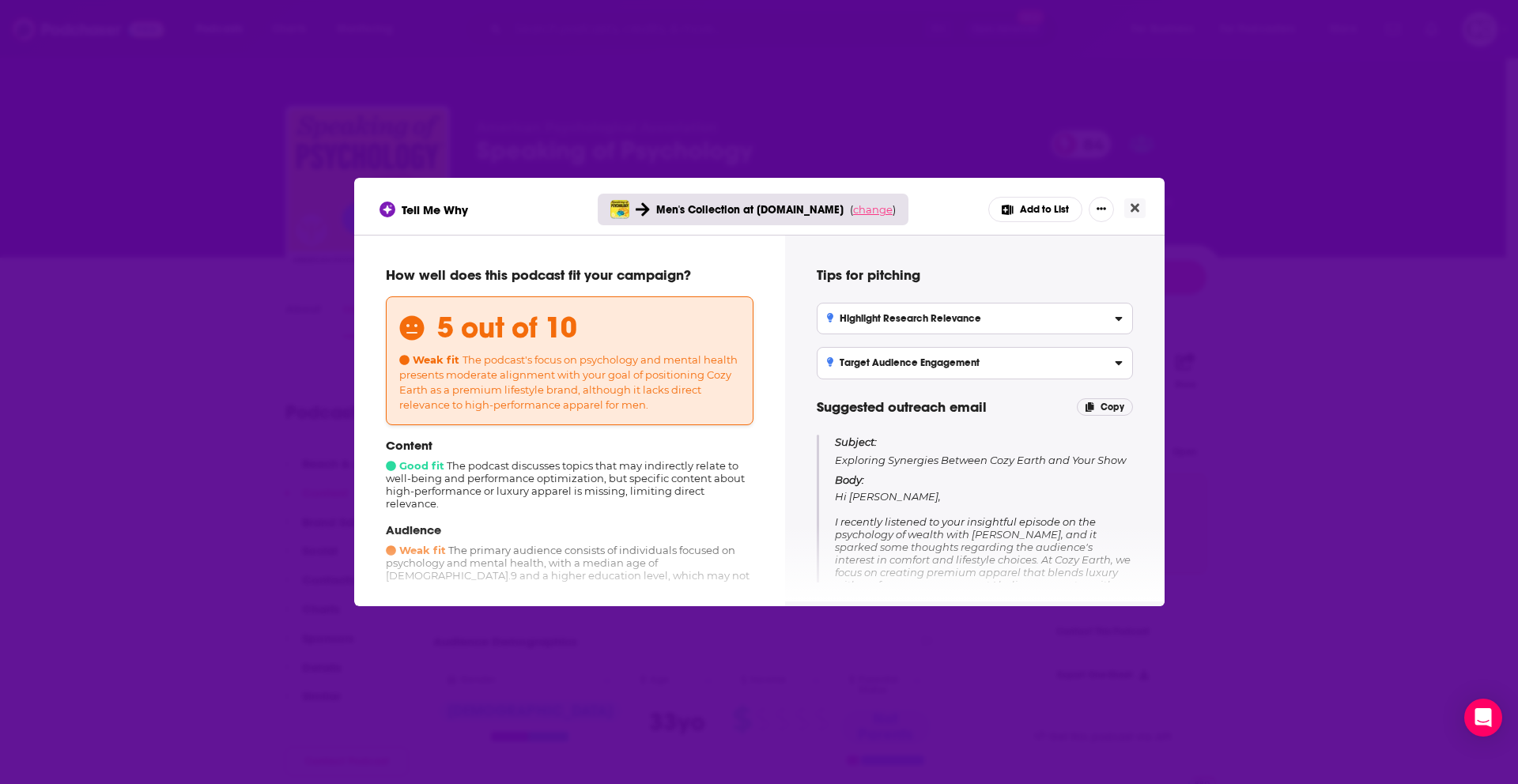
click at [858, 208] on span "change" at bounding box center [873, 209] width 40 height 13
click at [889, 320] on button "Change campaign" at bounding box center [895, 327] width 107 height 19
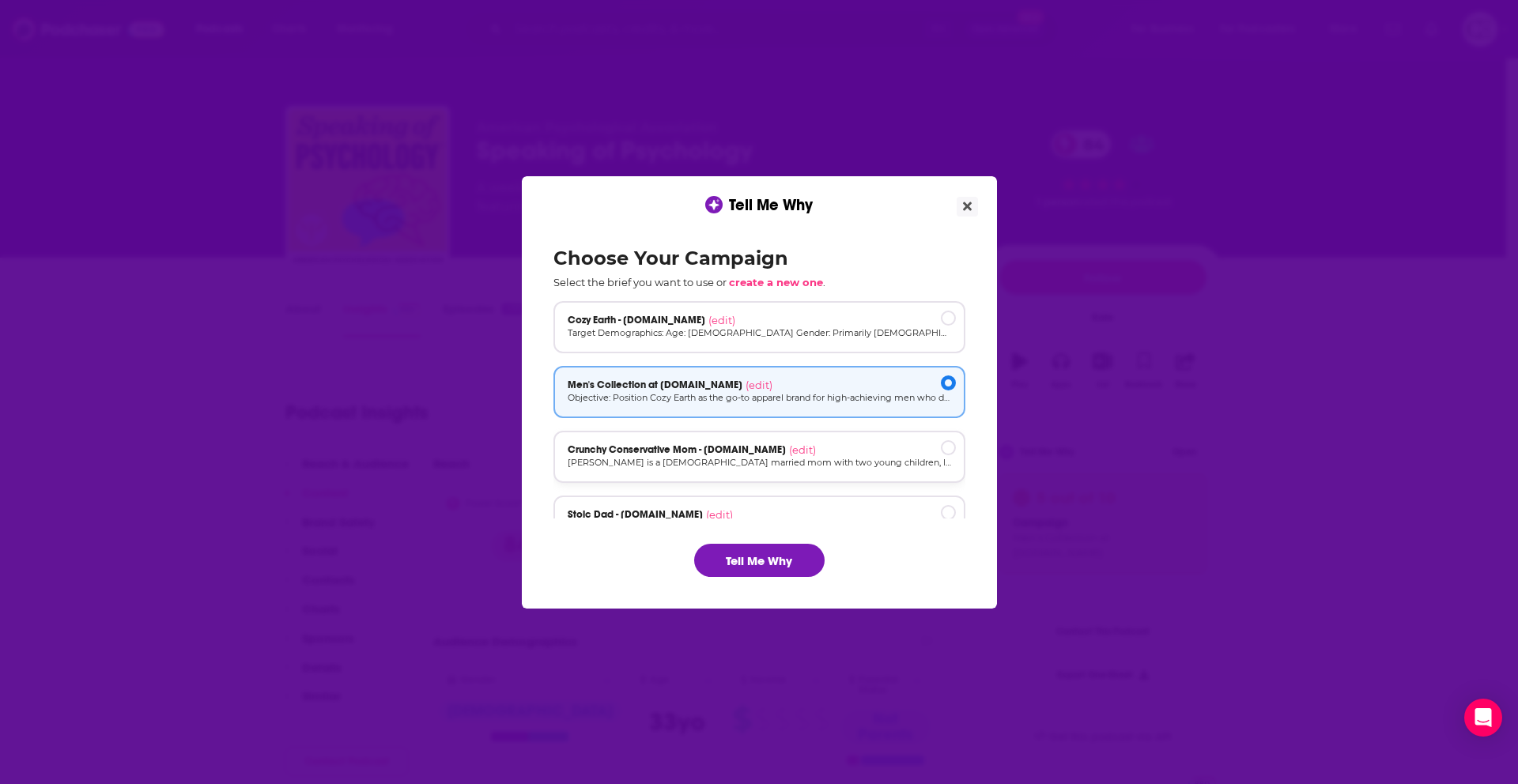
click at [706, 450] on span "Crunchy Conservative Mom - [DOMAIN_NAME]" at bounding box center [677, 450] width 219 height 13
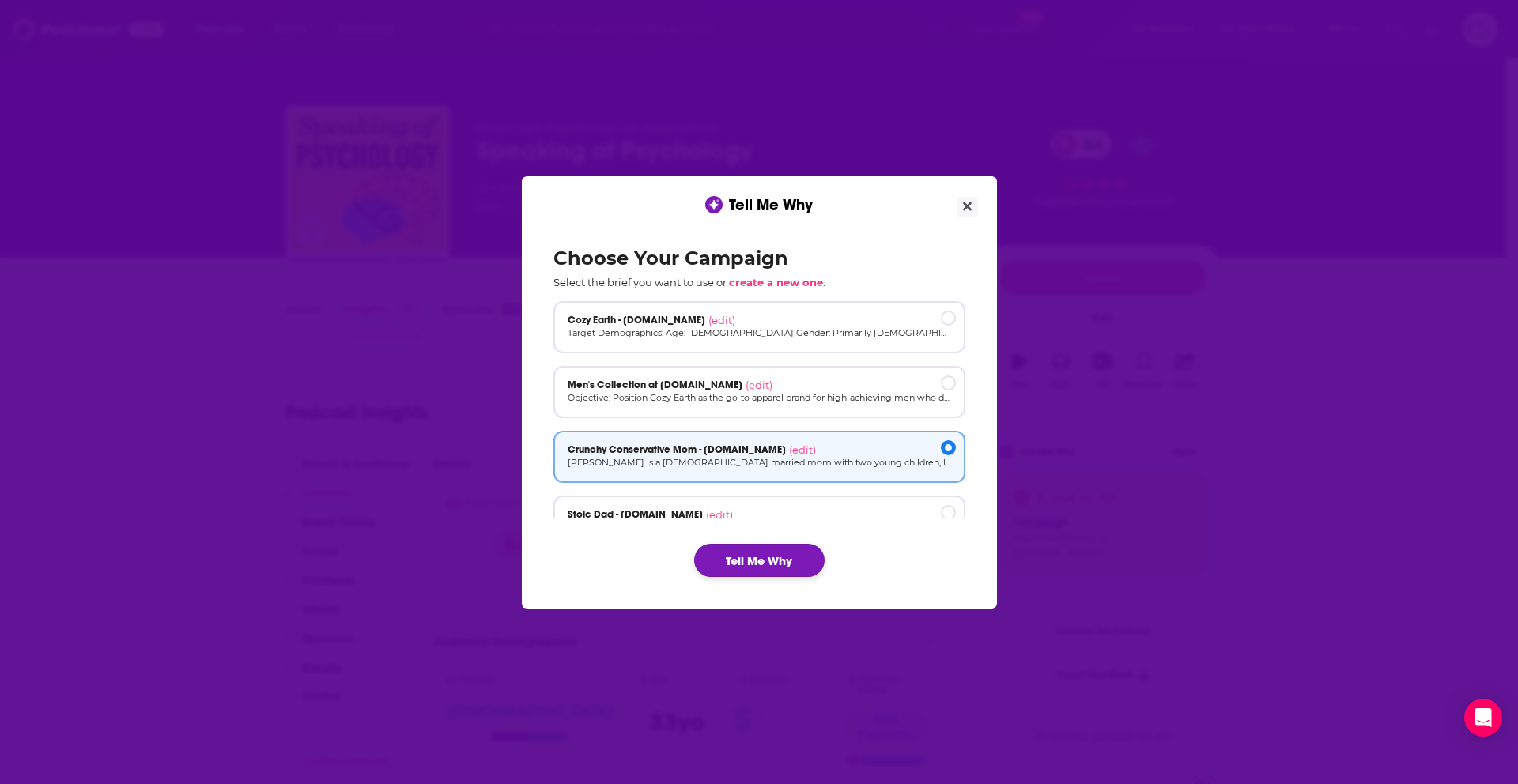
click at [713, 563] on button "Tell Me Why" at bounding box center [760, 560] width 130 height 33
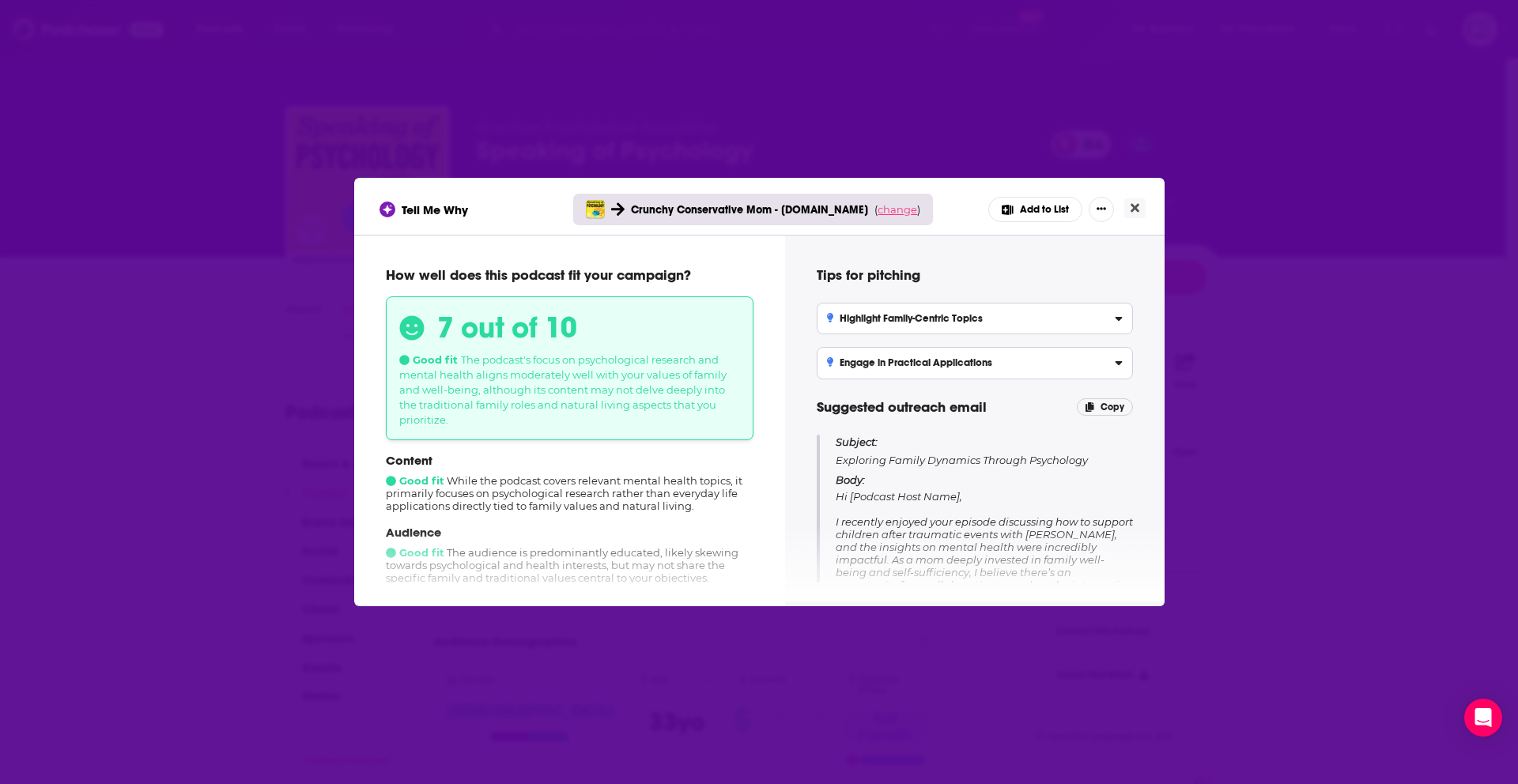
click at [890, 213] on span "change" at bounding box center [897, 209] width 40 height 13
click at [906, 333] on button "Change campaign" at bounding box center [919, 327] width 107 height 19
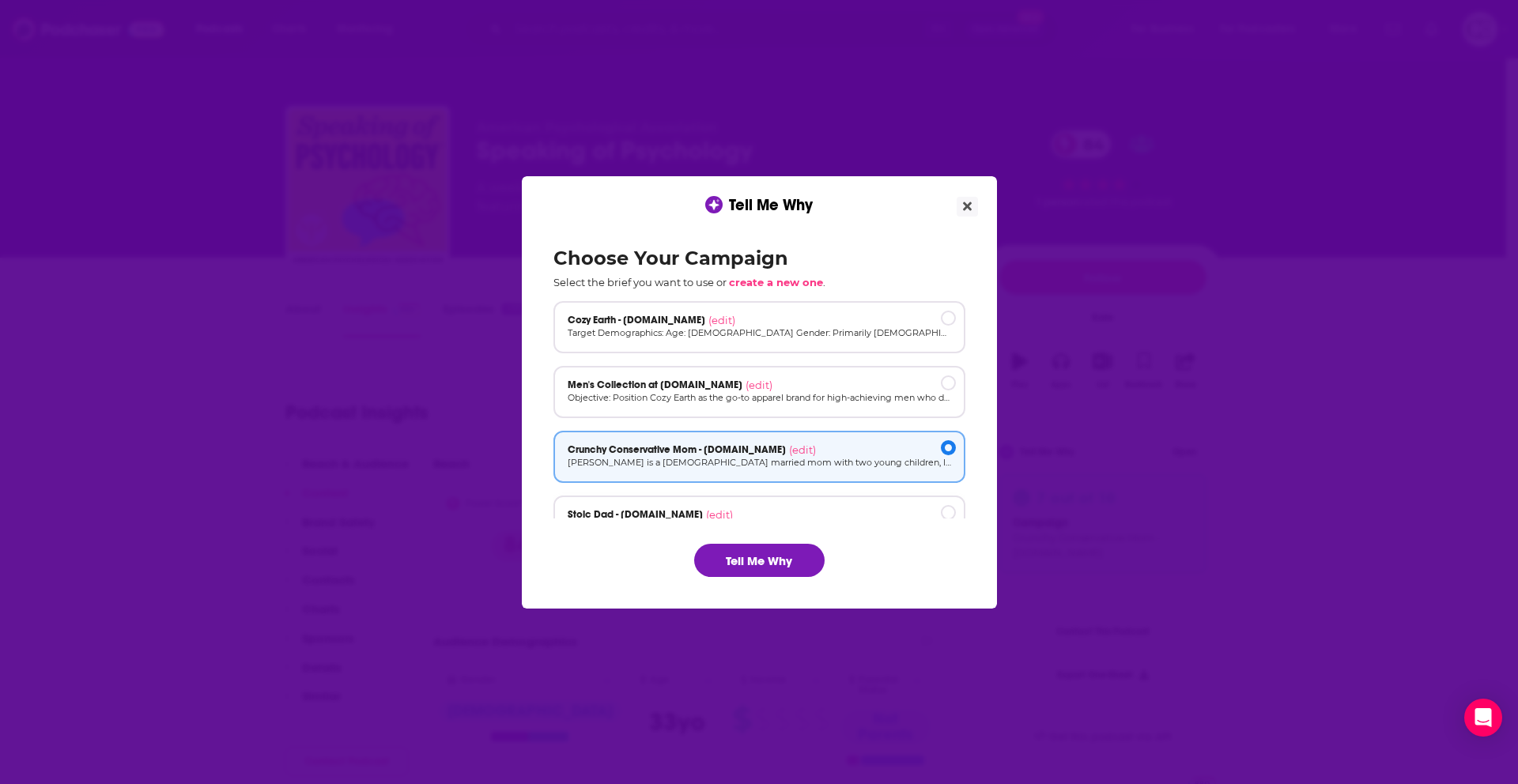
click at [853, 503] on div "Stoic Dad - cozyearth.com (edit) Overview: The Stoic Dad is a high-functioning …" at bounding box center [759, 522] width 412 height 52
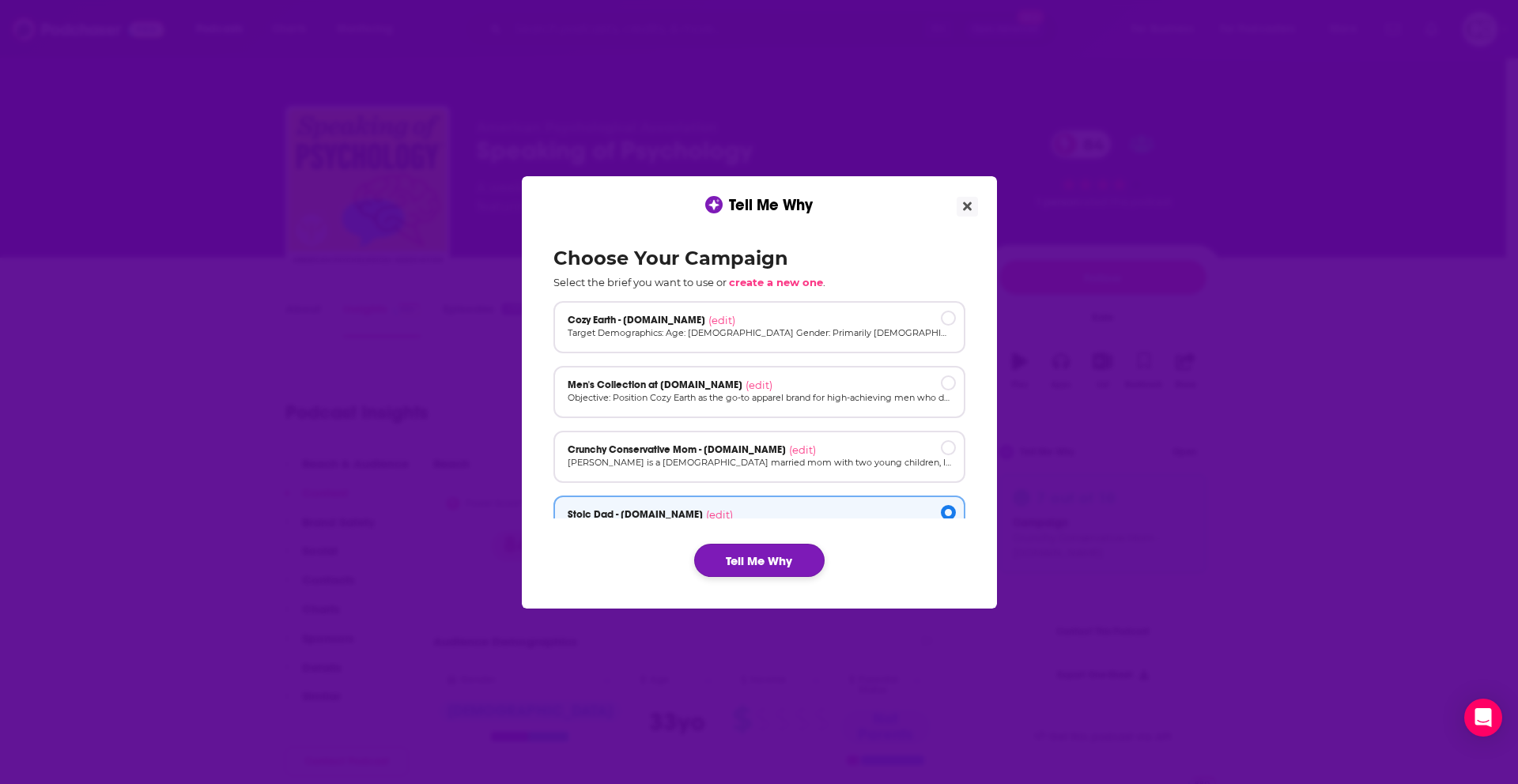
click at [774, 555] on button "Tell Me Why" at bounding box center [760, 560] width 130 height 33
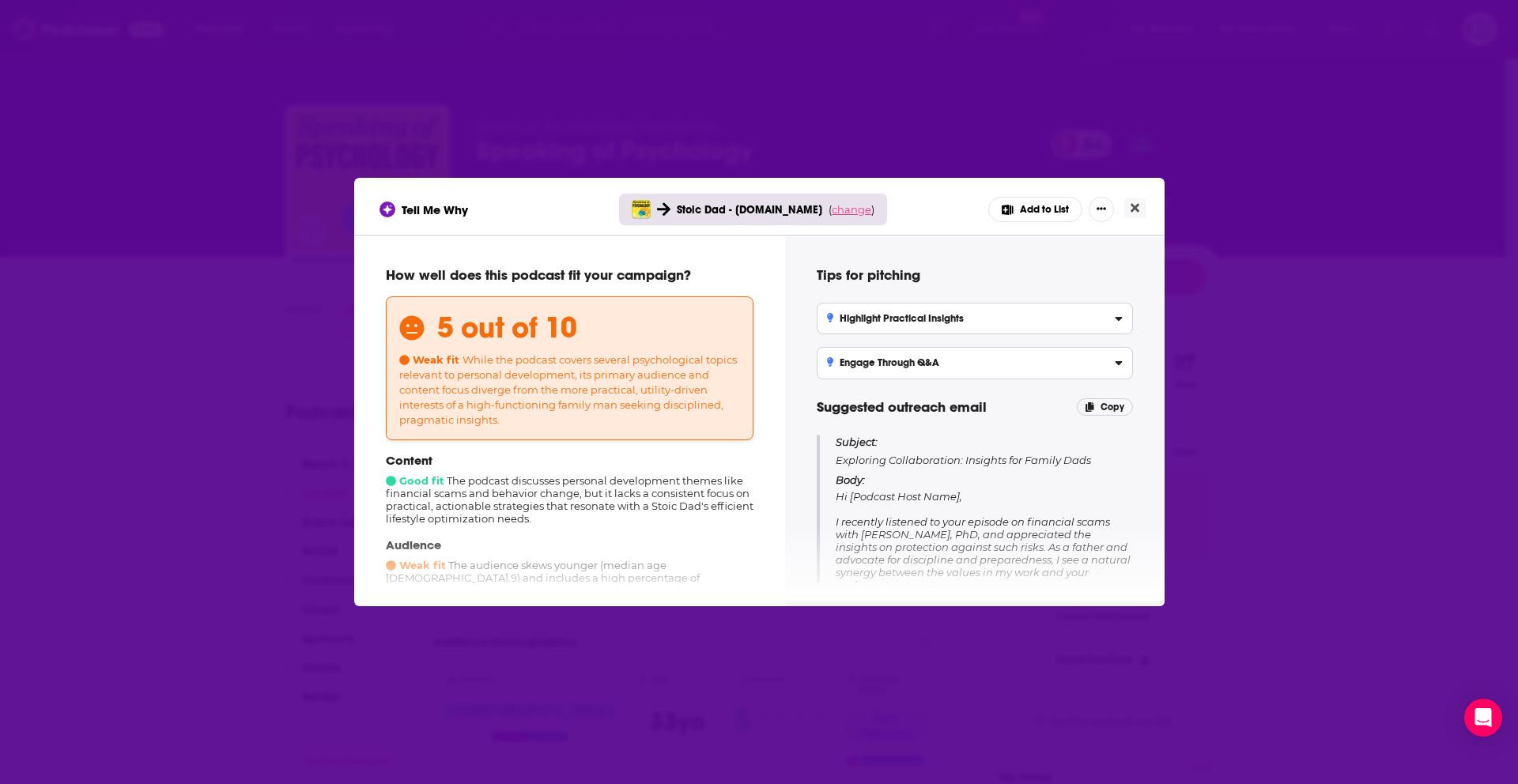
click at [851, 212] on span "change" at bounding box center [851, 209] width 40 height 13
click at [841, 322] on button "Change campaign" at bounding box center [873, 327] width 107 height 19
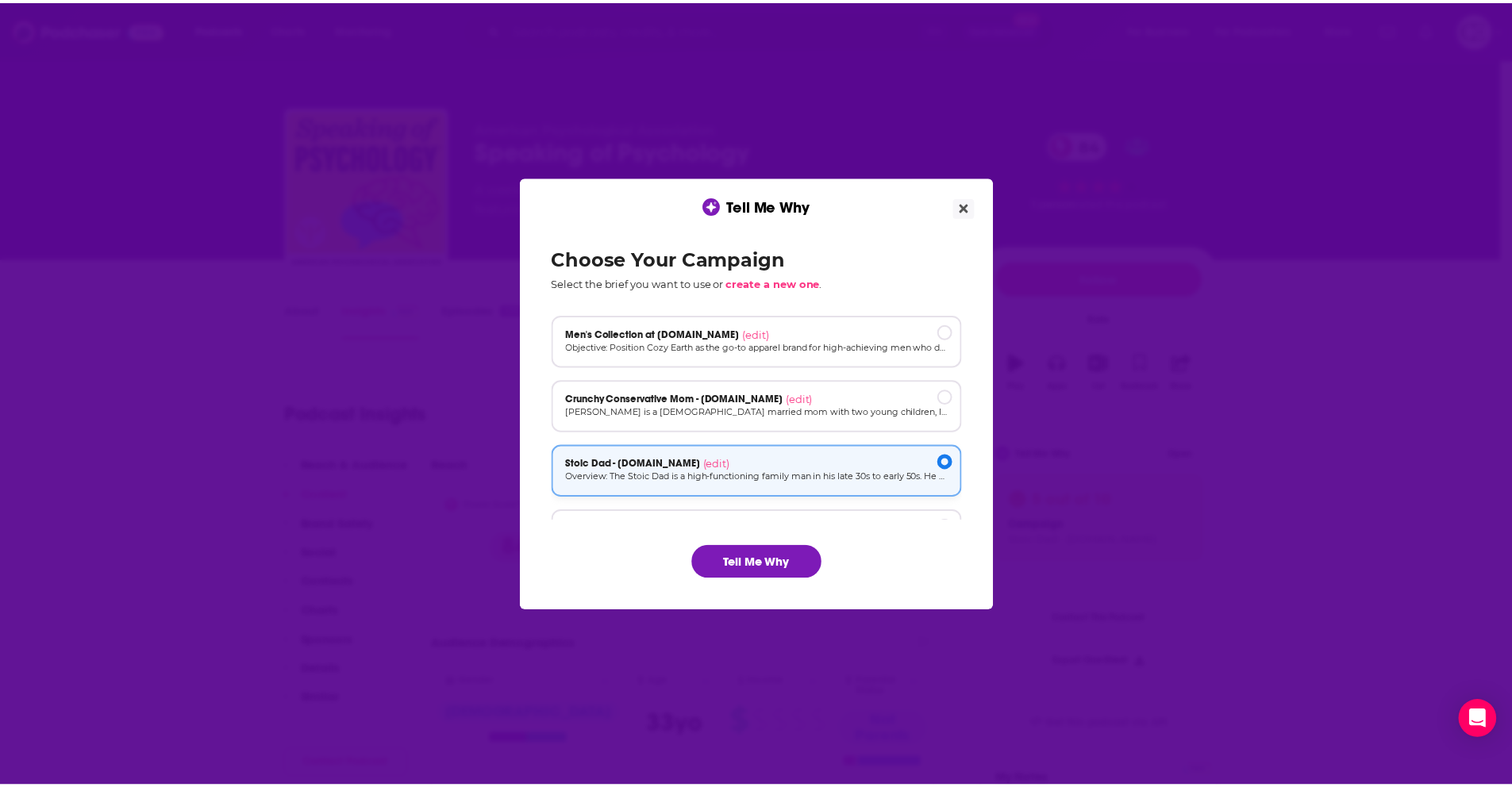
scroll to position [107, 0]
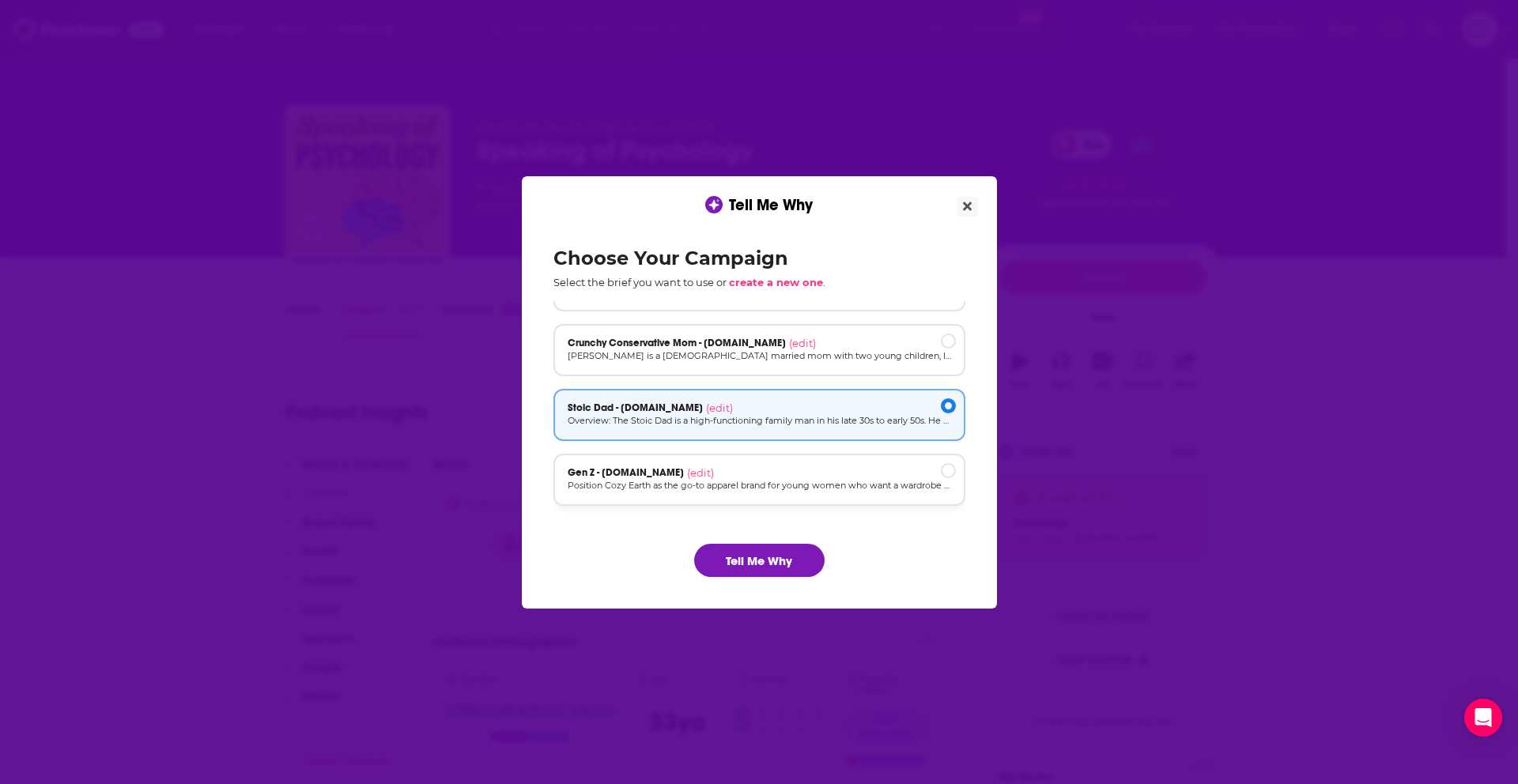
click at [823, 476] on div "Gen Z - cozyearth.com (edit)" at bounding box center [759, 472] width 384 height 13
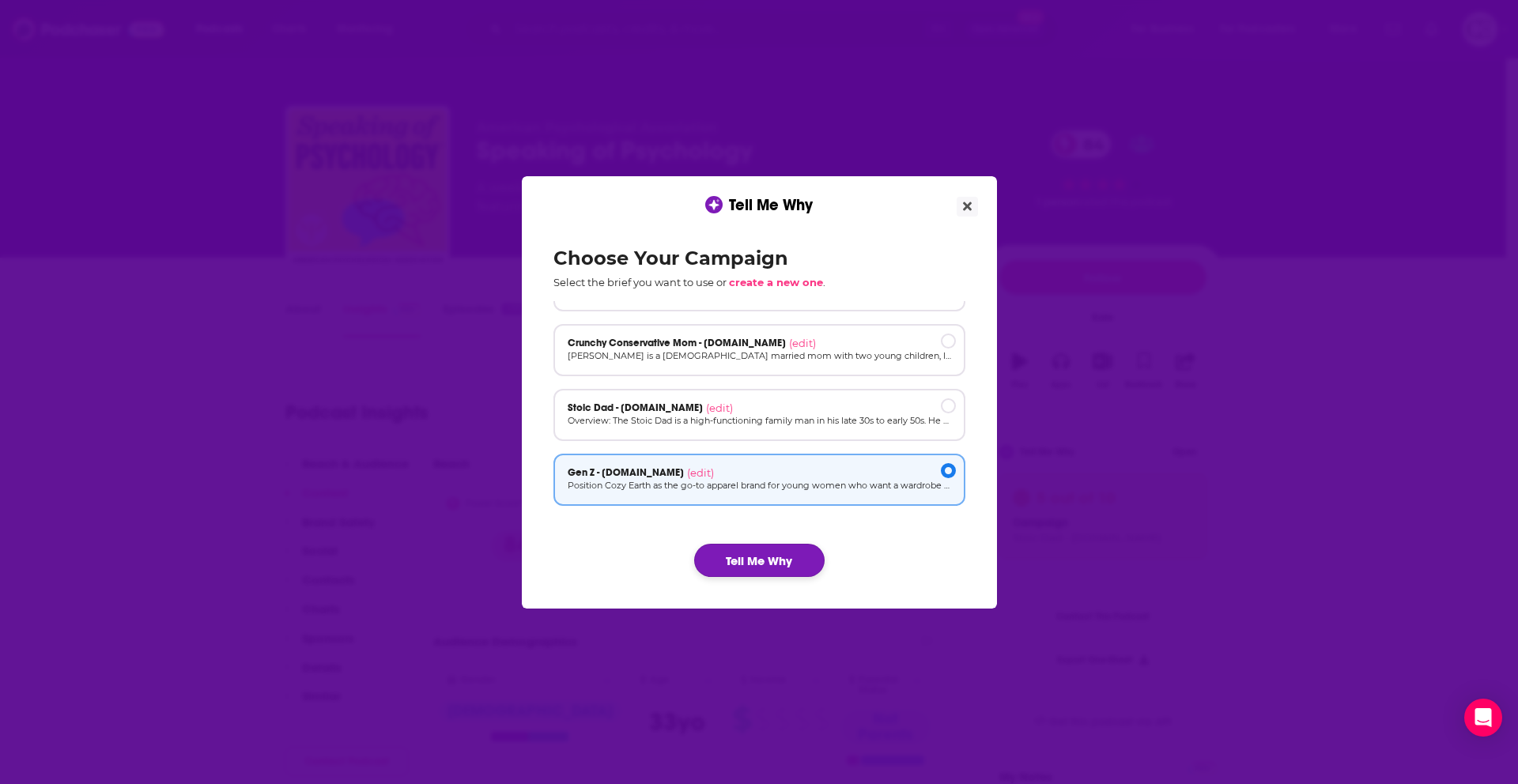
click at [767, 570] on button "Tell Me Why" at bounding box center [760, 560] width 130 height 33
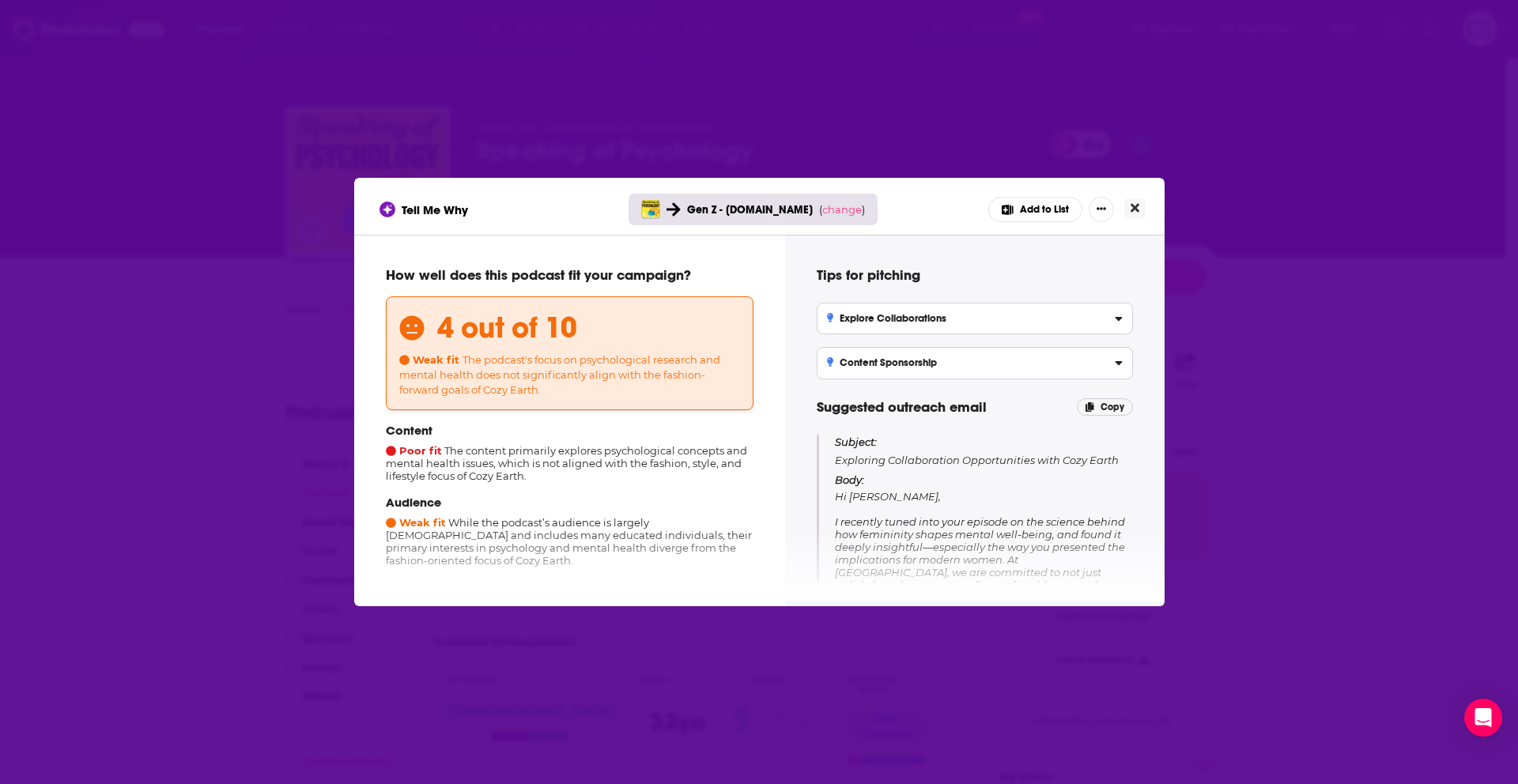
click at [1135, 213] on icon "Close" at bounding box center [1135, 207] width 8 height 13
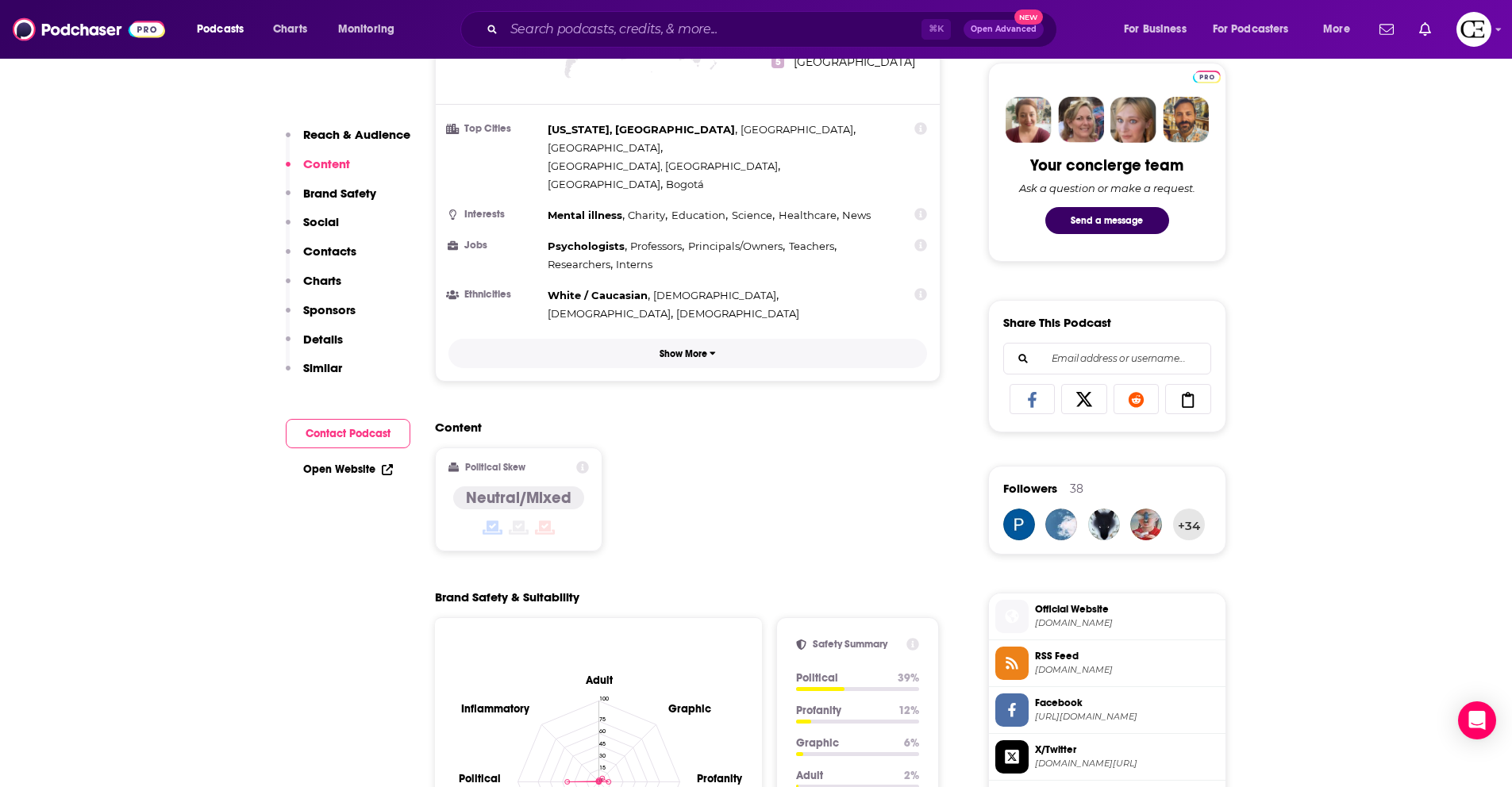
scroll to position [0, 0]
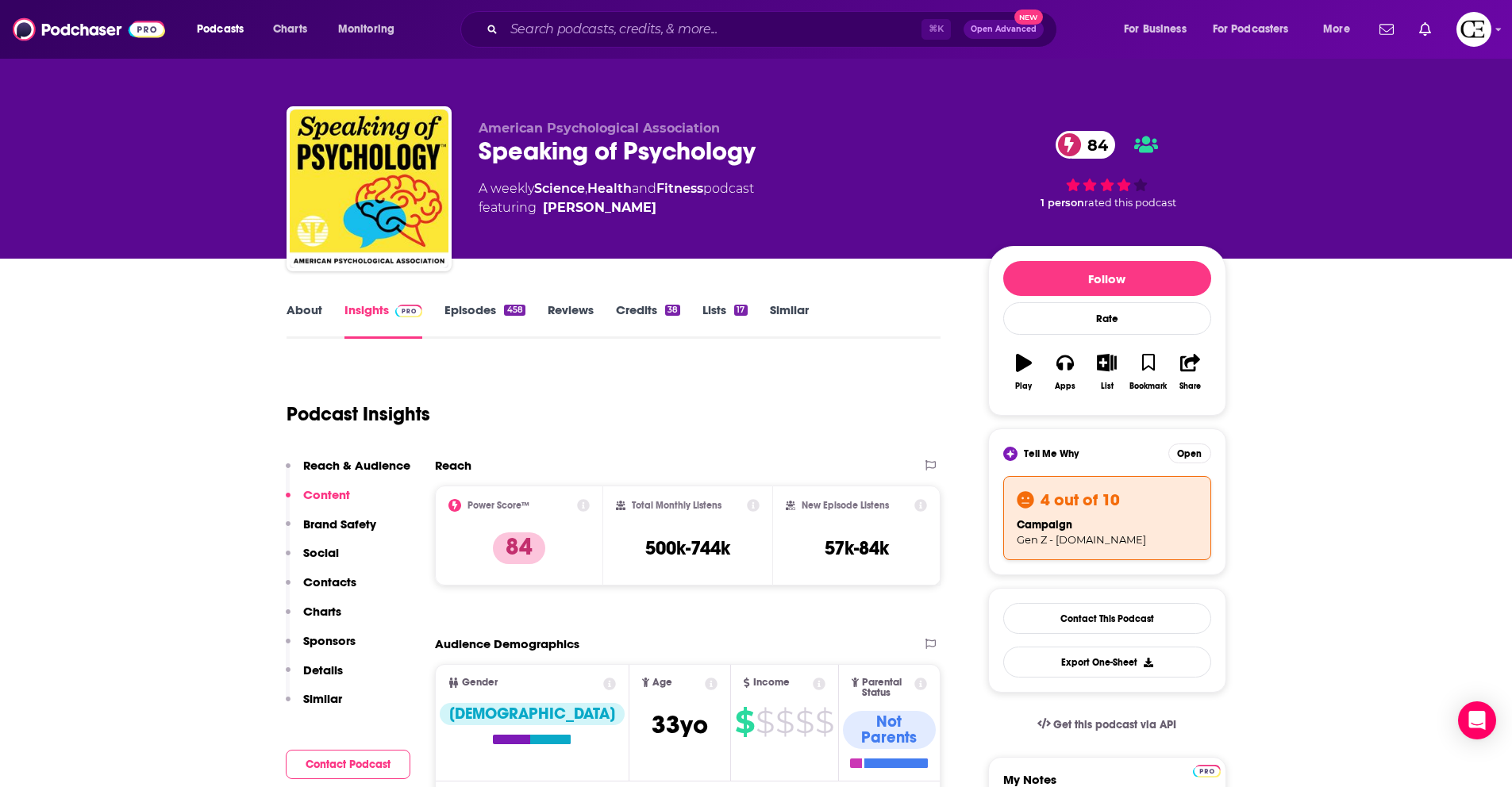
click at [612, 138] on div "Speaking of Psychology 84" at bounding box center [720, 151] width 484 height 31
copy div "Speaking of Psychology 84"
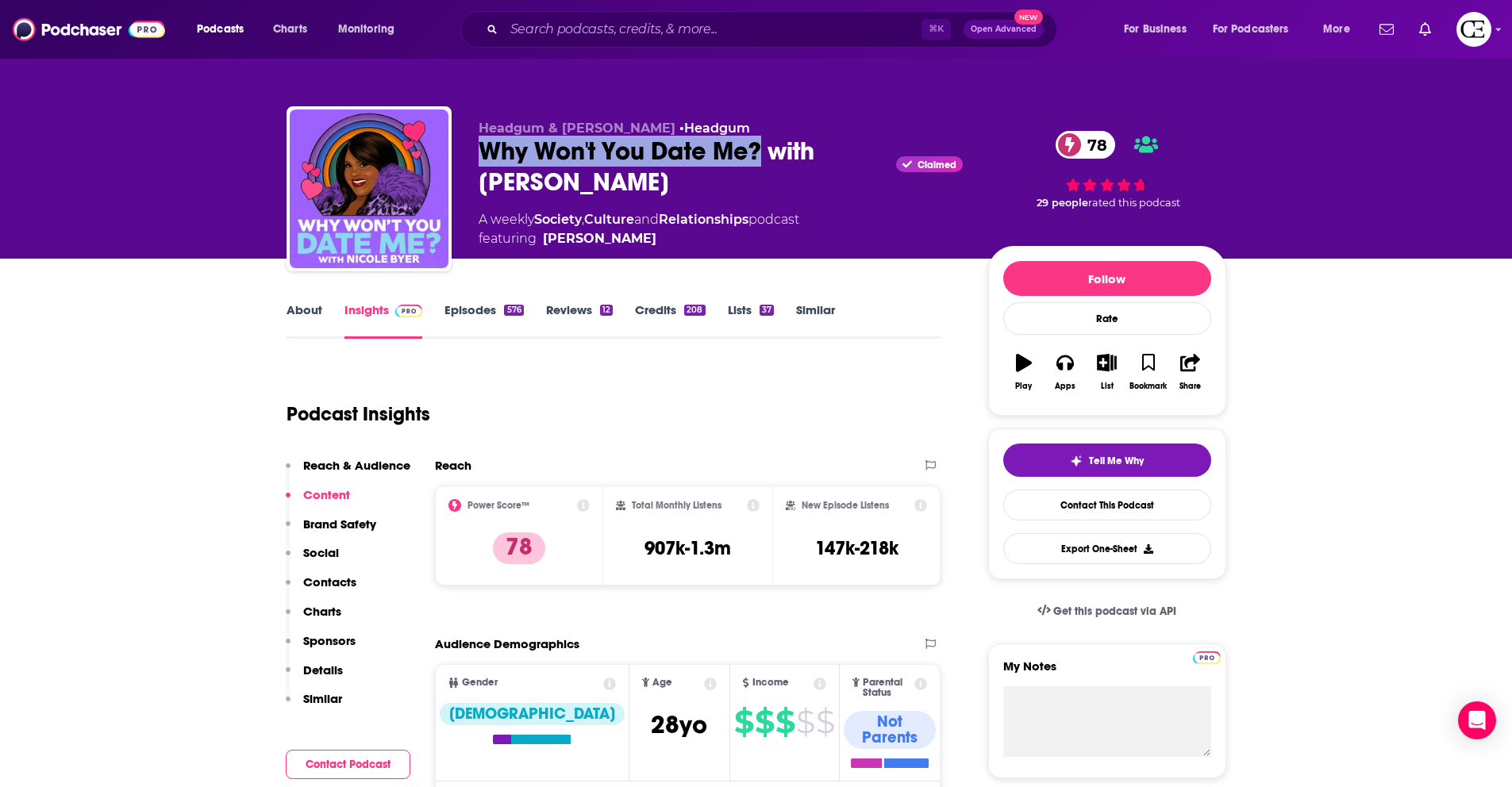
drag, startPoint x: 481, startPoint y: 141, endPoint x: 761, endPoint y: 154, distance: 280.3
click at [761, 154] on div "Why Won't You Date Me? with [PERSON_NAME] Claimed 78" at bounding box center [720, 167] width 484 height 62
copy h2 "Why Won't You Date Me?"
click at [1116, 456] on span "Tell Me Why" at bounding box center [1117, 461] width 54 height 13
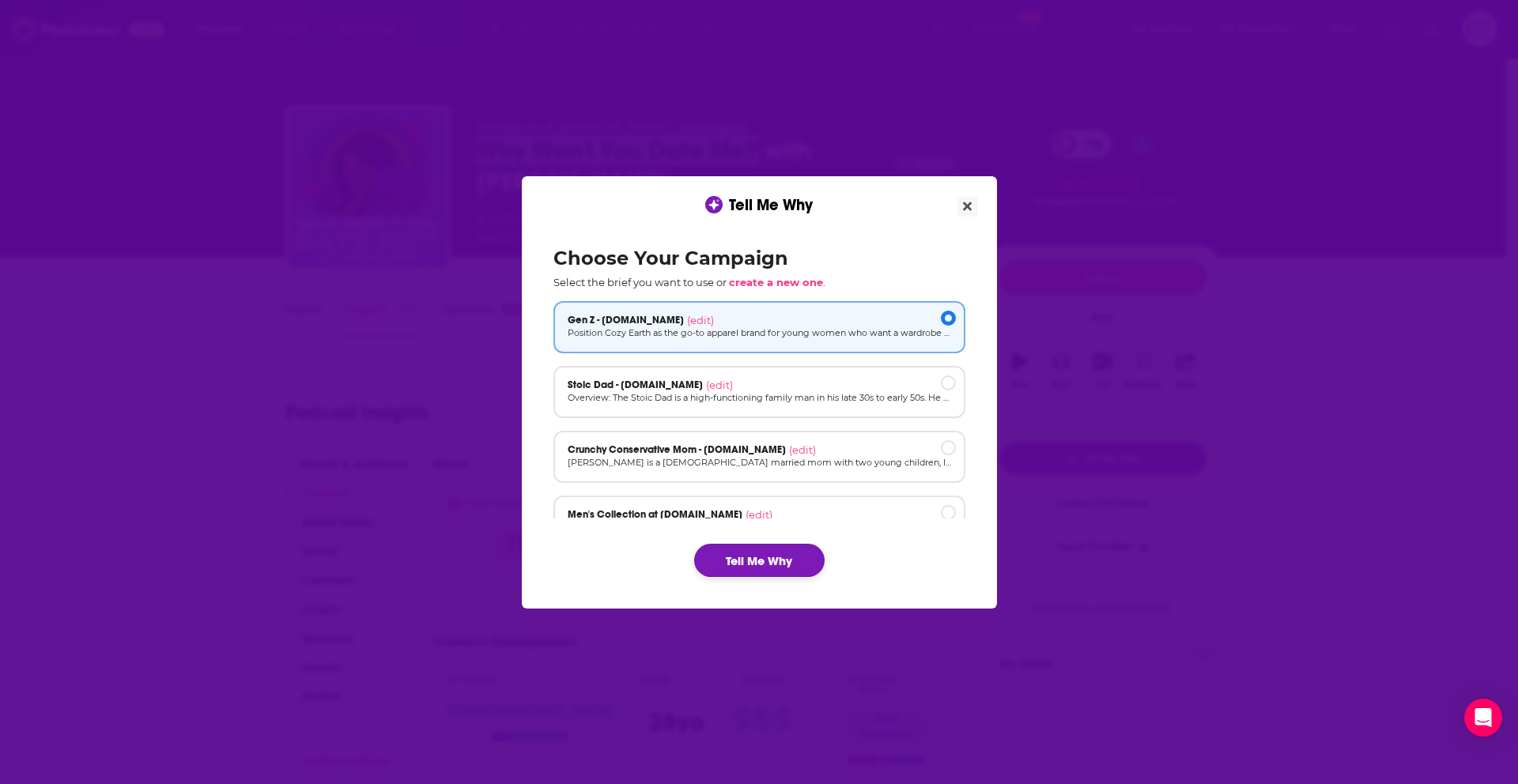
click at [800, 564] on button "Tell Me Why" at bounding box center [760, 560] width 130 height 33
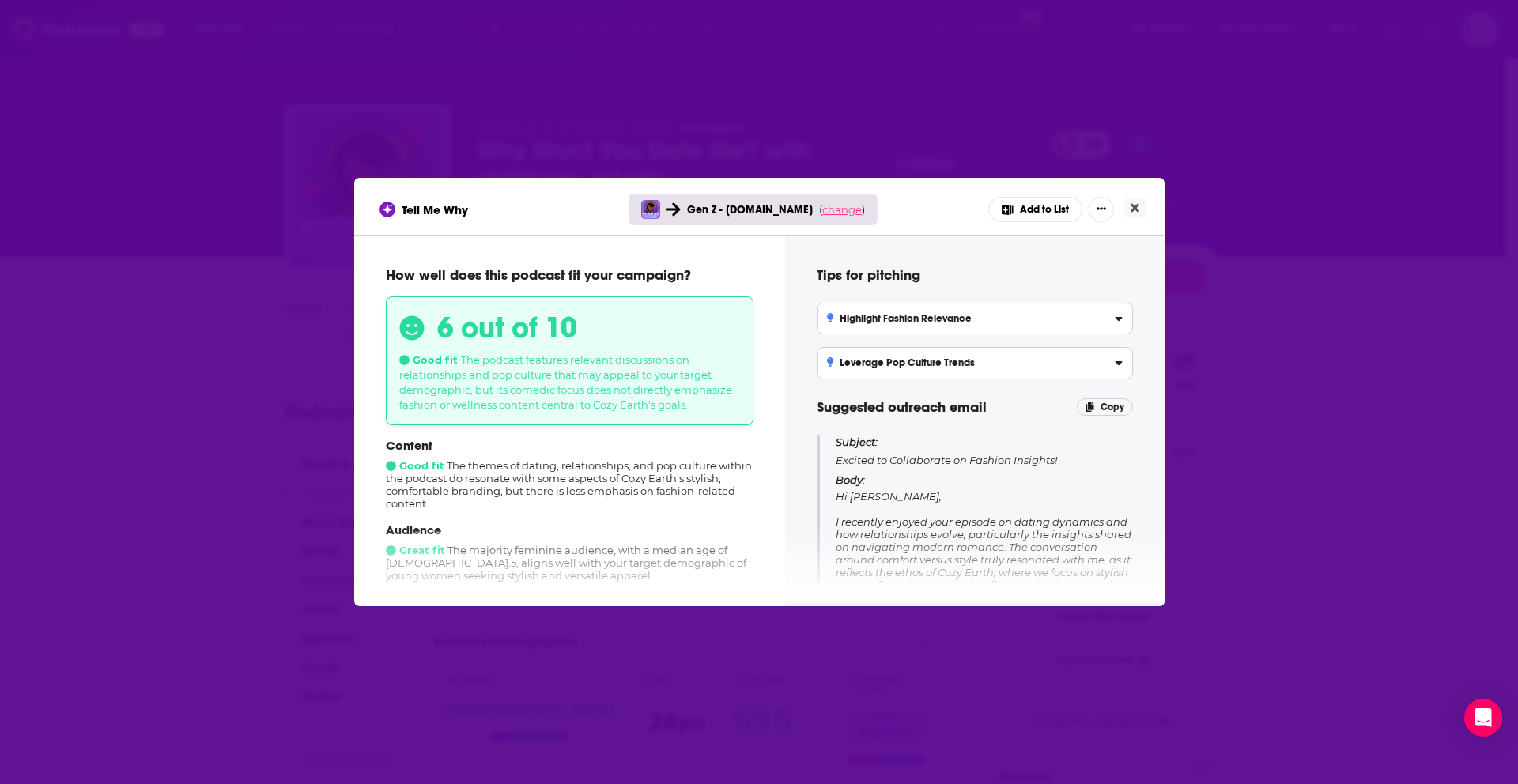
click at [845, 207] on span "change" at bounding box center [842, 209] width 40 height 13
click at [873, 332] on button "Change campaign" at bounding box center [863, 327] width 107 height 19
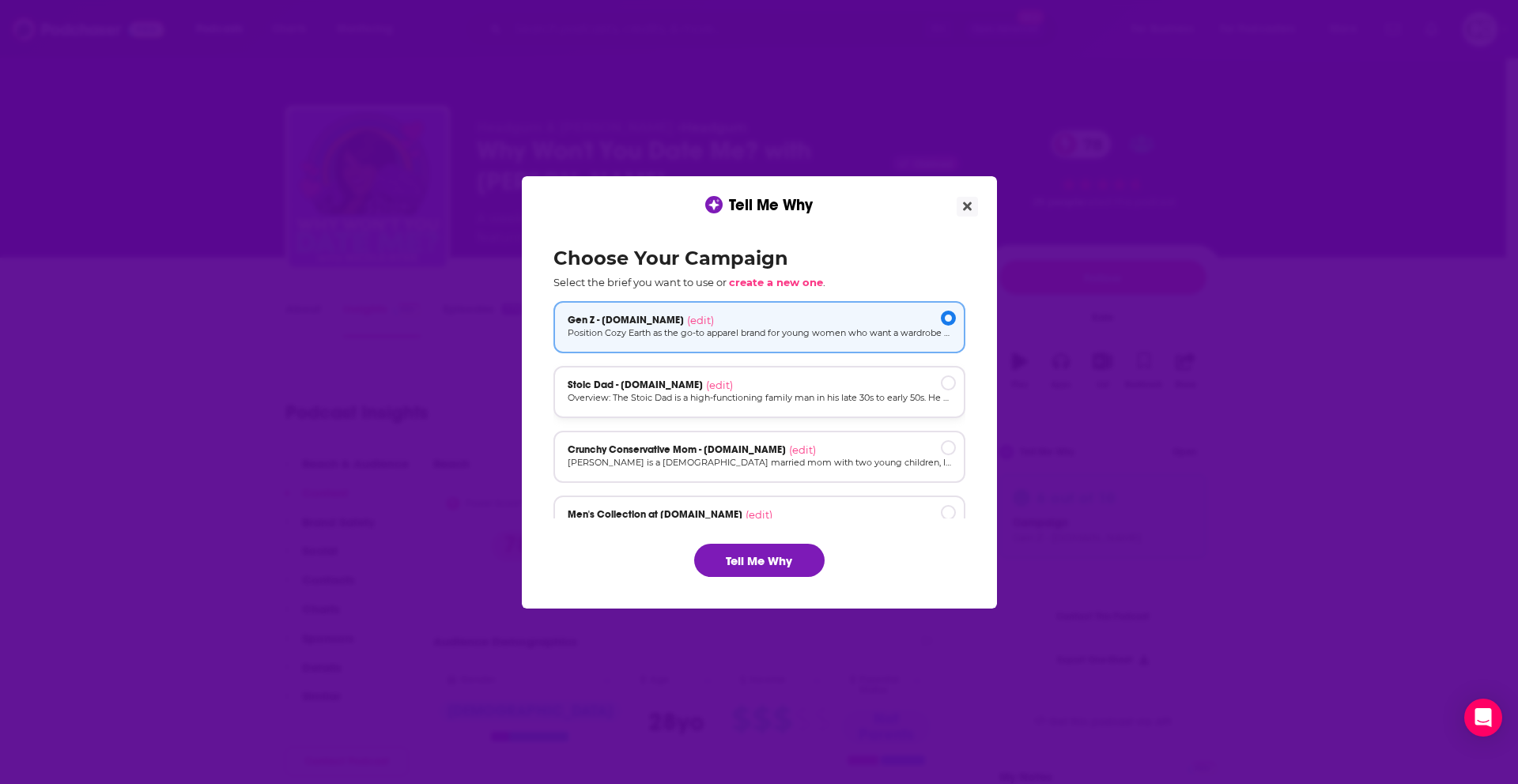
click at [850, 384] on div "Stoic Dad - [DOMAIN_NAME] (edit)" at bounding box center [759, 384] width 384 height 13
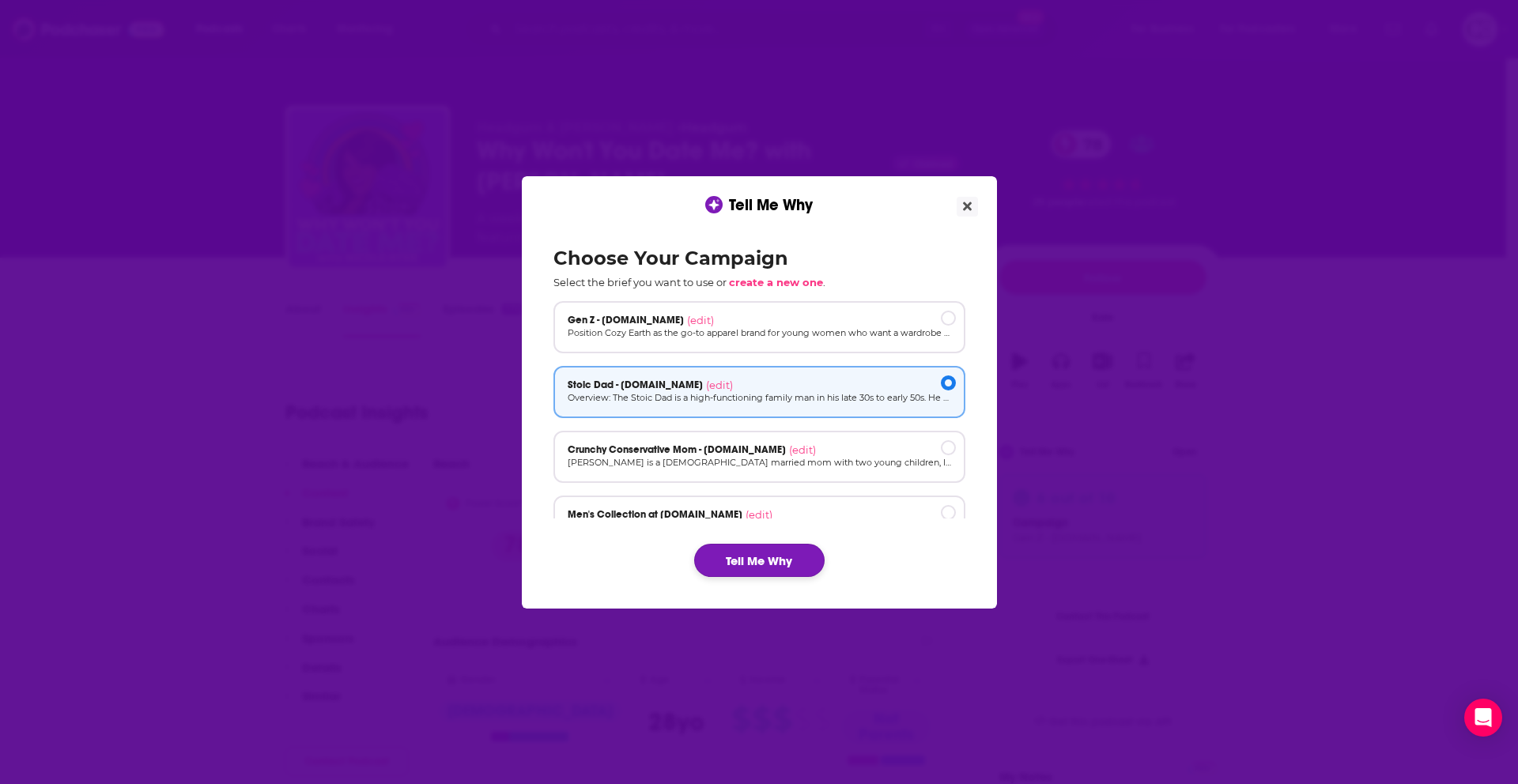
click at [774, 547] on button "Tell Me Why" at bounding box center [760, 560] width 130 height 33
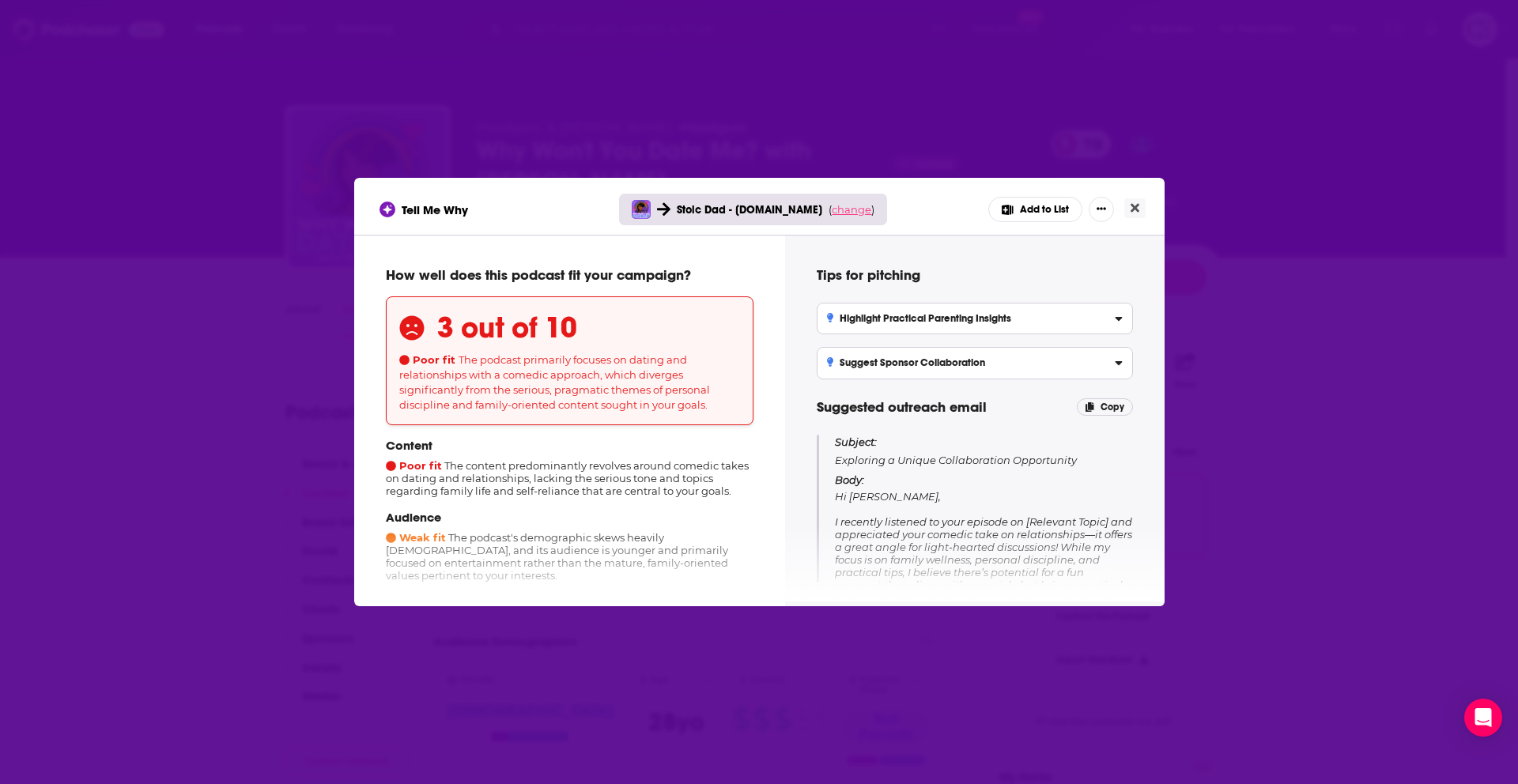
click at [850, 214] on span "change" at bounding box center [851, 209] width 40 height 13
click at [898, 326] on button "Change campaign" at bounding box center [873, 327] width 107 height 19
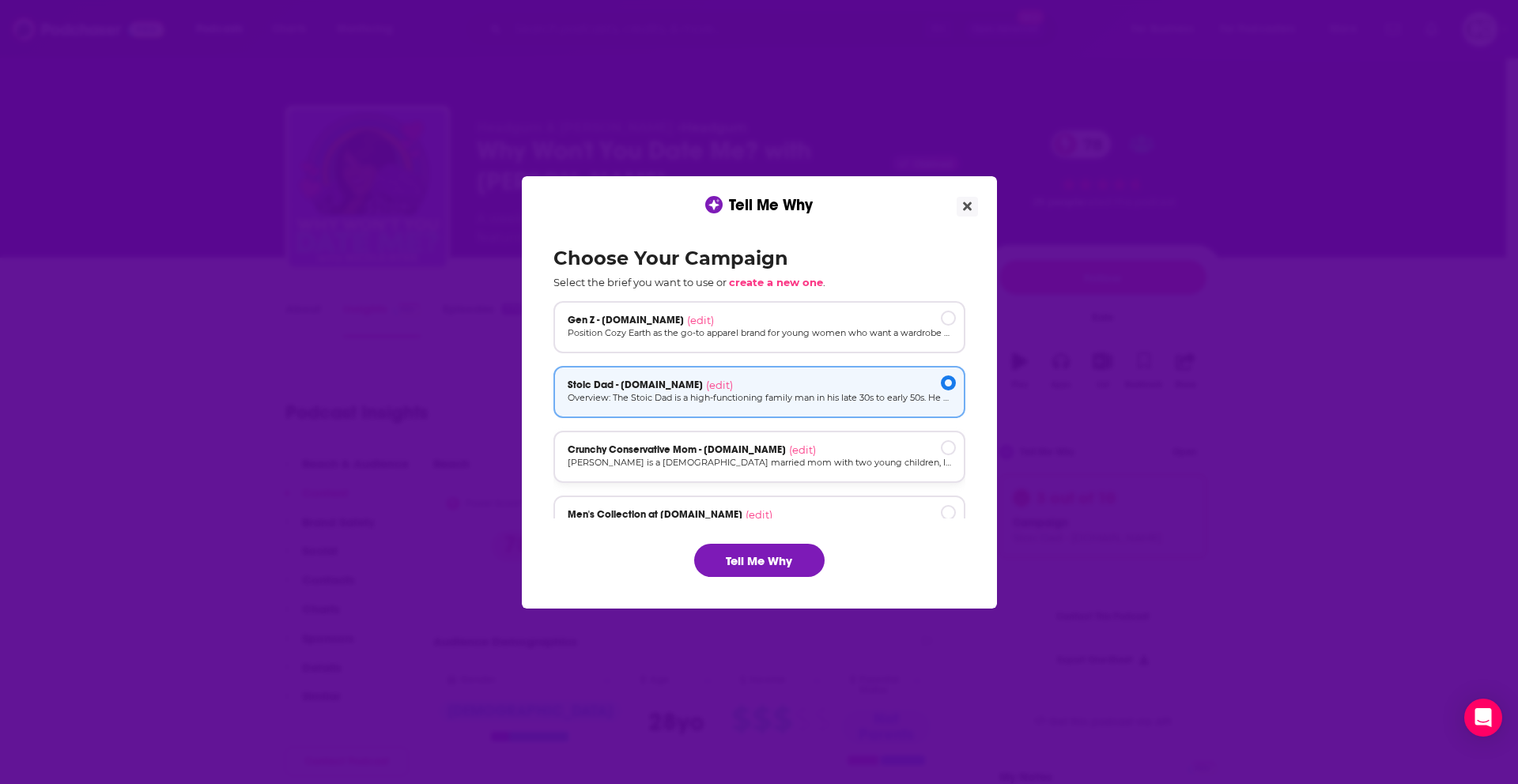
click at [898, 456] on p "[PERSON_NAME] is a [DEMOGRAPHIC_DATA] married mom with two young children, livi…" at bounding box center [759, 463] width 384 height 14
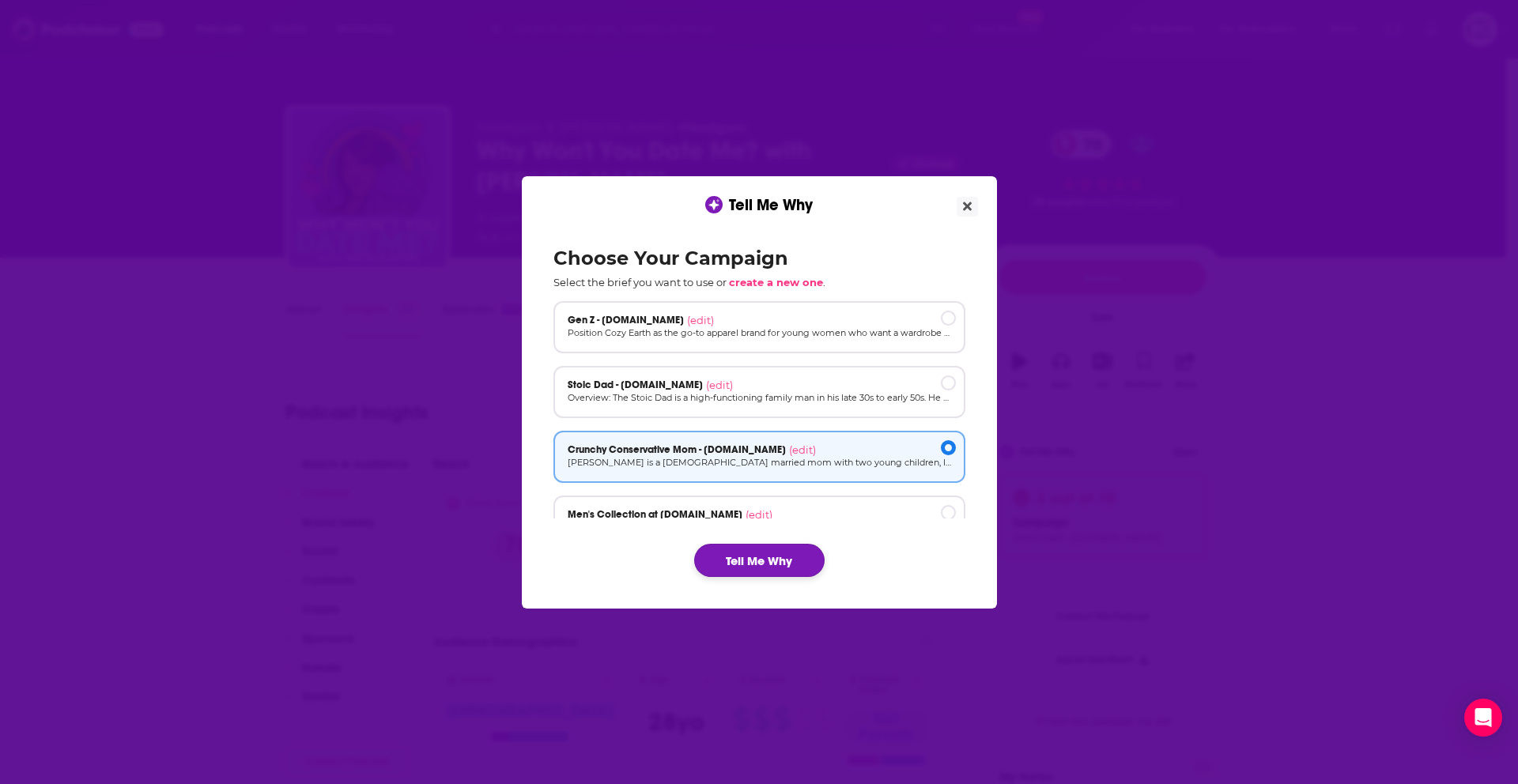
click at [812, 545] on button "Tell Me Why" at bounding box center [760, 560] width 130 height 33
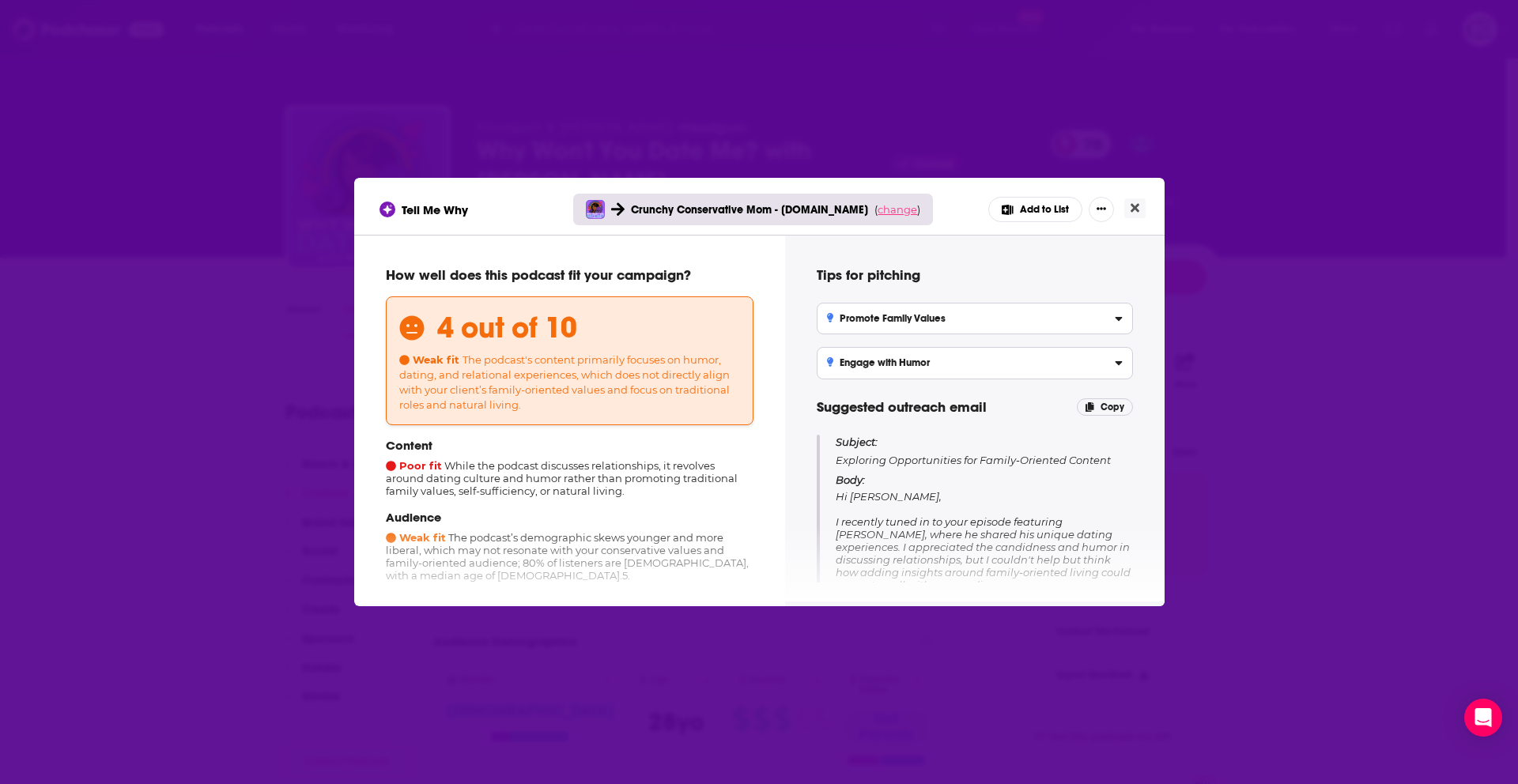
click at [885, 204] on span "change" at bounding box center [897, 209] width 40 height 13
click at [889, 323] on button "Change campaign" at bounding box center [919, 327] width 107 height 19
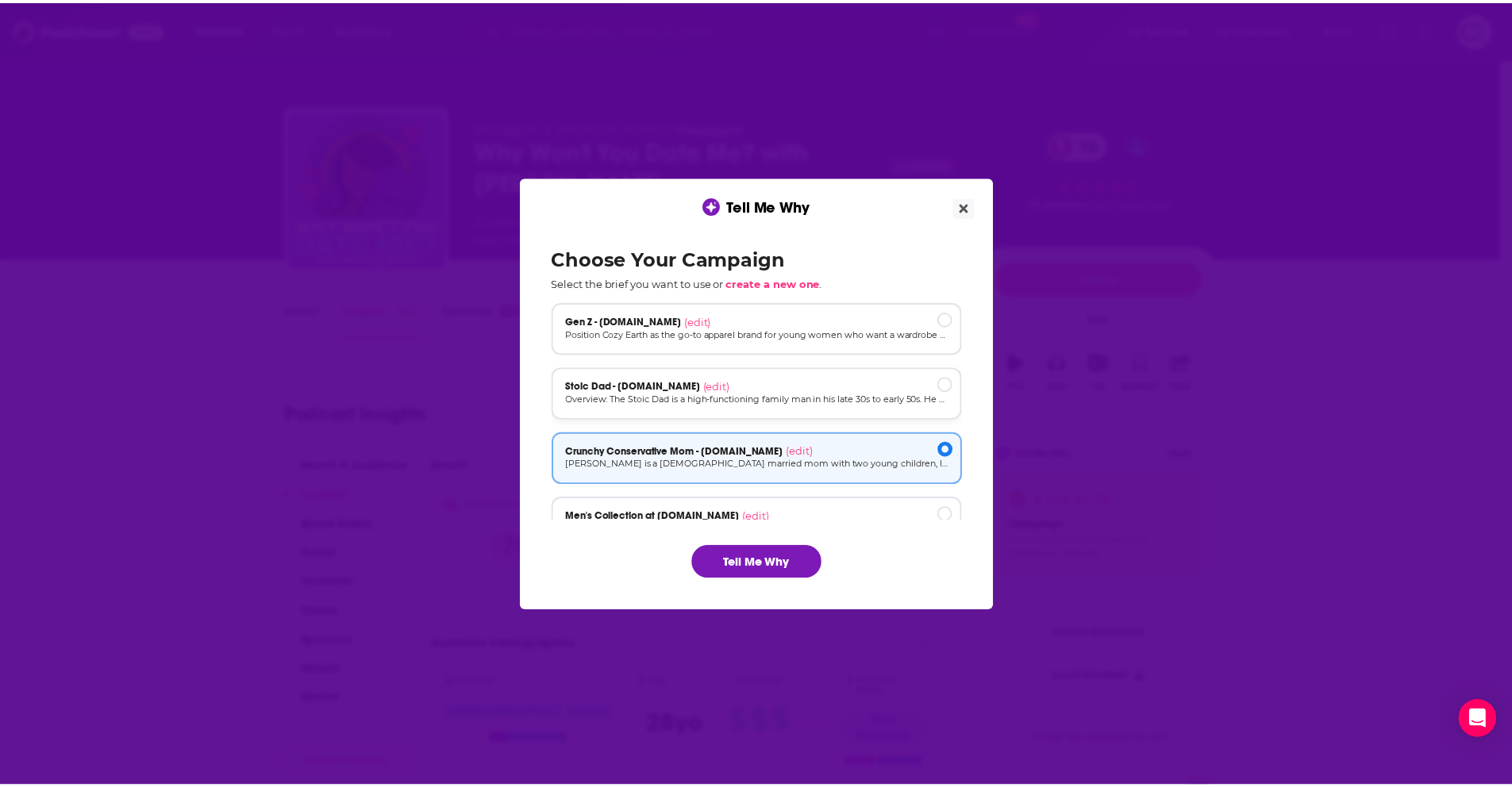
scroll to position [107, 0]
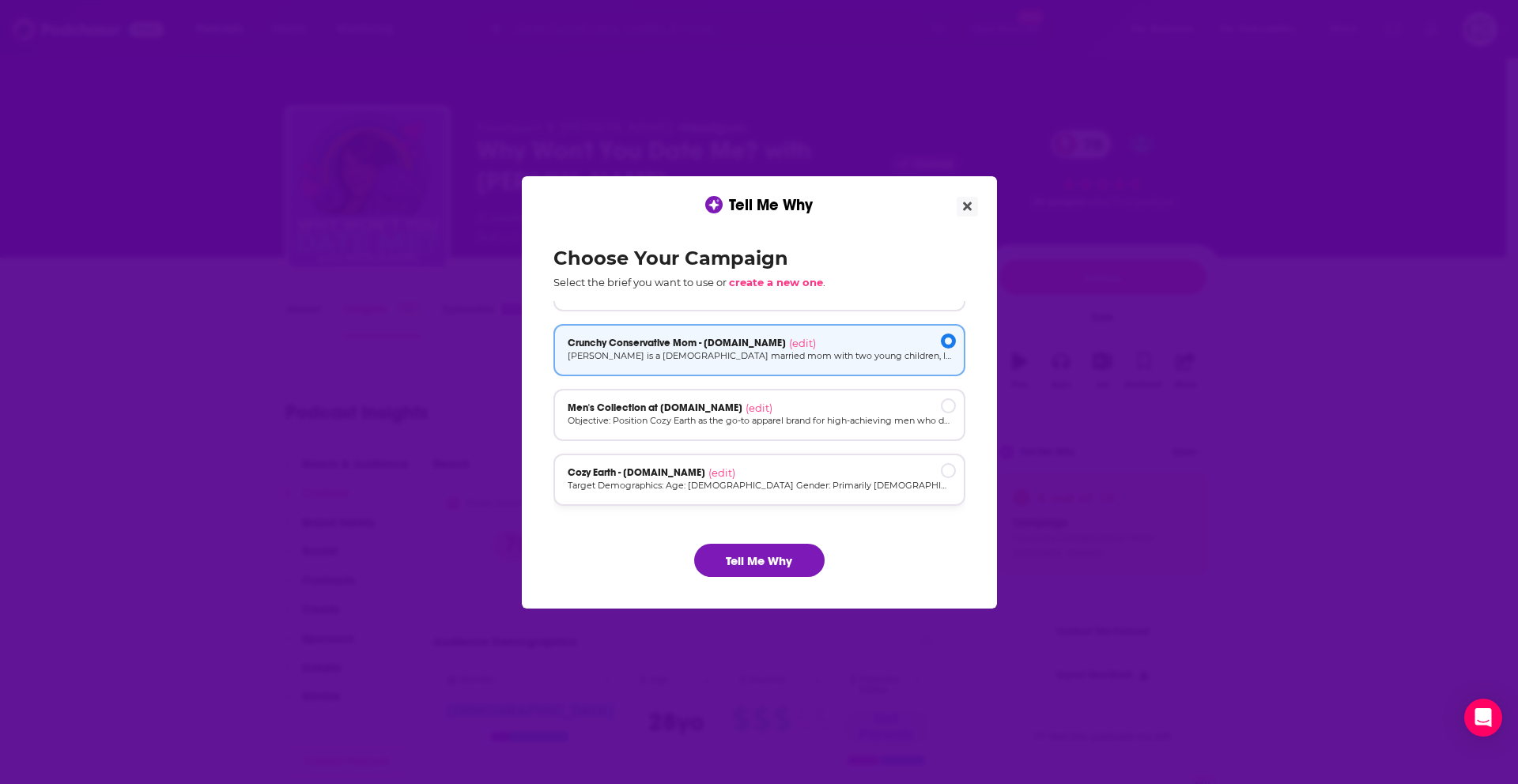
click at [808, 477] on div "Cozy Earth - [DOMAIN_NAME] (edit)" at bounding box center [759, 472] width 384 height 13
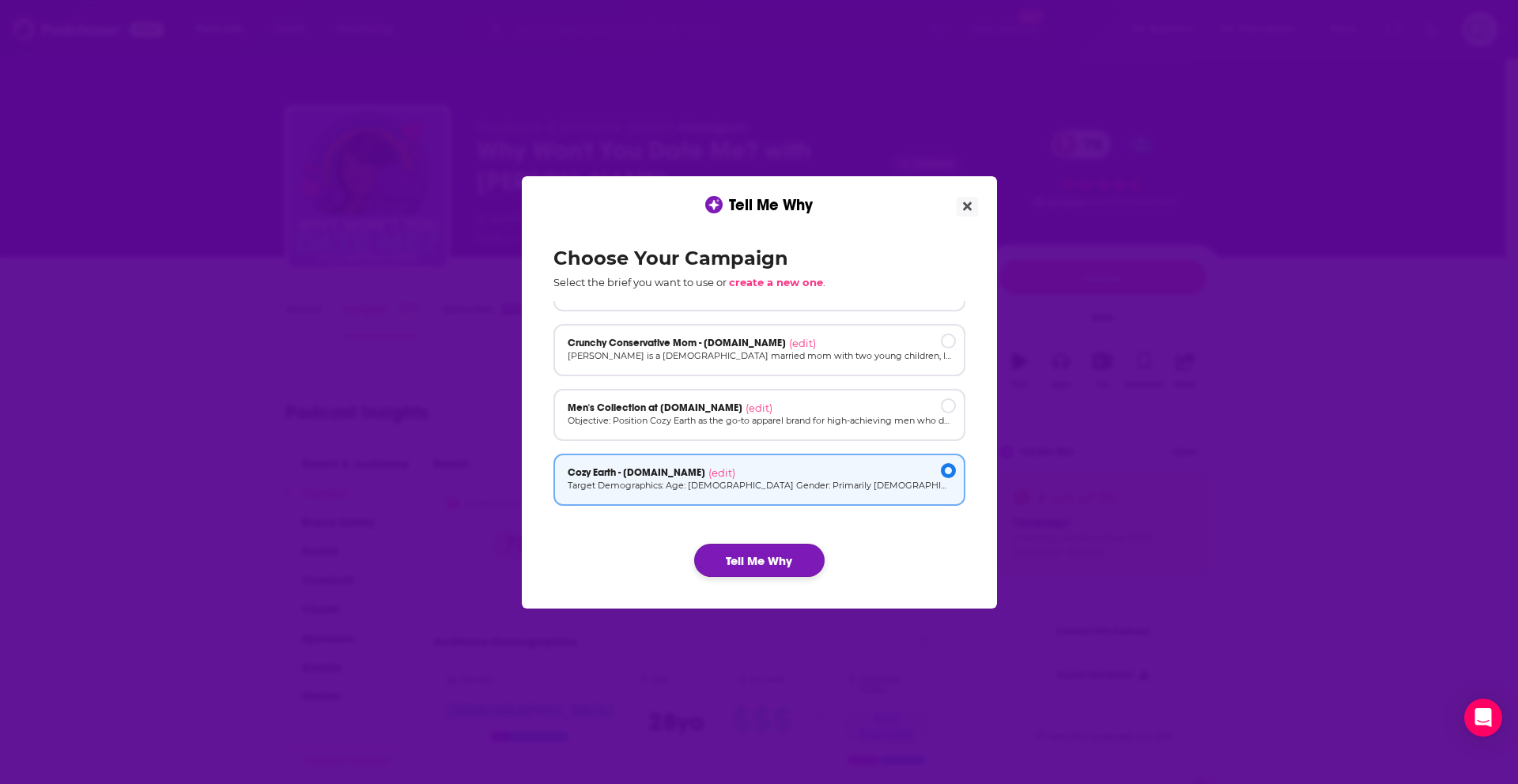
click at [780, 553] on button "Tell Me Why" at bounding box center [760, 560] width 130 height 33
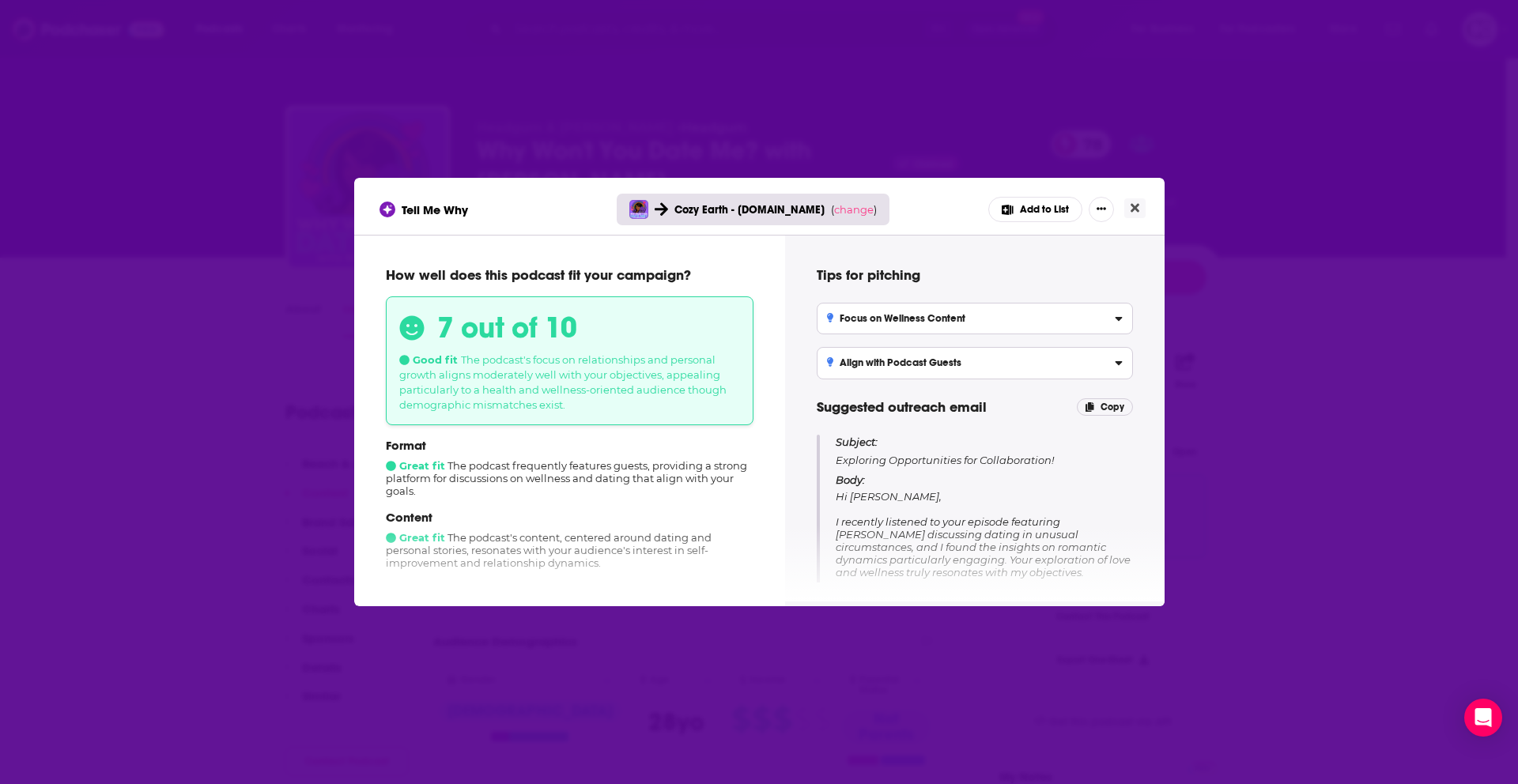
click at [996, 204] on button "Add to List" at bounding box center [1035, 209] width 94 height 25
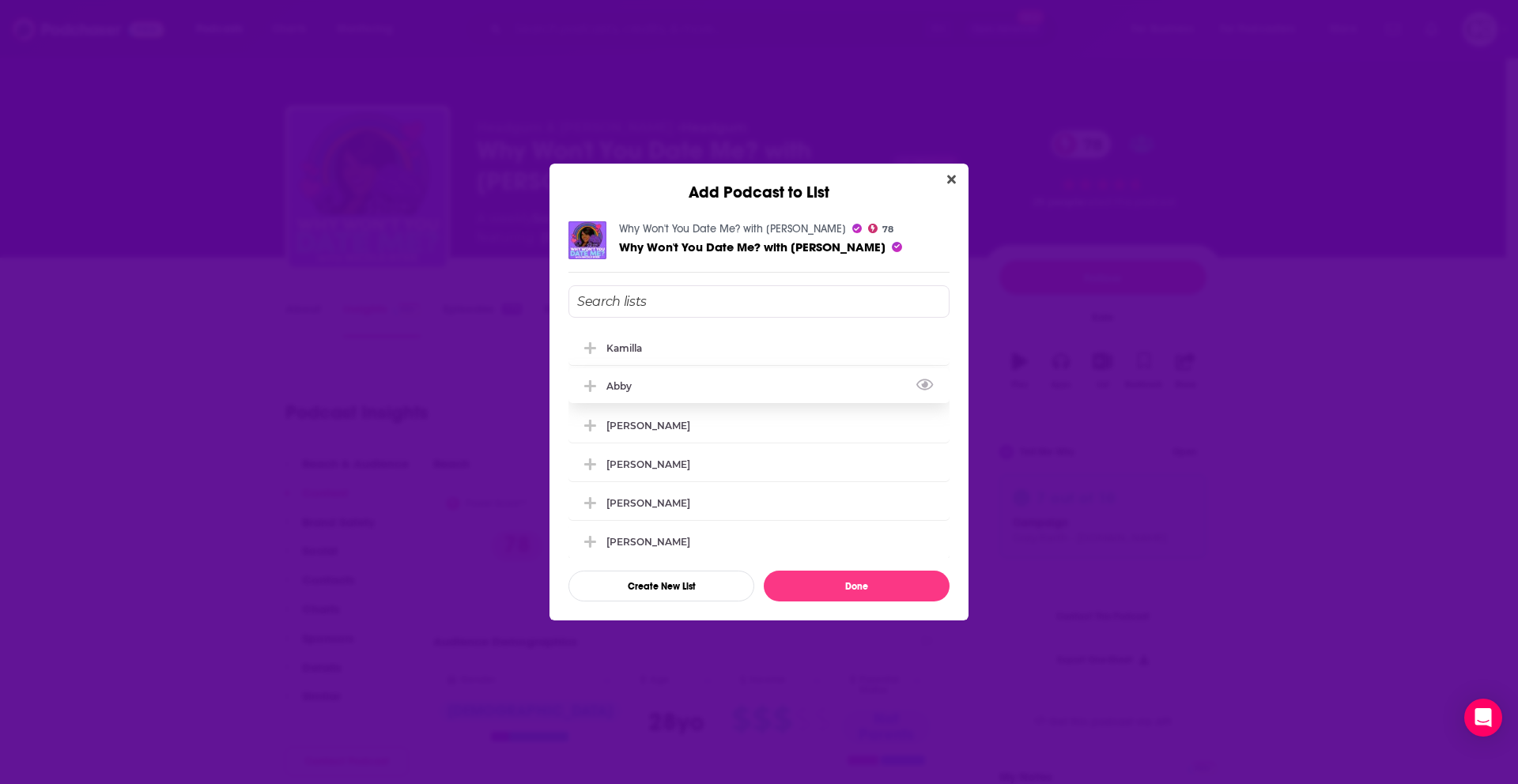
click at [592, 387] on icon "Add Podcast To List" at bounding box center [590, 386] width 12 height 14
click at [828, 580] on button "Done" at bounding box center [856, 586] width 186 height 30
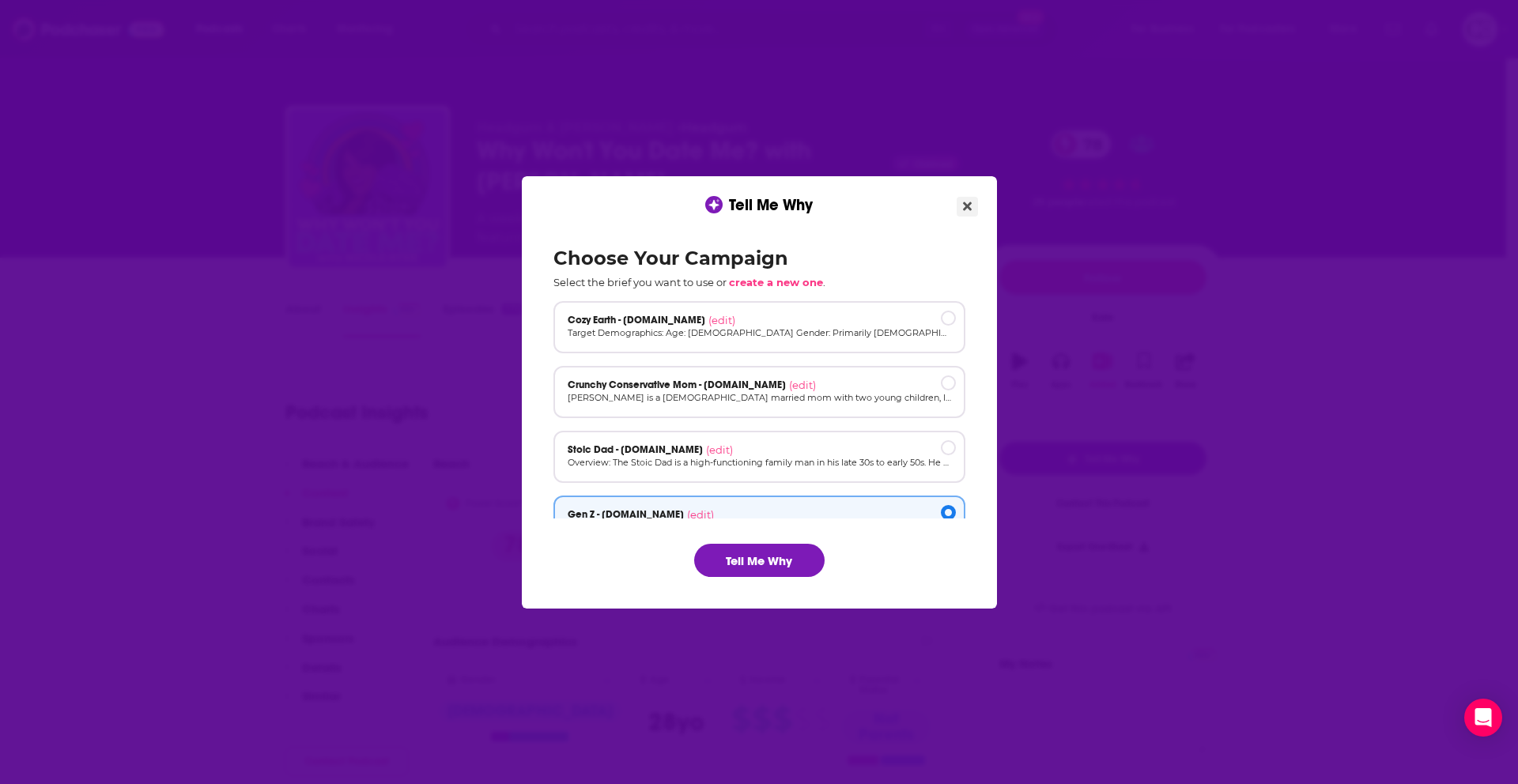
click at [957, 200] on button "Close" at bounding box center [967, 206] width 21 height 19
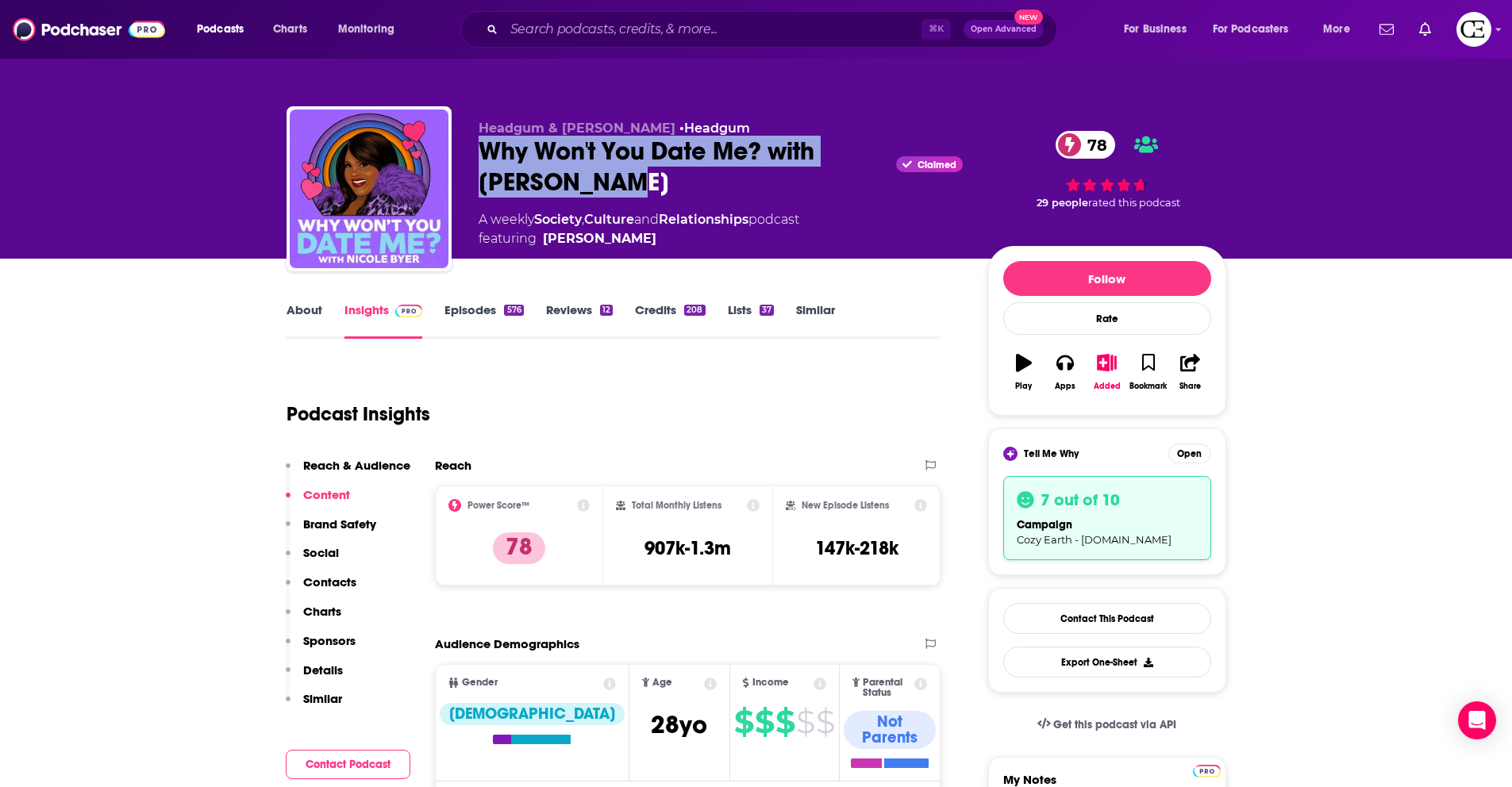
drag, startPoint x: 483, startPoint y: 152, endPoint x: 632, endPoint y: 192, distance: 154.3
click at [632, 192] on div "Why Won't You Date Me? with [PERSON_NAME] Claimed 78" at bounding box center [720, 167] width 484 height 62
copy h2 "Why Won't You Date Me? with [PERSON_NAME]"
